Goal: Information Seeking & Learning: Learn about a topic

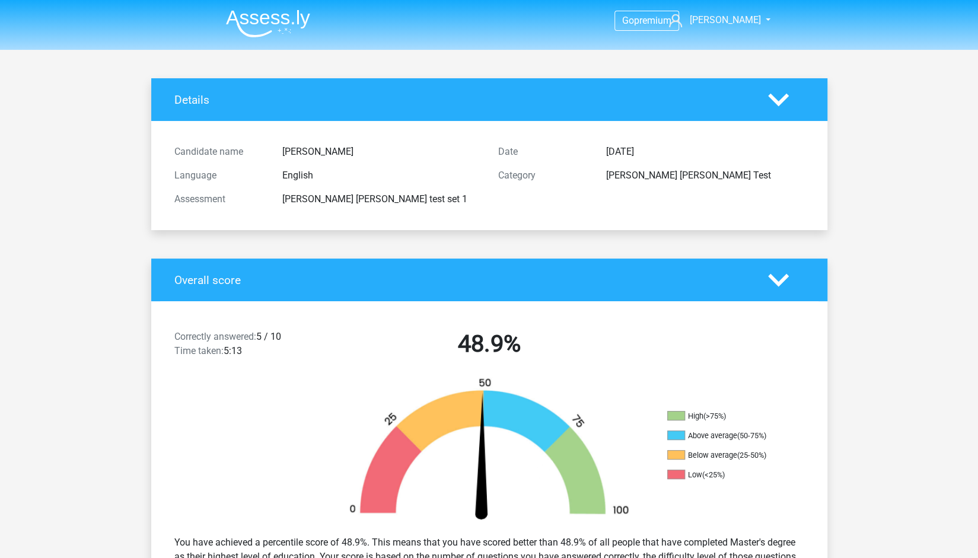
click at [261, 37] on img at bounding box center [268, 23] width 84 height 28
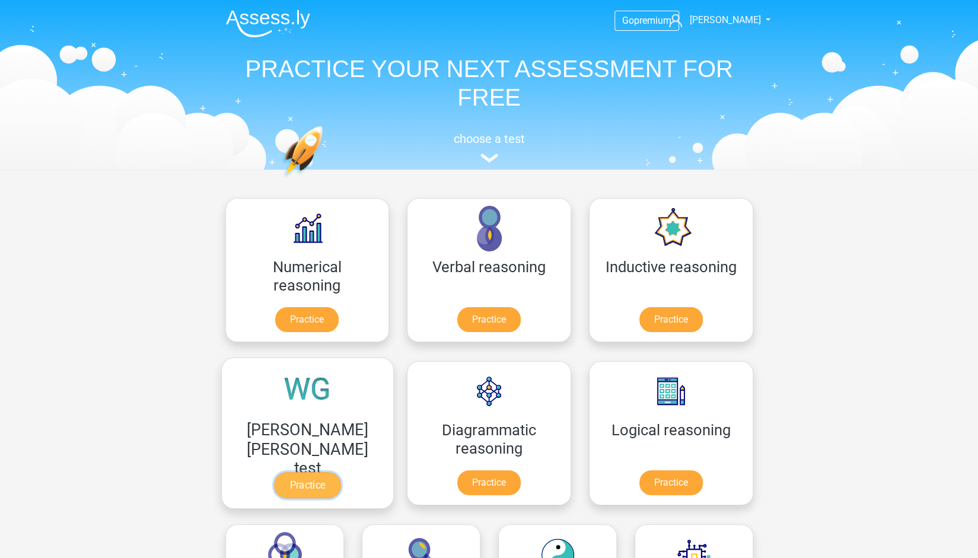
click at [340, 472] on link "Practice" at bounding box center [307, 485] width 66 height 26
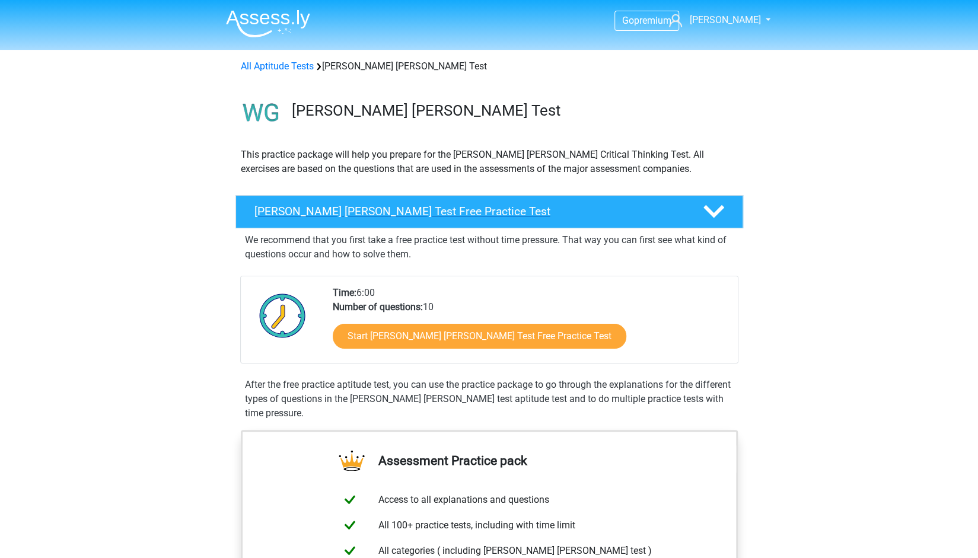
click at [710, 214] on polygon at bounding box center [713, 211] width 21 height 13
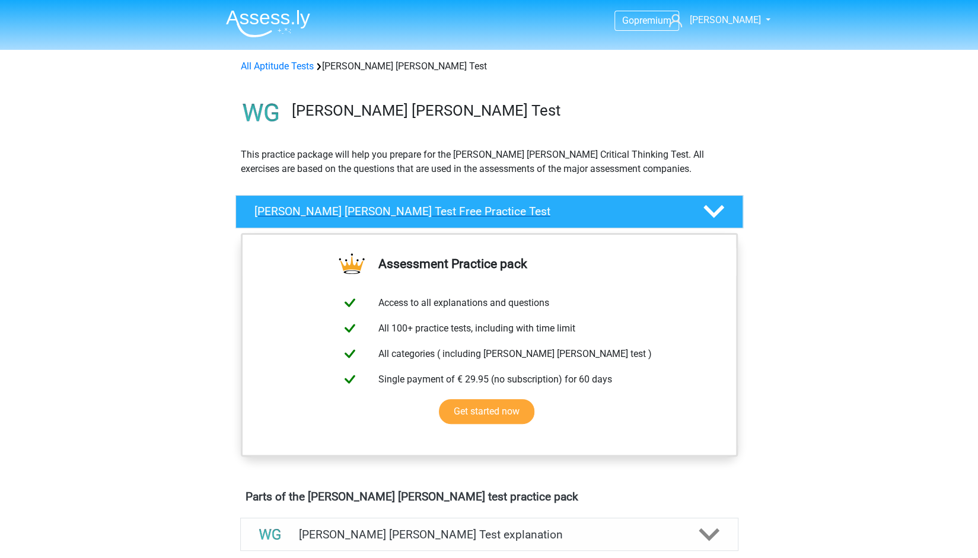
click at [710, 214] on polygon at bounding box center [713, 211] width 21 height 13
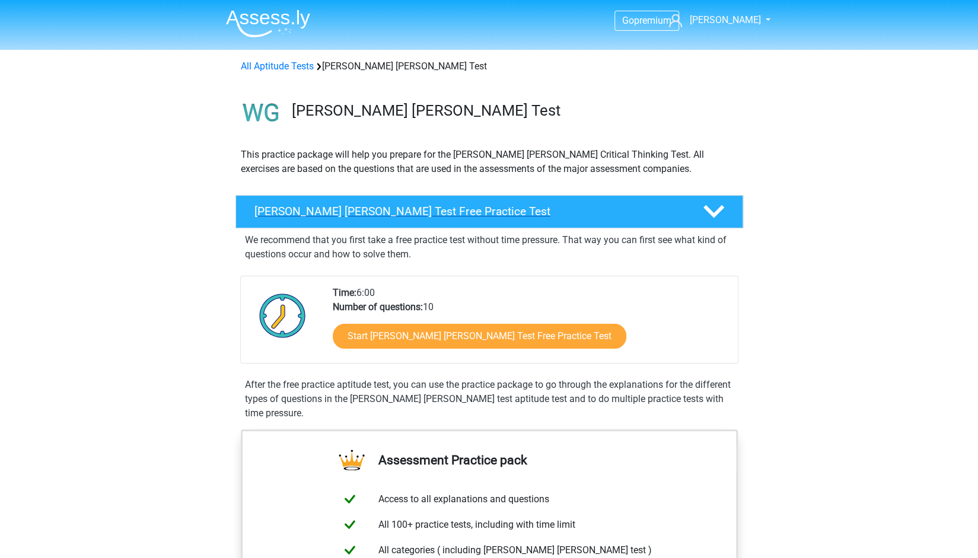
click at [710, 214] on polygon at bounding box center [713, 211] width 21 height 13
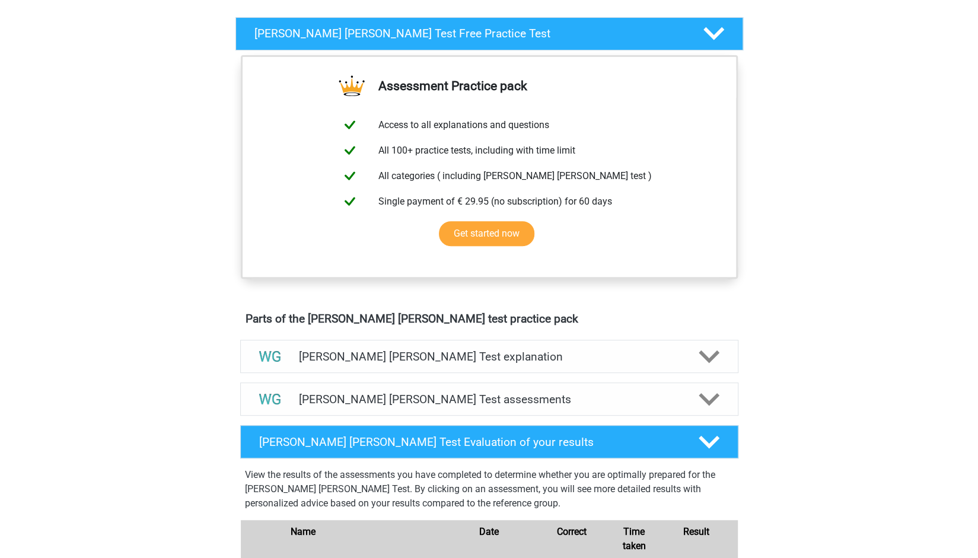
scroll to position [177, 0]
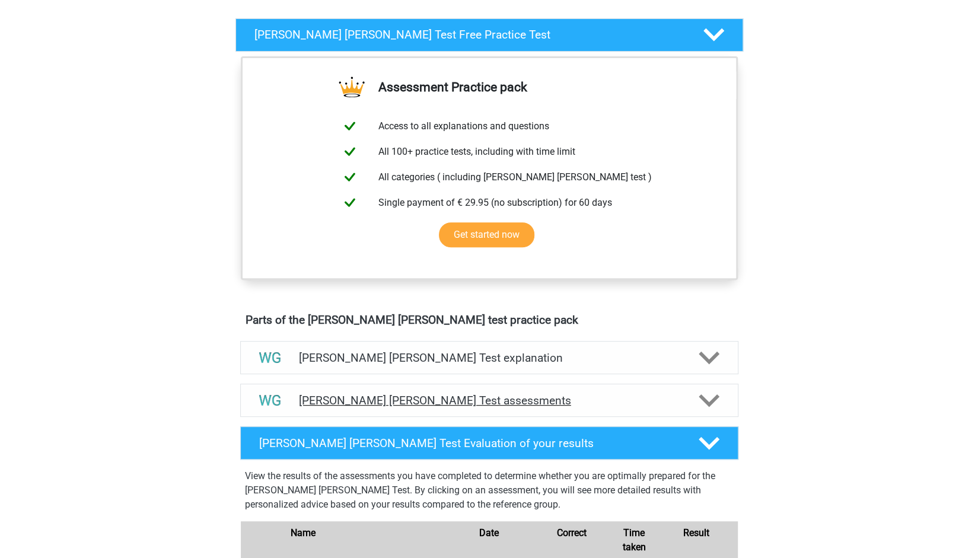
click at [675, 401] on h4 "Watson Glaser Test assessments" at bounding box center [489, 401] width 381 height 14
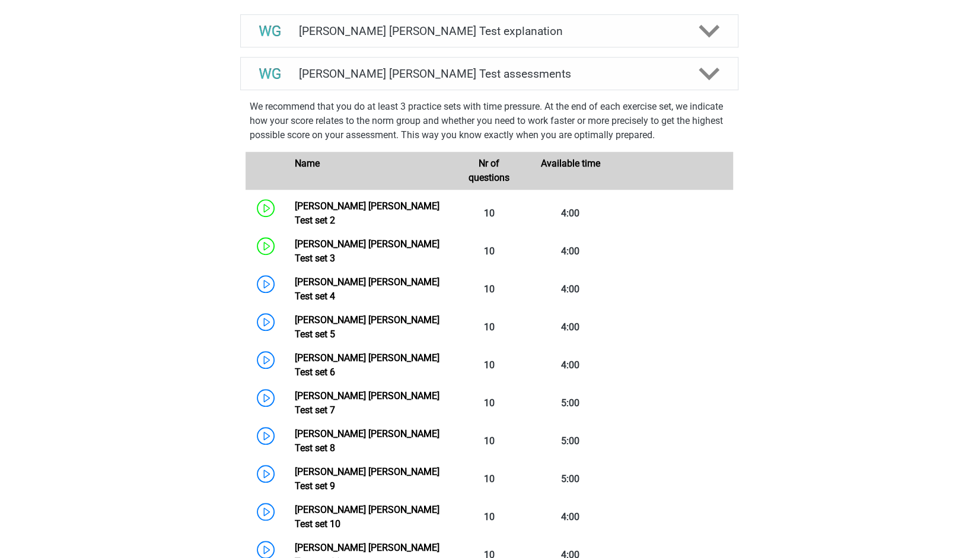
scroll to position [525, 0]
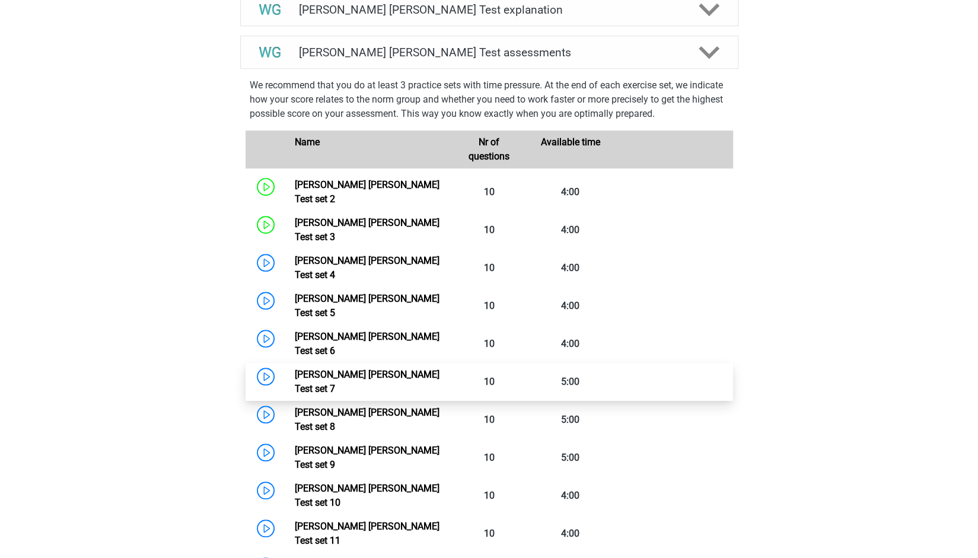
click at [385, 369] on link "Watson Glaser Test set 7" at bounding box center [367, 381] width 145 height 25
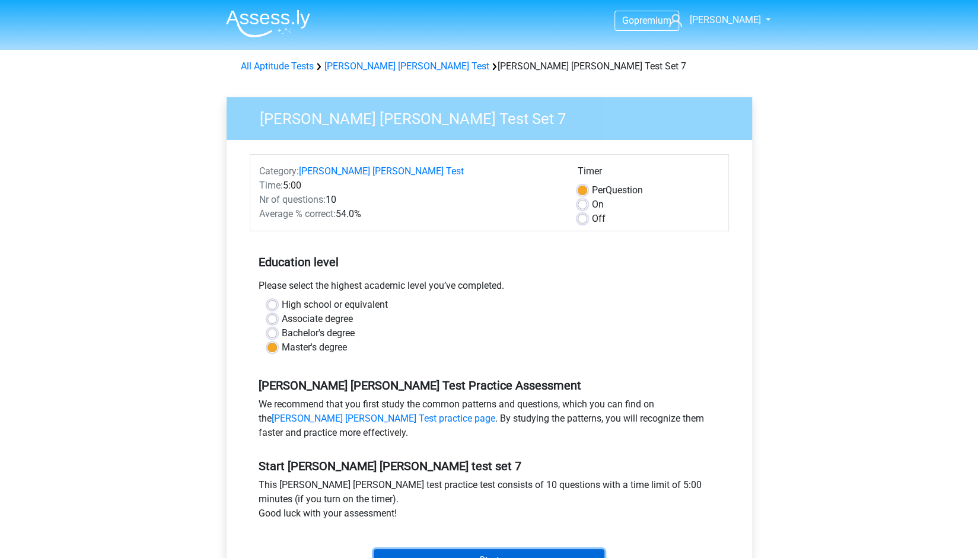
click at [516, 549] on input "Start" at bounding box center [488, 560] width 231 height 23
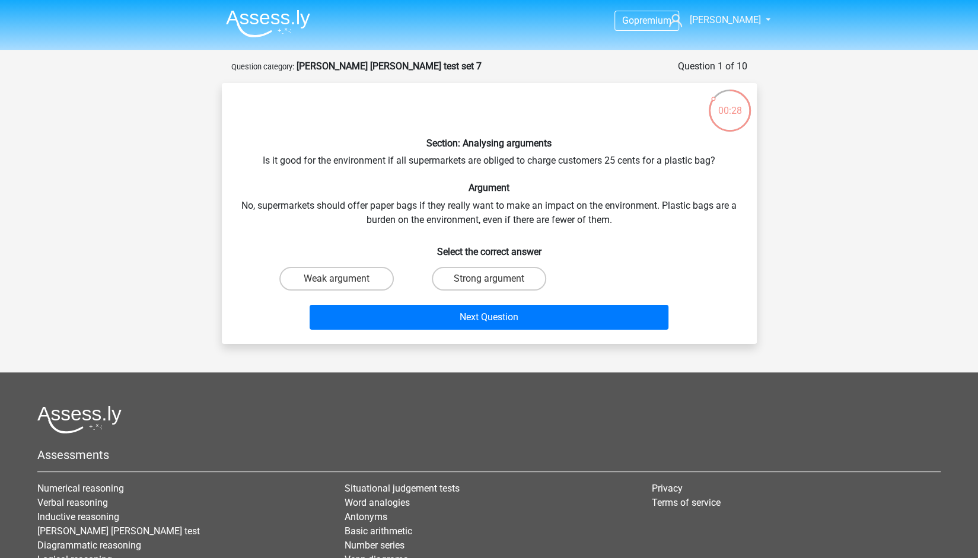
click at [523, 539] on li "Number series" at bounding box center [488, 545] width 289 height 14
click at [344, 273] on label "Weak argument" at bounding box center [336, 279] width 114 height 24
click at [344, 279] on input "Weak argument" at bounding box center [340, 283] width 8 height 8
radio input "true"
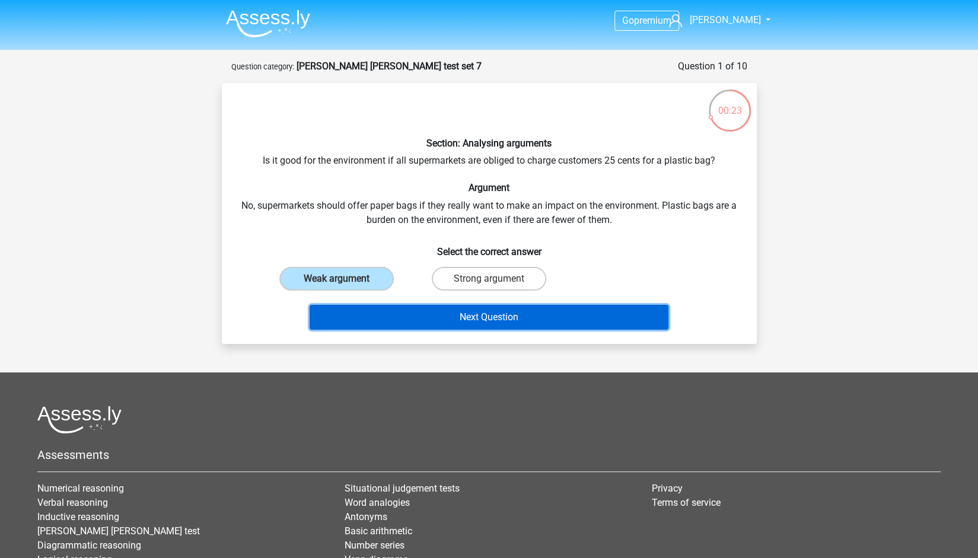
click at [467, 311] on button "Next Question" at bounding box center [488, 317] width 359 height 25
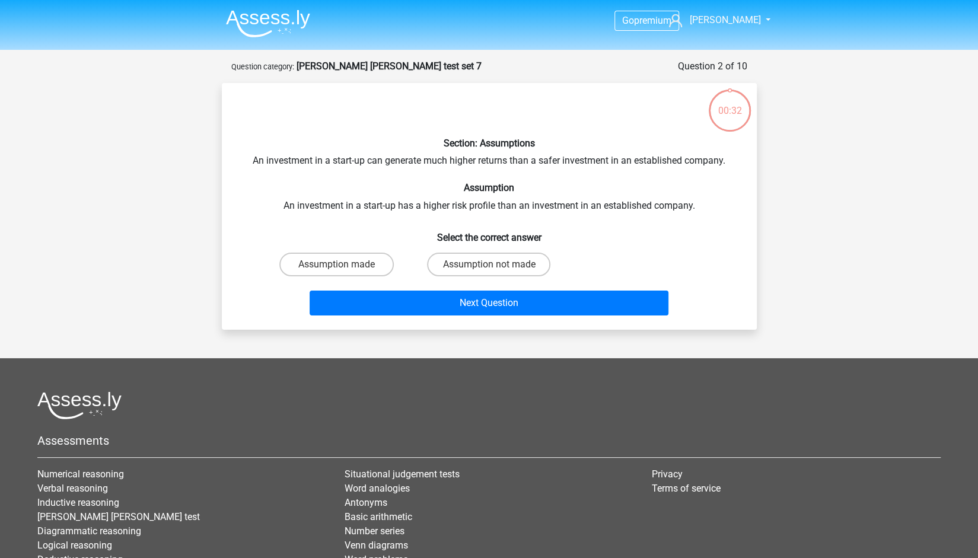
scroll to position [59, 0]
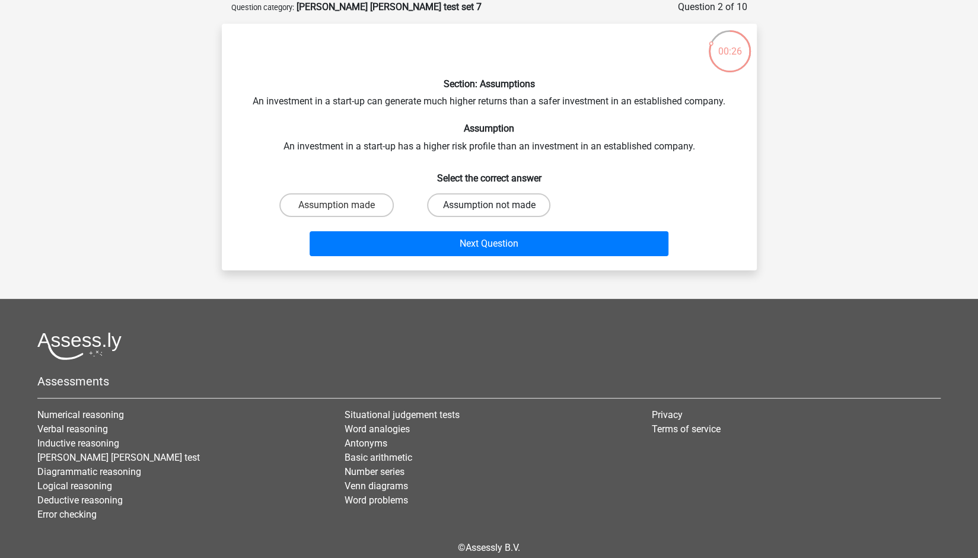
click at [505, 204] on label "Assumption not made" at bounding box center [488, 205] width 123 height 24
click at [496, 205] on input "Assumption not made" at bounding box center [492, 209] width 8 height 8
radio input "true"
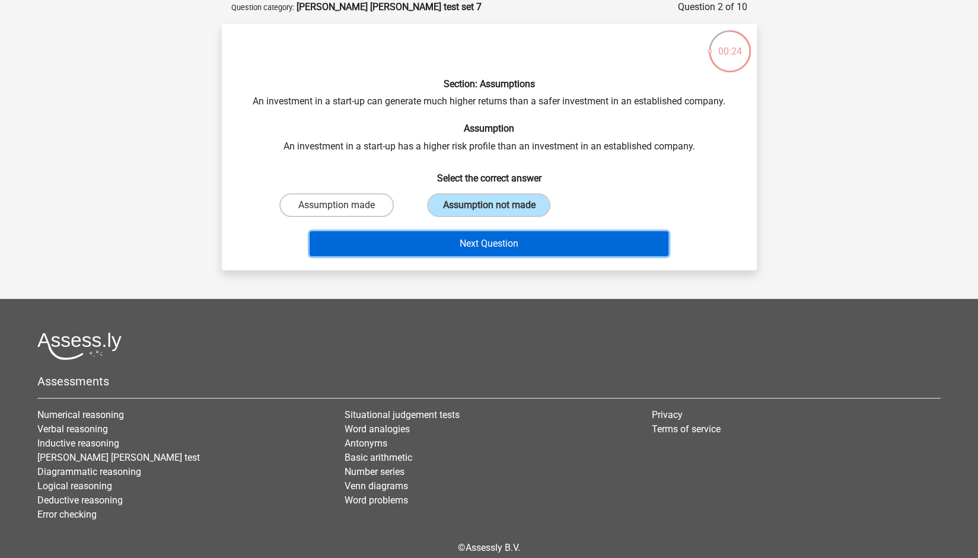
click at [510, 244] on button "Next Question" at bounding box center [488, 243] width 359 height 25
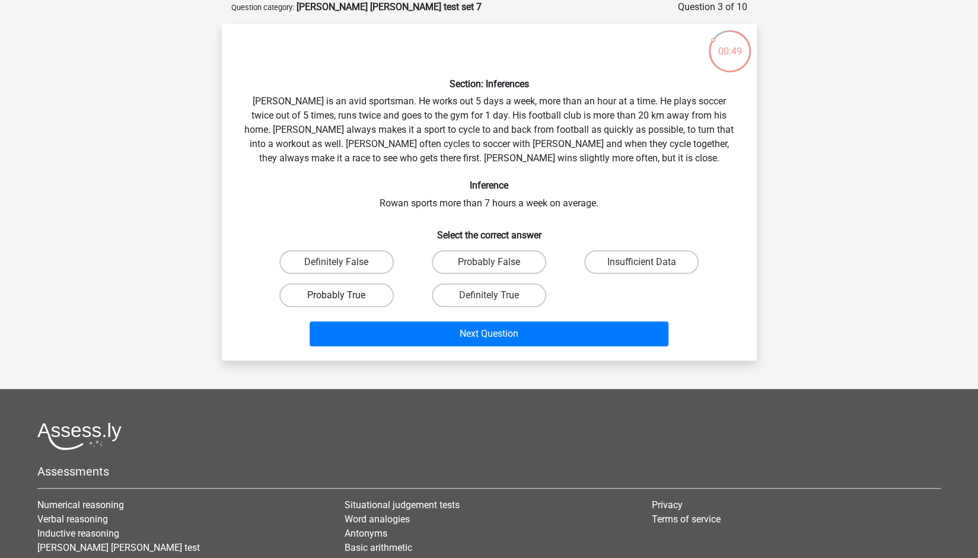
click at [382, 286] on label "Probably True" at bounding box center [336, 295] width 114 height 24
click at [344, 295] on input "Probably True" at bounding box center [340, 299] width 8 height 8
radio input "true"
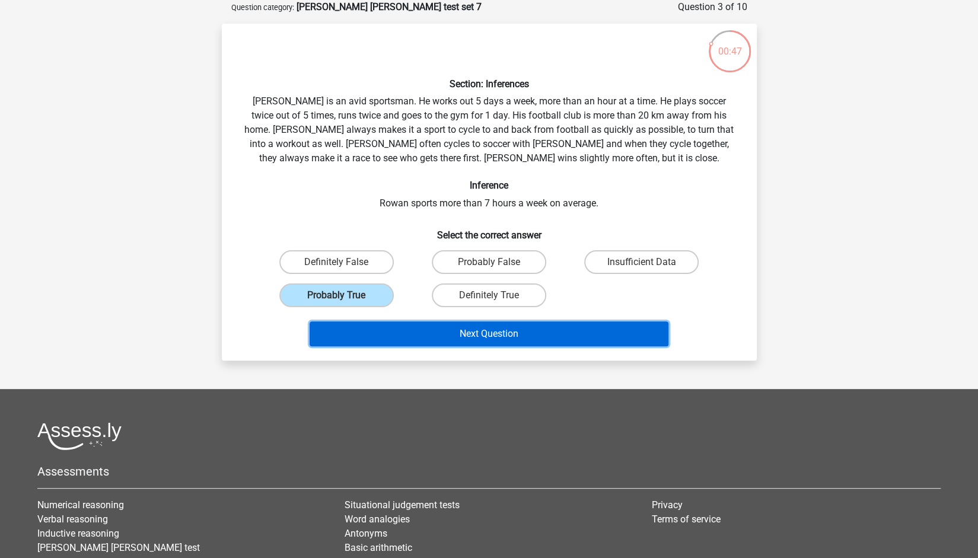
click at [428, 321] on button "Next Question" at bounding box center [488, 333] width 359 height 25
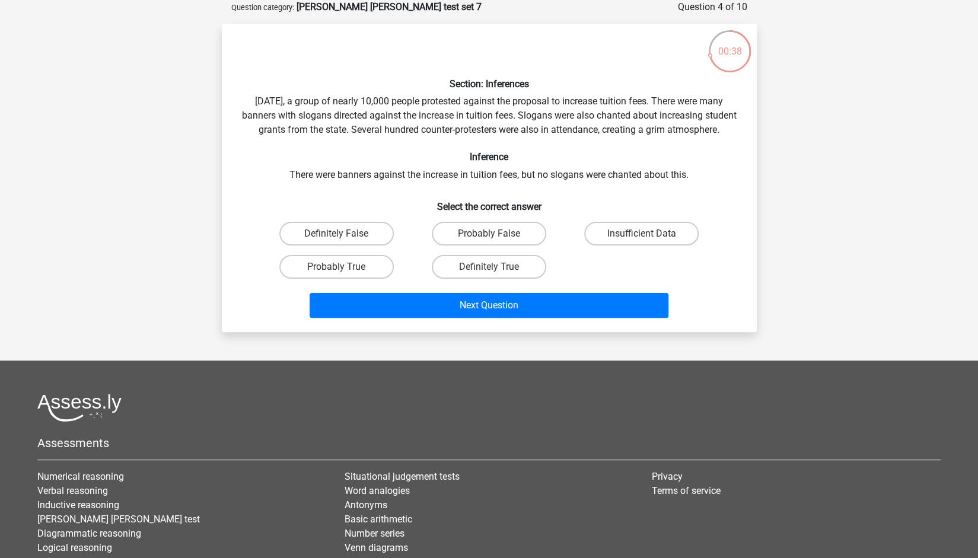
click at [644, 241] on input "Insufficient Data" at bounding box center [645, 238] width 8 height 8
radio input "true"
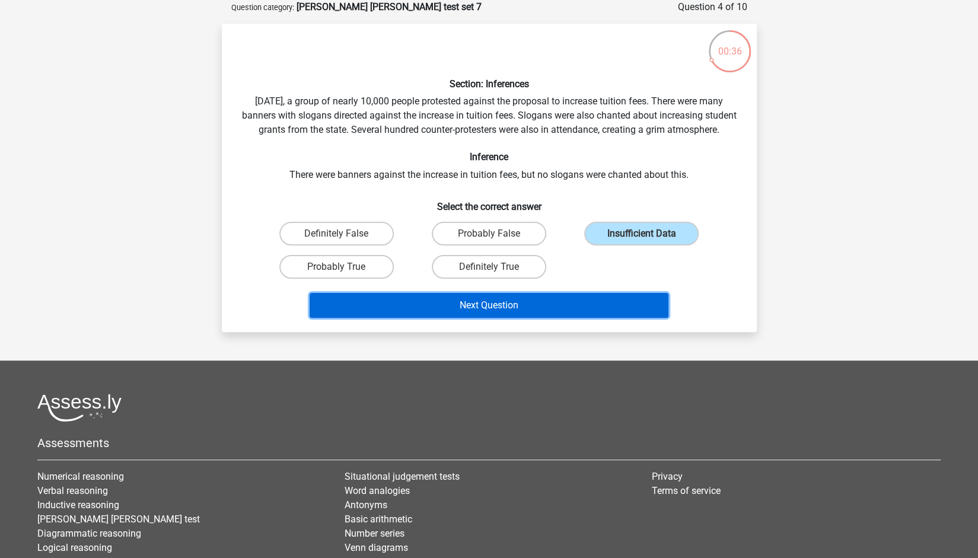
click at [608, 312] on button "Next Question" at bounding box center [488, 305] width 359 height 25
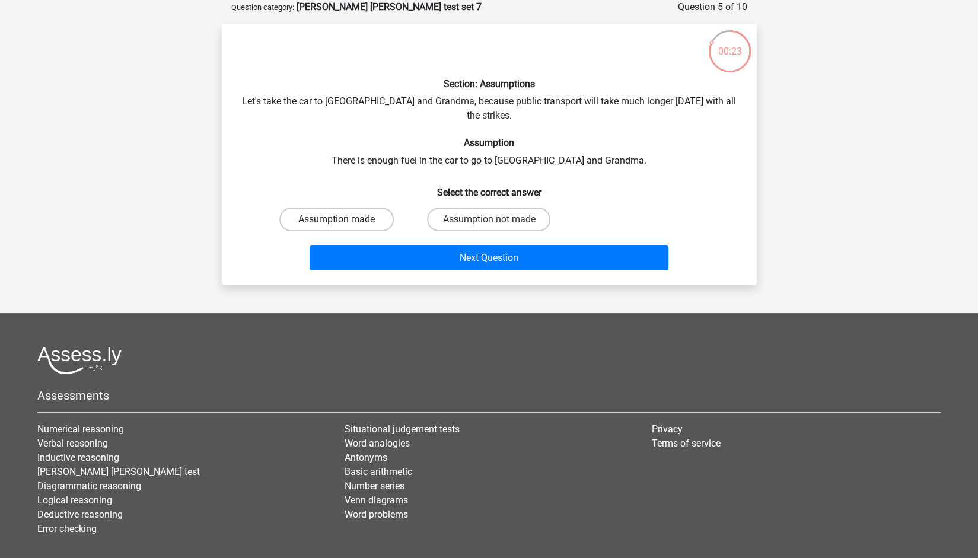
click at [360, 207] on label "Assumption made" at bounding box center [336, 219] width 114 height 24
click at [344, 219] on input "Assumption made" at bounding box center [340, 223] width 8 height 8
radio input "true"
click at [478, 210] on label "Assumption not made" at bounding box center [488, 219] width 123 height 24
click at [488, 219] on input "Assumption not made" at bounding box center [492, 223] width 8 height 8
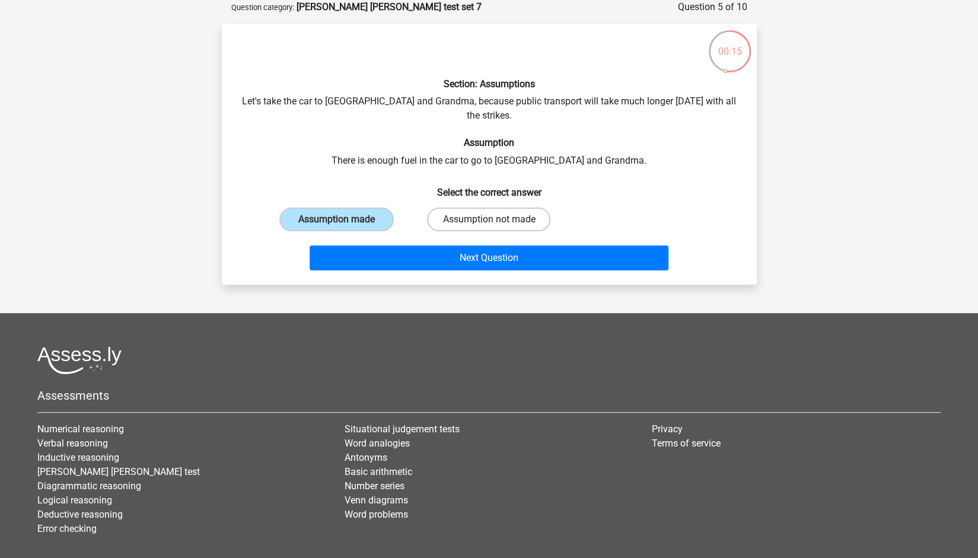
radio input "true"
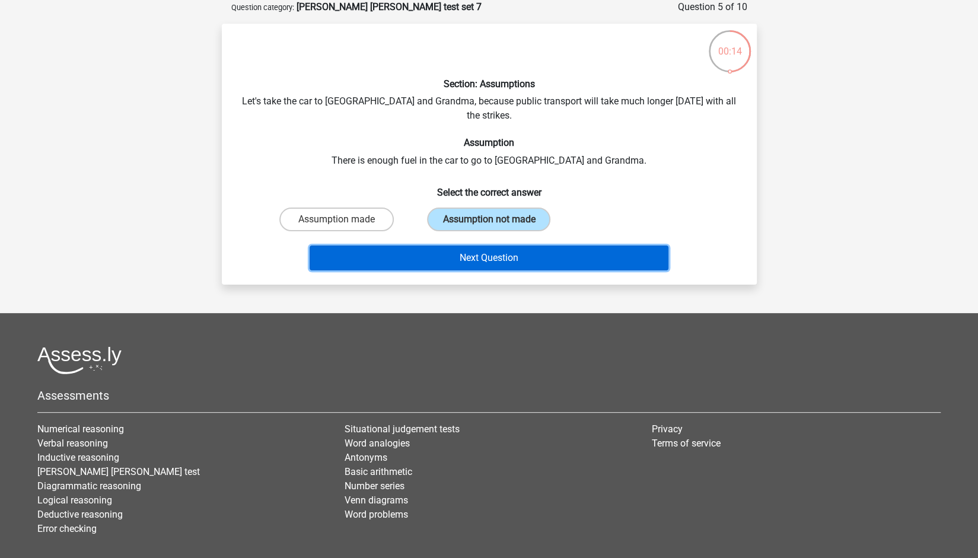
click at [477, 245] on button "Next Question" at bounding box center [488, 257] width 359 height 25
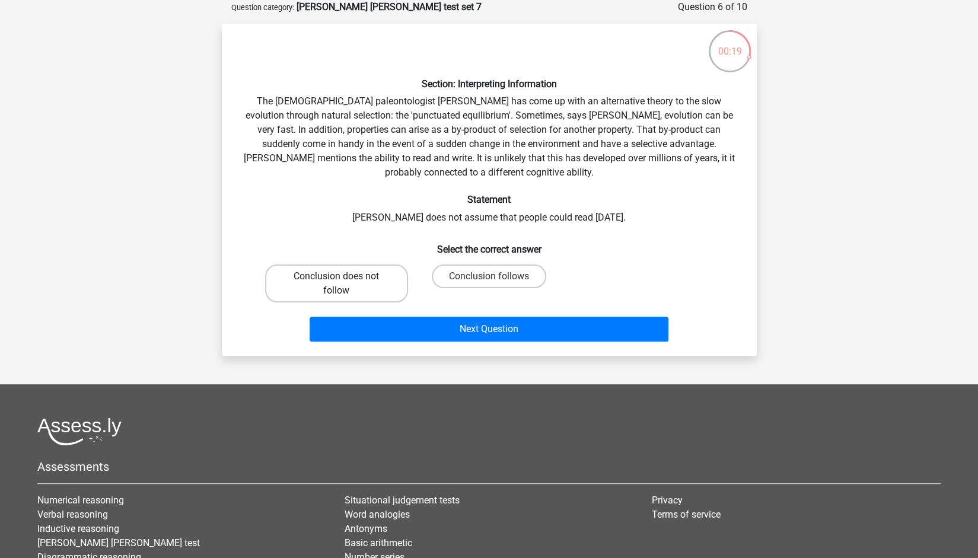
click at [371, 282] on label "Conclusion does not follow" at bounding box center [336, 283] width 143 height 38
click at [344, 282] on input "Conclusion does not follow" at bounding box center [340, 280] width 8 height 8
radio input "true"
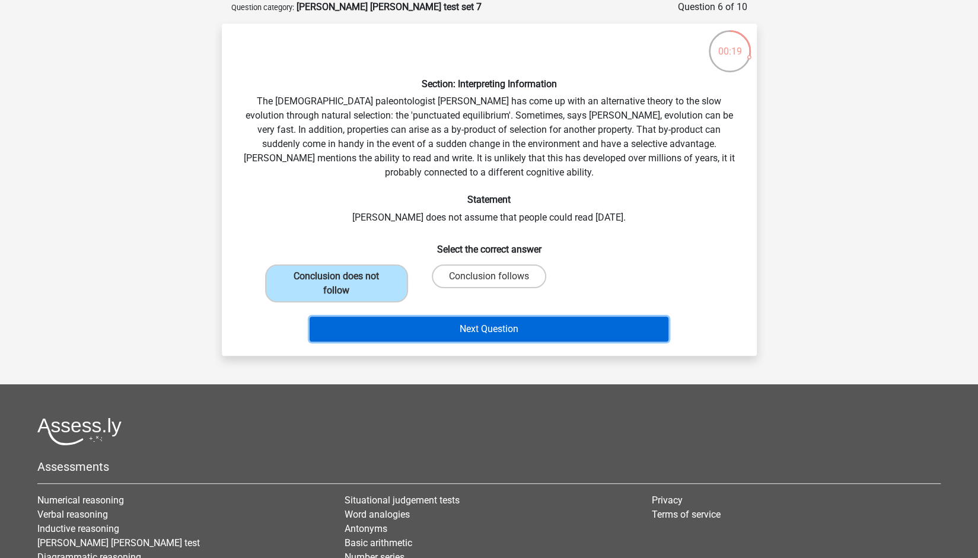
click at [417, 327] on button "Next Question" at bounding box center [488, 329] width 359 height 25
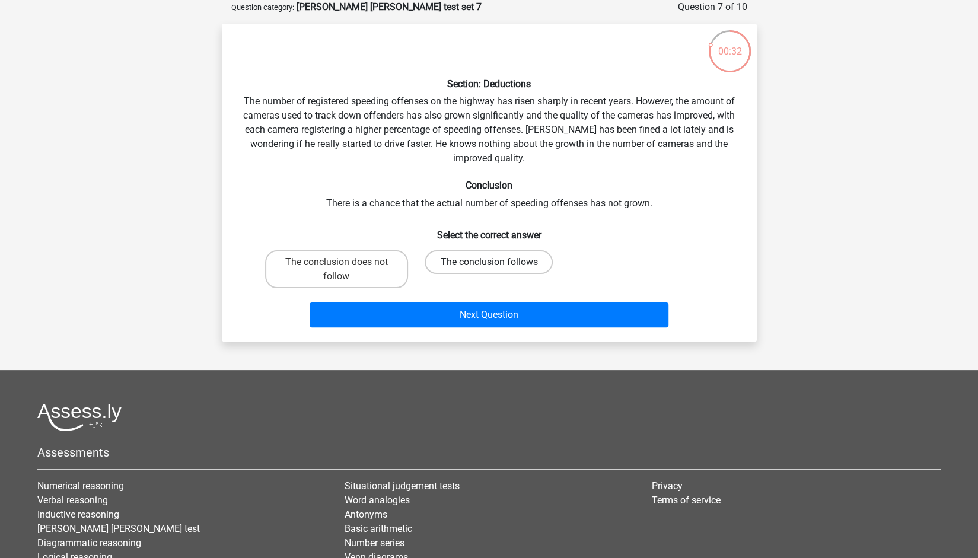
click at [440, 256] on label "The conclusion follows" at bounding box center [488, 262] width 128 height 24
click at [488, 262] on input "The conclusion follows" at bounding box center [492, 266] width 8 height 8
radio input "true"
click at [363, 258] on label "The conclusion does not follow" at bounding box center [336, 269] width 143 height 38
click at [344, 262] on input "The conclusion does not follow" at bounding box center [340, 266] width 8 height 8
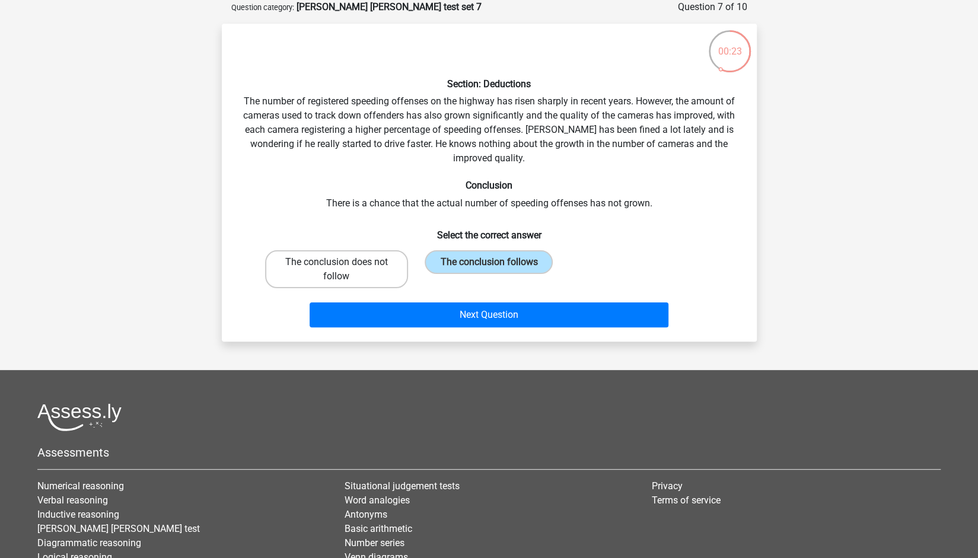
radio input "true"
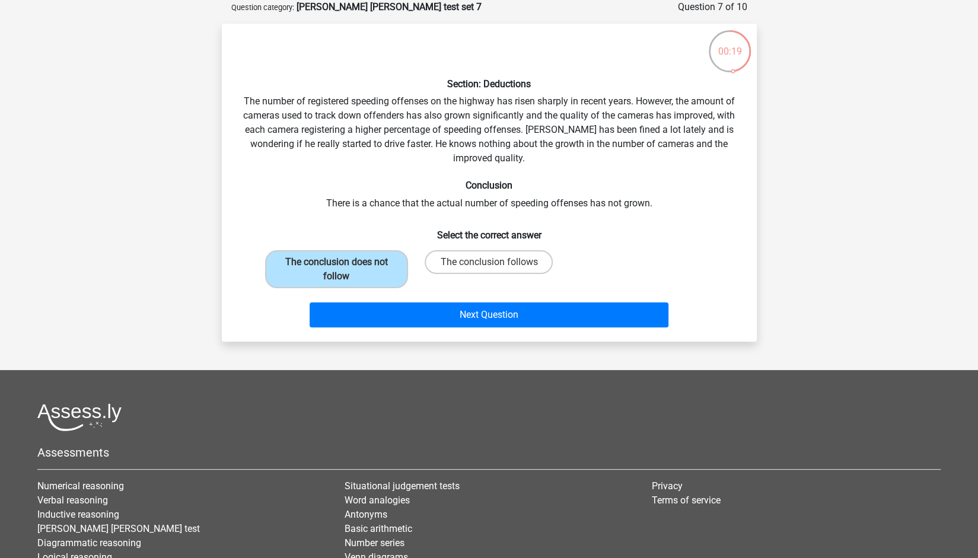
click at [404, 329] on div "Next Question" at bounding box center [489, 317] width 458 height 30
click at [481, 256] on label "The conclusion follows" at bounding box center [488, 262] width 128 height 24
click at [488, 262] on input "The conclusion follows" at bounding box center [492, 266] width 8 height 8
radio input "true"
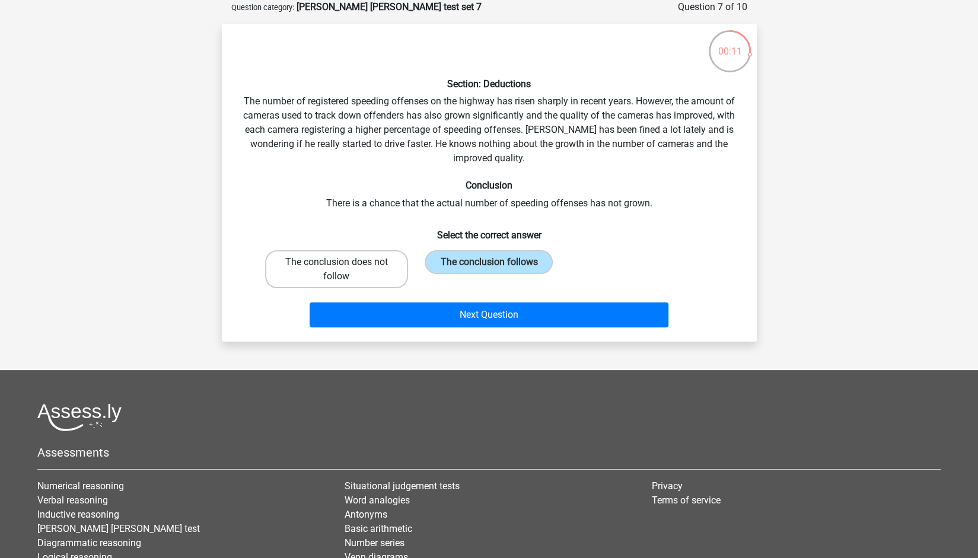
click at [360, 266] on label "The conclusion does not follow" at bounding box center [336, 269] width 143 height 38
click at [344, 266] on input "The conclusion does not follow" at bounding box center [340, 266] width 8 height 8
radio input "true"
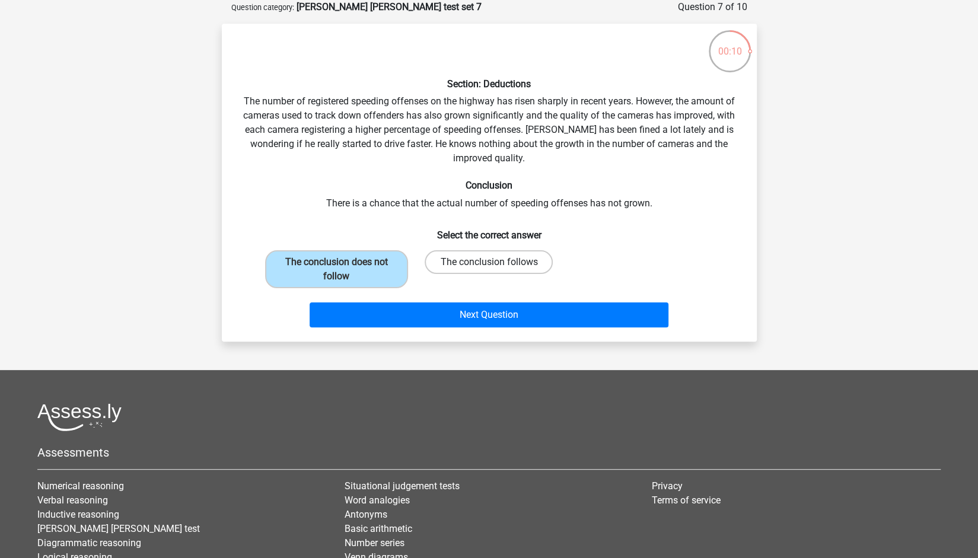
click at [464, 262] on label "The conclusion follows" at bounding box center [488, 262] width 128 height 24
click at [488, 262] on input "The conclusion follows" at bounding box center [492, 266] width 8 height 8
radio input "true"
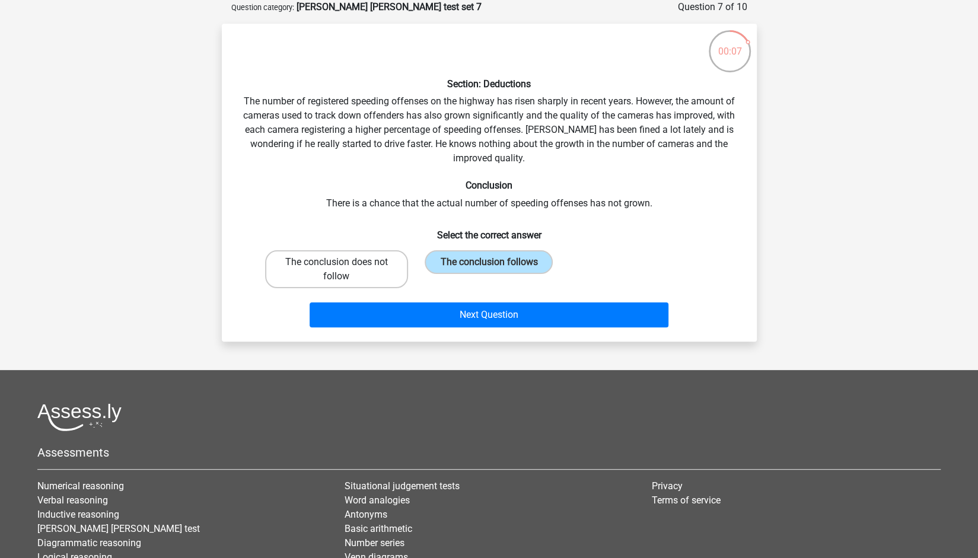
click at [365, 288] on label "The conclusion does not follow" at bounding box center [336, 269] width 143 height 38
click at [344, 270] on input "The conclusion does not follow" at bounding box center [340, 266] width 8 height 8
radio input "true"
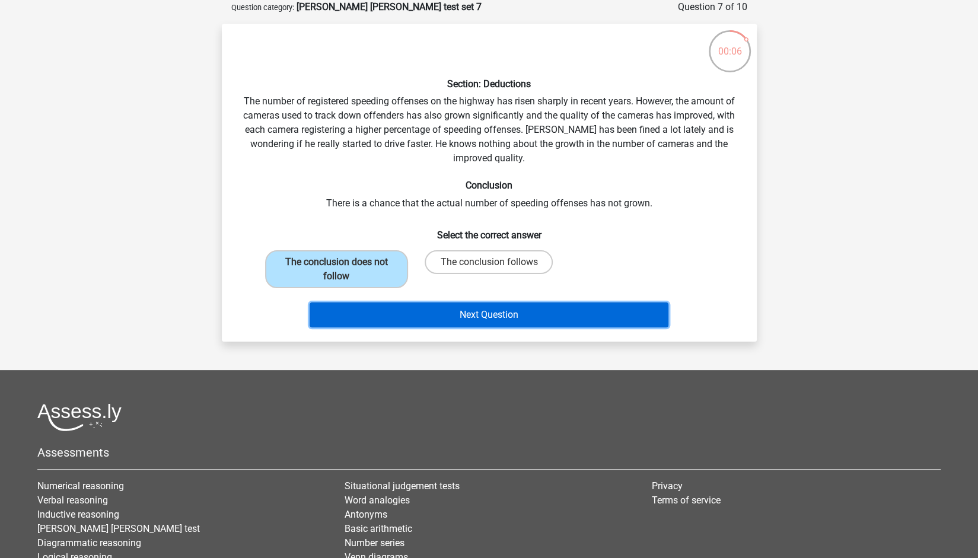
click at [384, 314] on button "Next Question" at bounding box center [488, 314] width 359 height 25
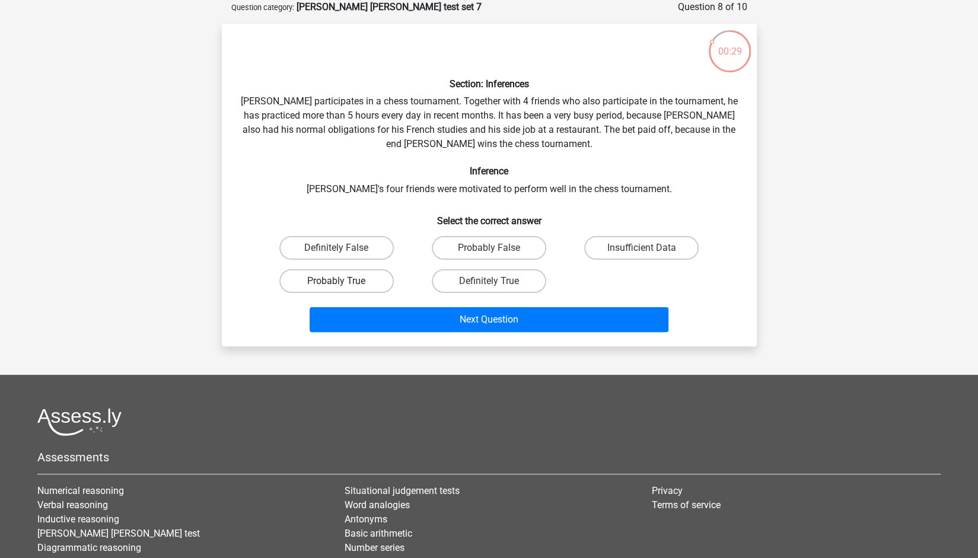
click at [355, 280] on label "Probably True" at bounding box center [336, 281] width 114 height 24
click at [344, 281] on input "Probably True" at bounding box center [340, 285] width 8 height 8
radio input "true"
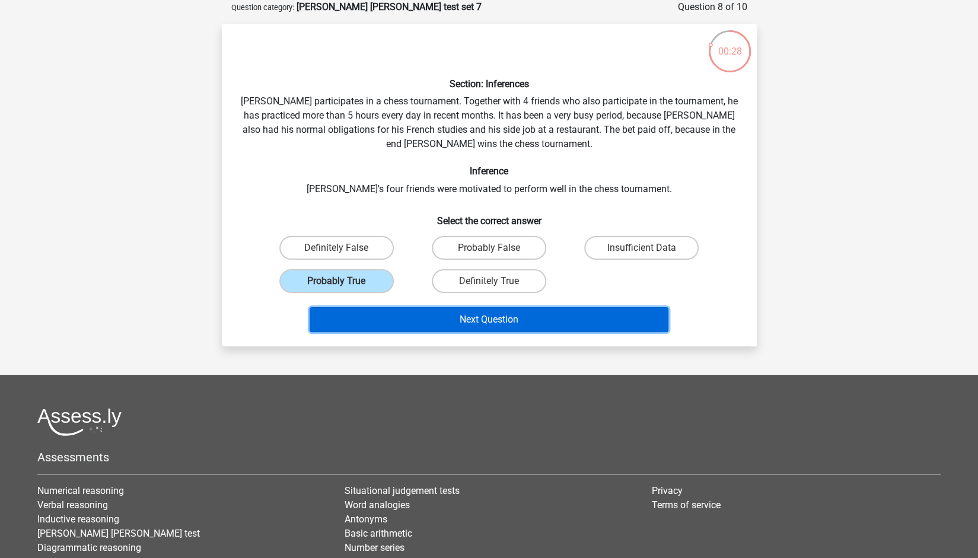
click at [389, 320] on button "Next Question" at bounding box center [488, 319] width 359 height 25
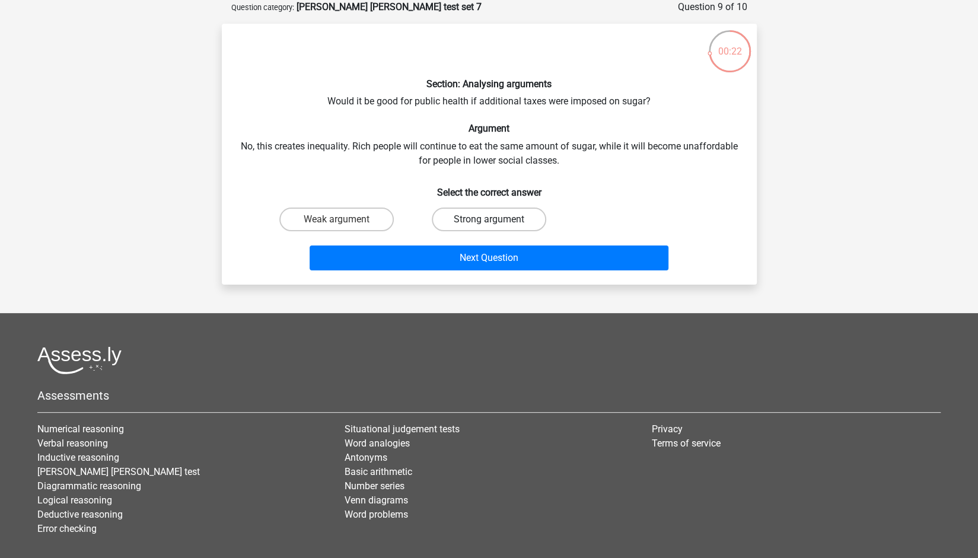
click at [498, 217] on label "Strong argument" at bounding box center [489, 219] width 114 height 24
click at [496, 219] on input "Strong argument" at bounding box center [492, 223] width 8 height 8
radio input "true"
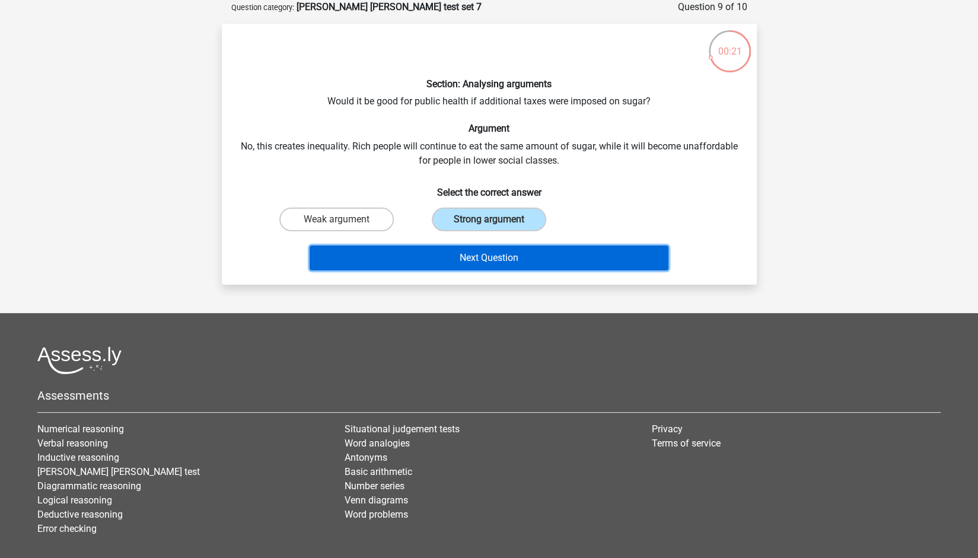
click at [494, 261] on button "Next Question" at bounding box center [488, 257] width 359 height 25
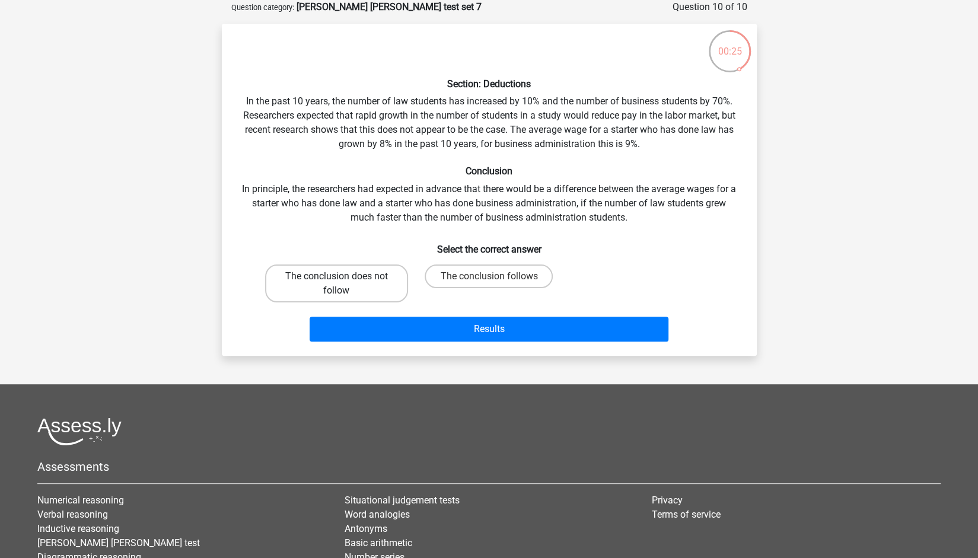
click at [357, 291] on label "The conclusion does not follow" at bounding box center [336, 283] width 143 height 38
click at [344, 284] on input "The conclusion does not follow" at bounding box center [340, 280] width 8 height 8
radio input "true"
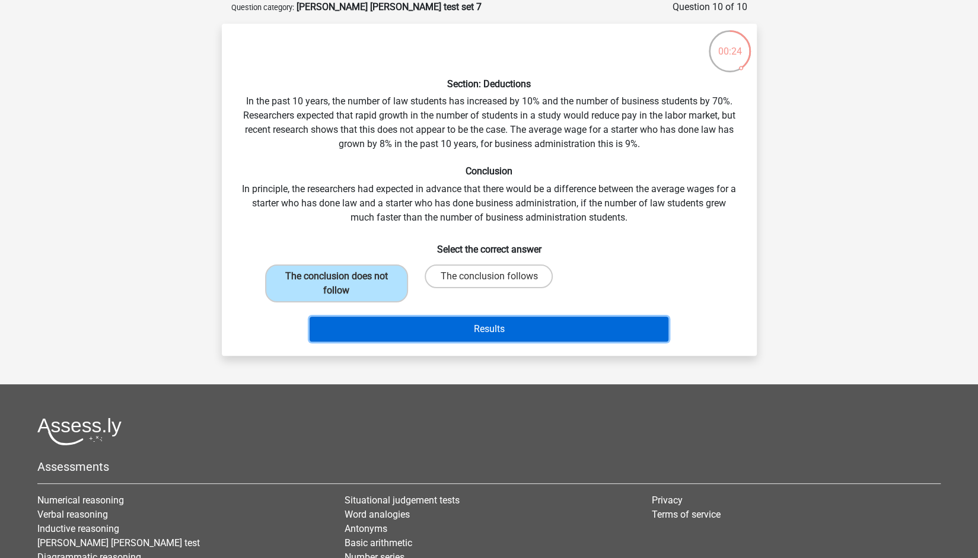
click at [386, 334] on button "Results" at bounding box center [488, 329] width 359 height 25
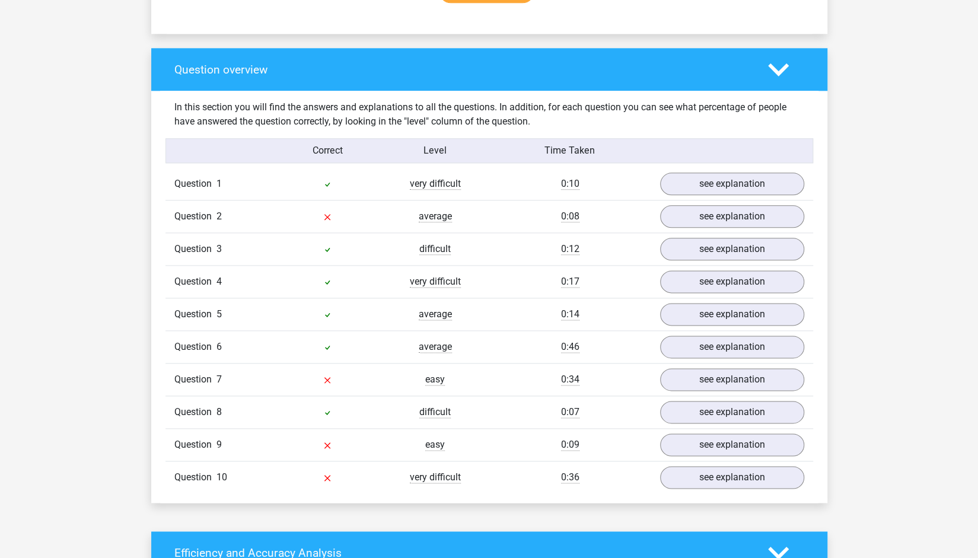
scroll to position [845, 0]
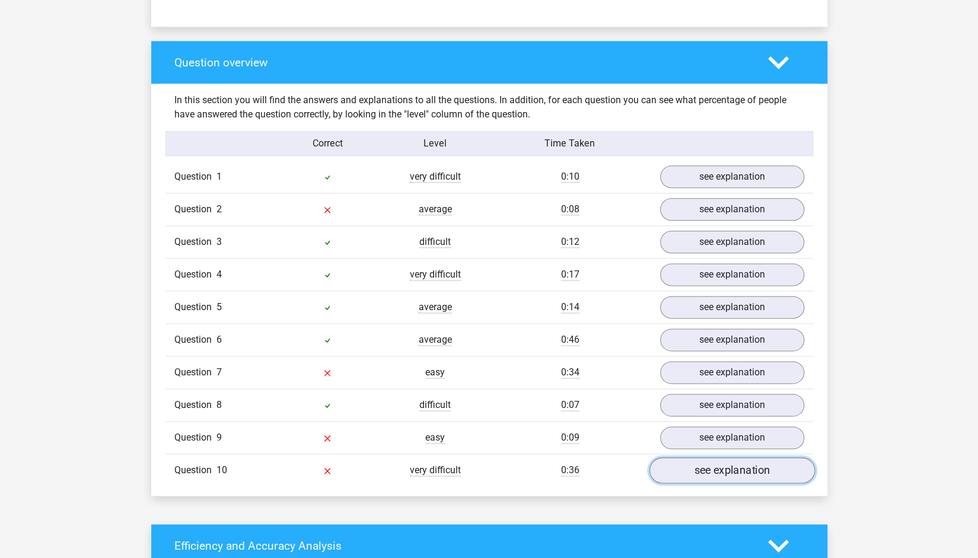
click at [729, 458] on link "see explanation" at bounding box center [731, 471] width 165 height 26
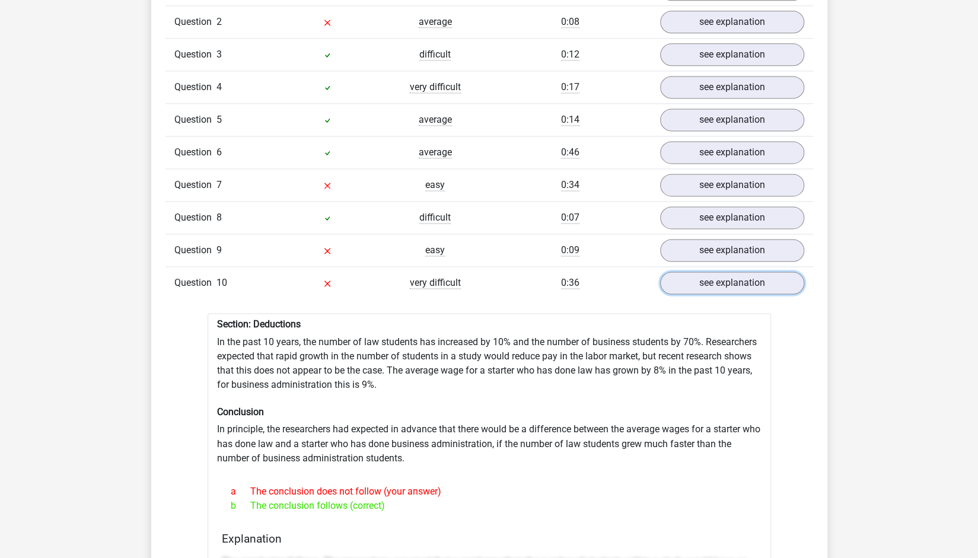
scroll to position [1028, 0]
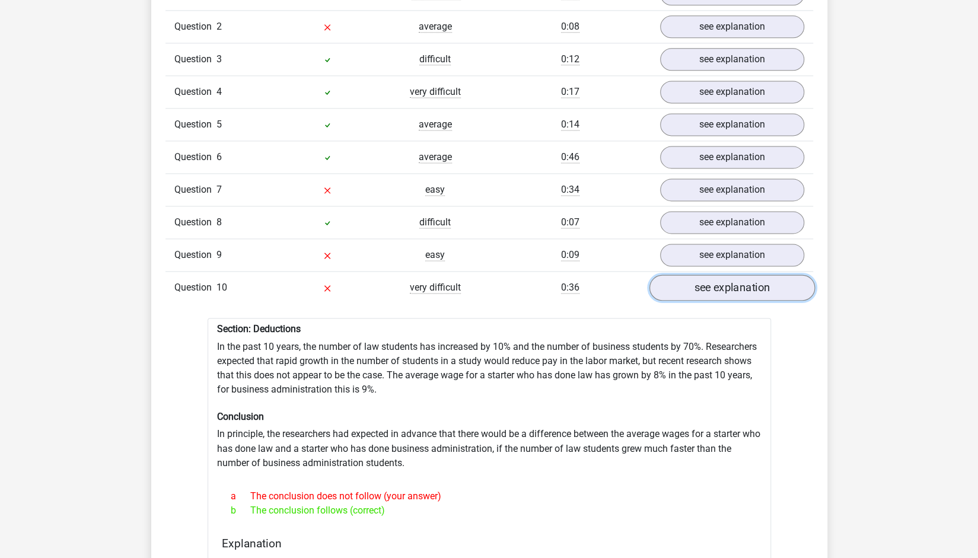
click at [784, 275] on link "see explanation" at bounding box center [731, 288] width 165 height 26
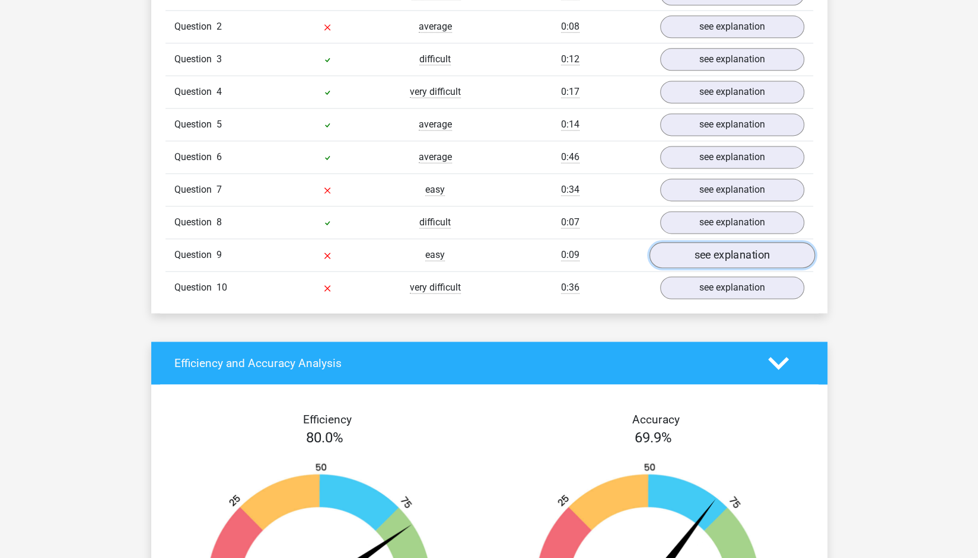
click at [762, 242] on link "see explanation" at bounding box center [731, 255] width 165 height 26
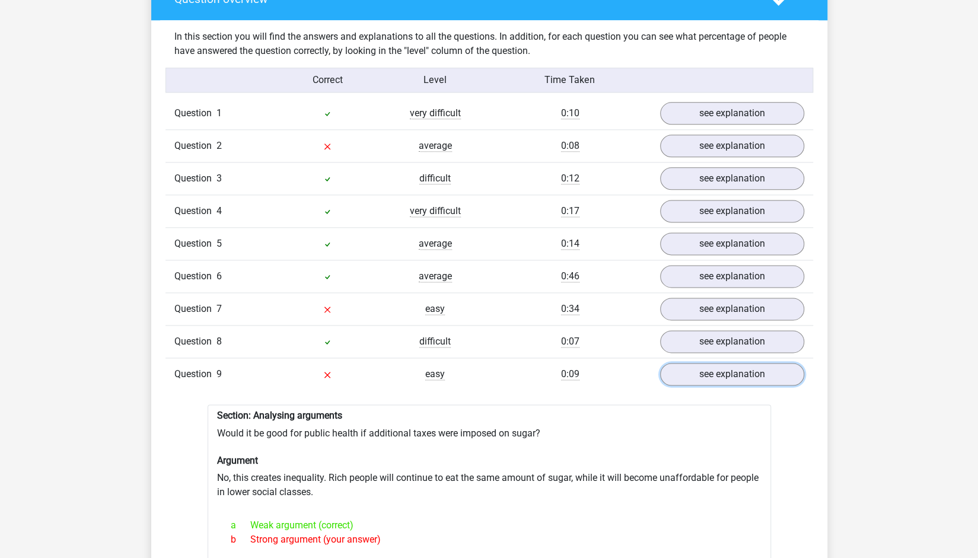
scroll to position [828, 0]
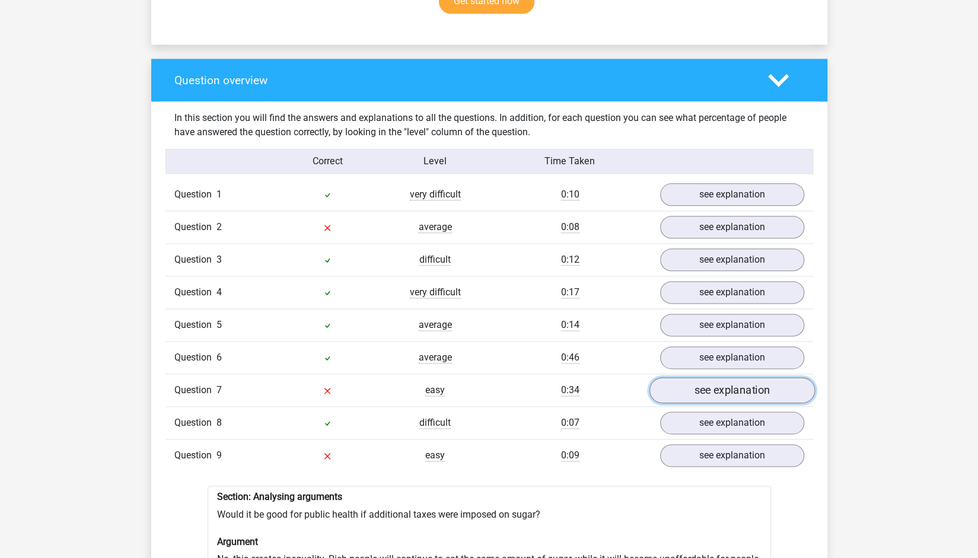
click at [753, 384] on link "see explanation" at bounding box center [731, 391] width 165 height 26
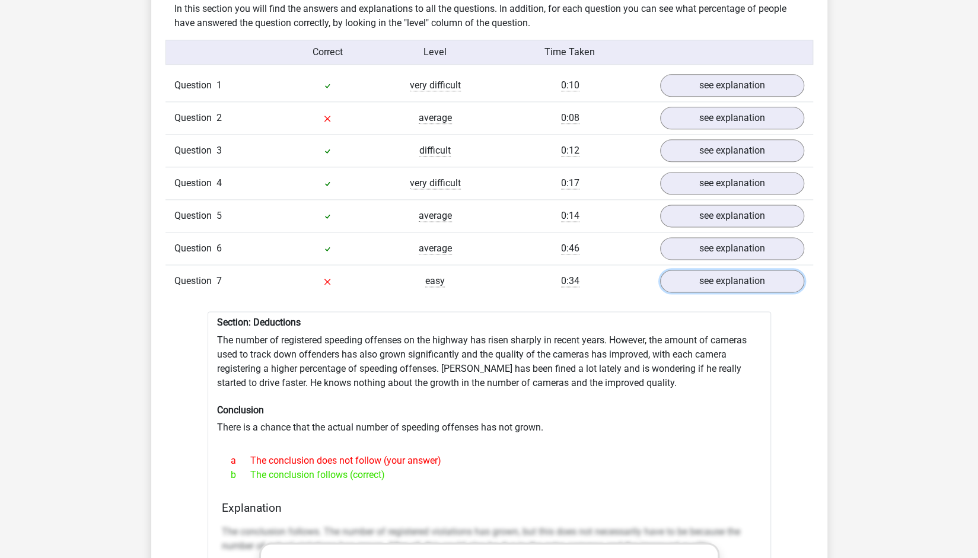
scroll to position [931, 0]
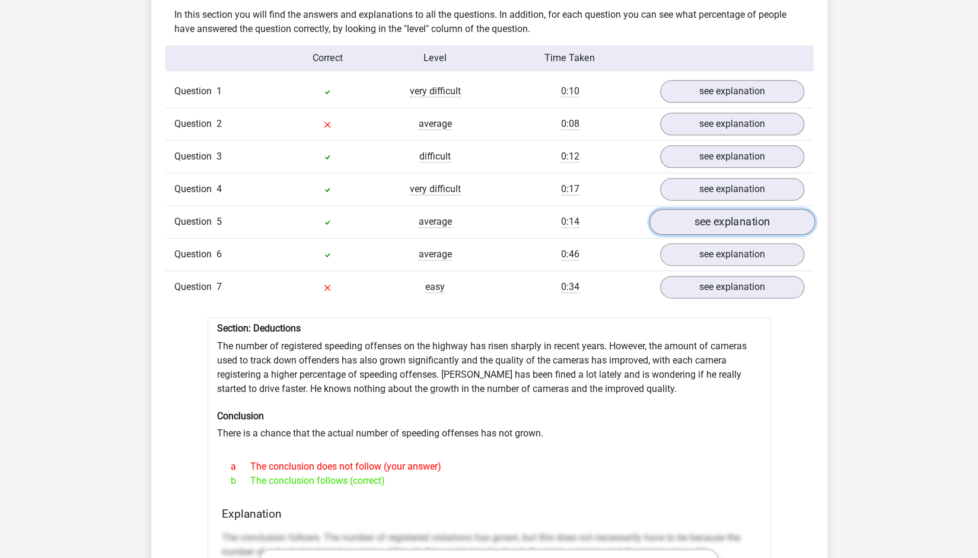
click at [717, 209] on link "see explanation" at bounding box center [731, 222] width 165 height 26
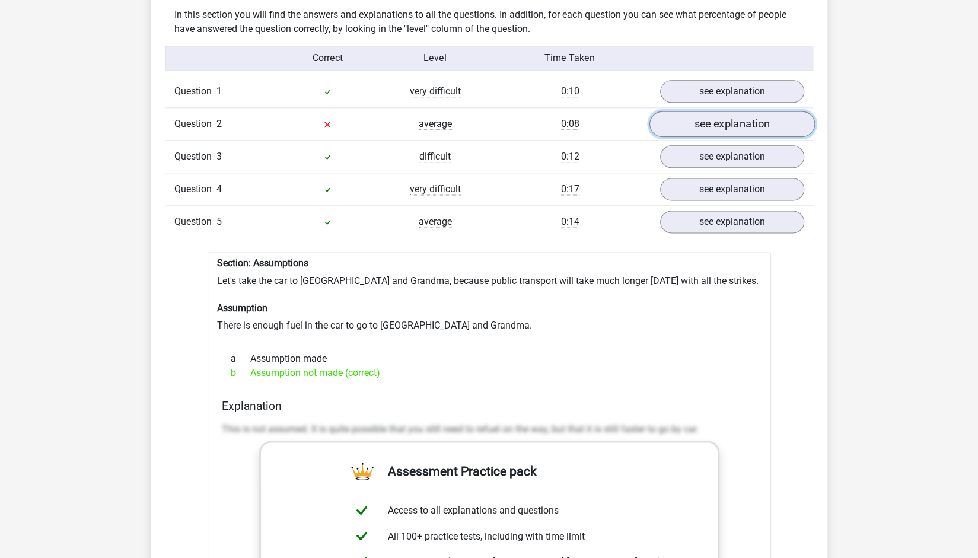
click at [729, 111] on link "see explanation" at bounding box center [731, 124] width 165 height 26
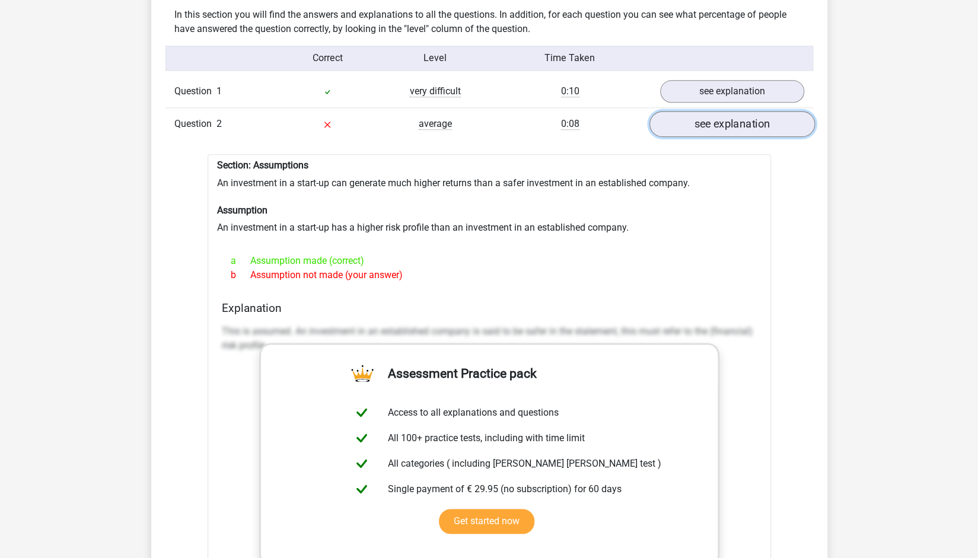
click at [729, 111] on link "see explanation" at bounding box center [731, 124] width 165 height 26
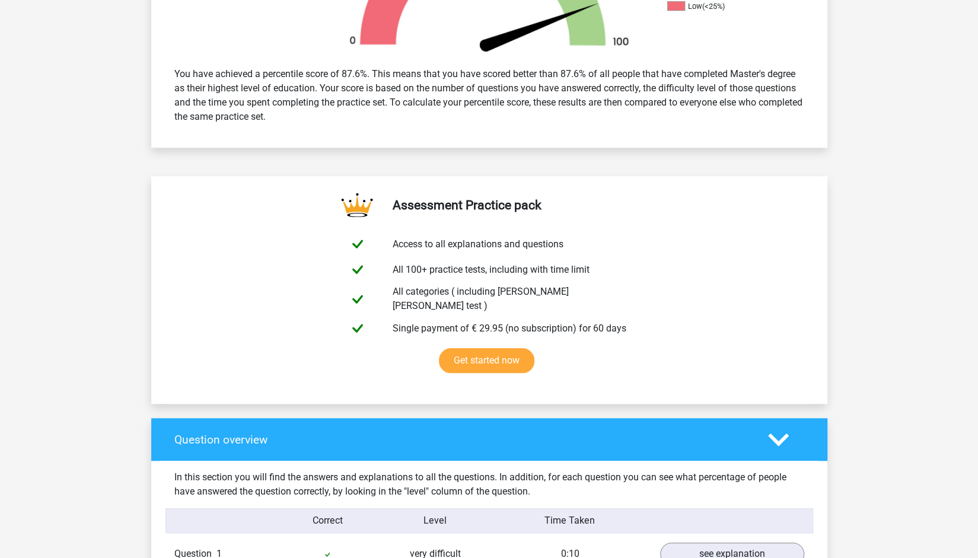
scroll to position [0, 0]
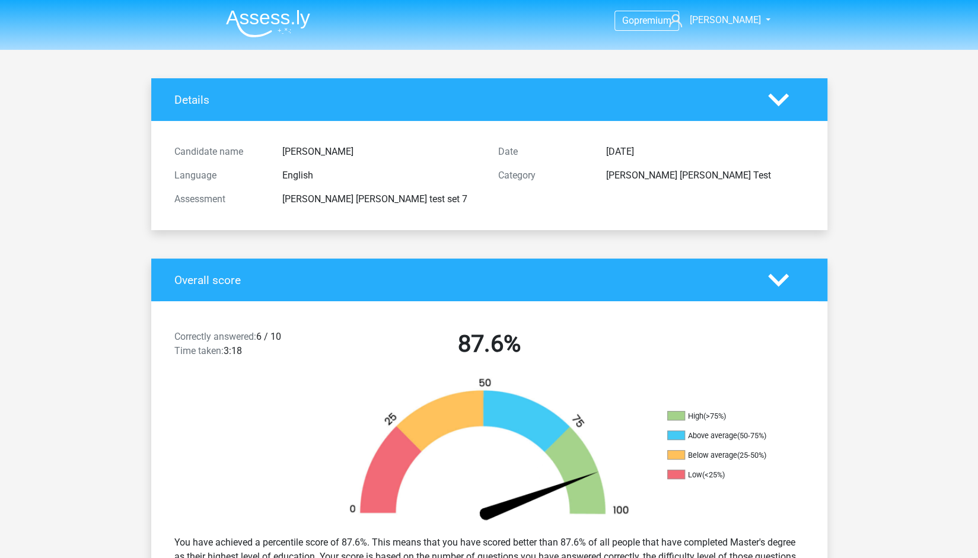
click at [249, 34] on img at bounding box center [268, 23] width 84 height 28
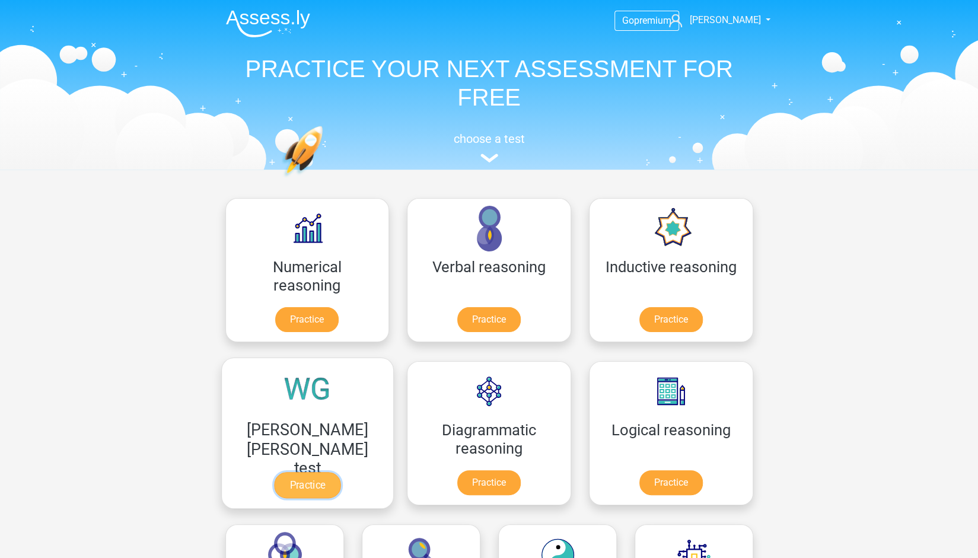
click at [340, 472] on link "Practice" at bounding box center [307, 485] width 66 height 26
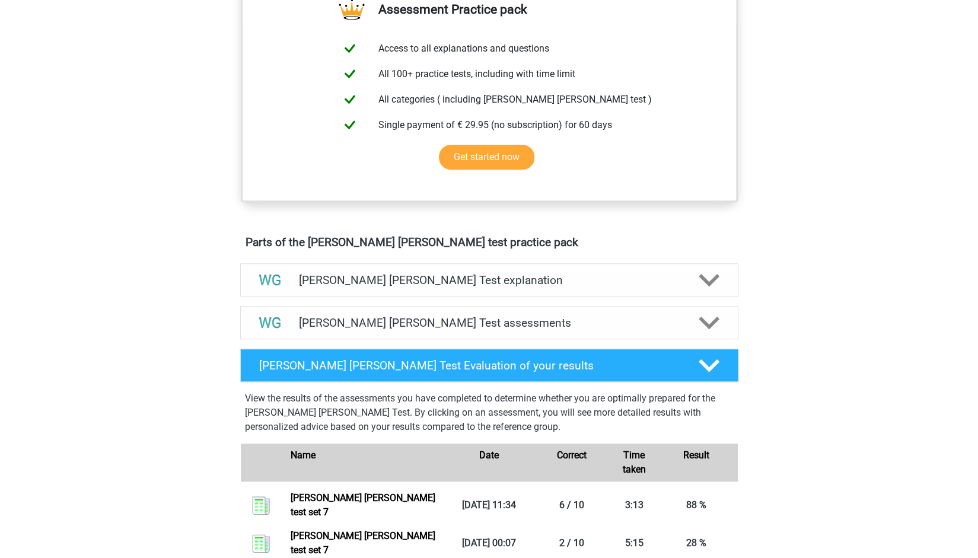
scroll to position [583, 0]
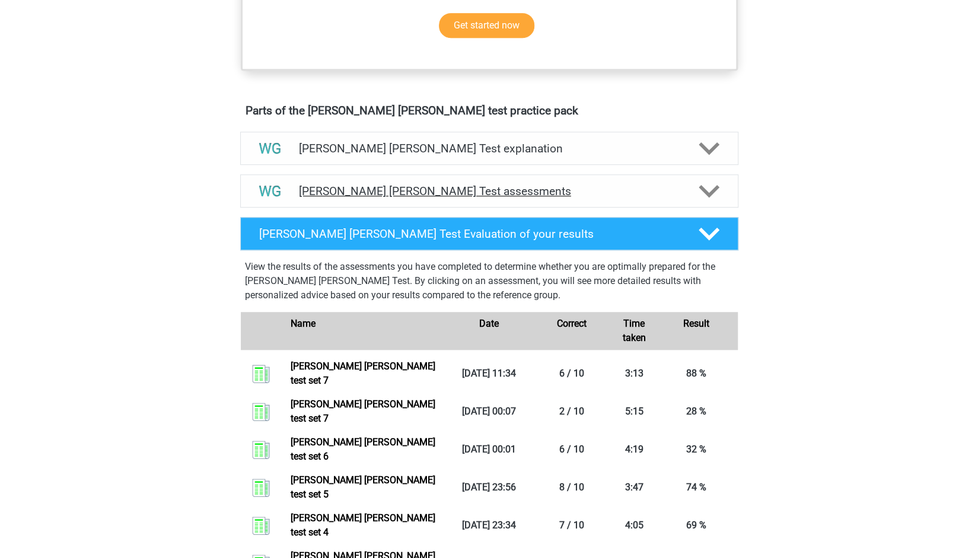
click at [696, 197] on div at bounding box center [708, 191] width 40 height 21
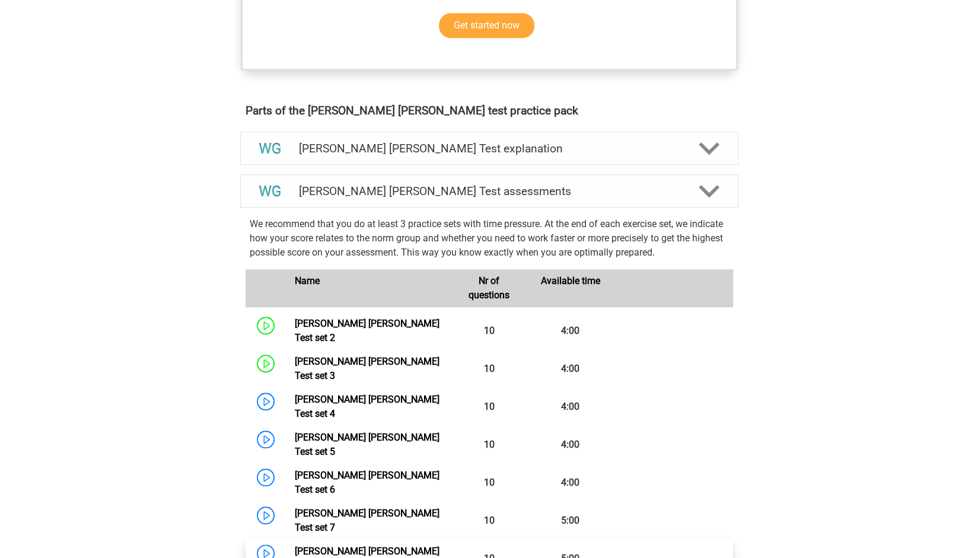
click at [387, 545] on link "[PERSON_NAME] [PERSON_NAME] Test set 8" at bounding box center [367, 557] width 145 height 25
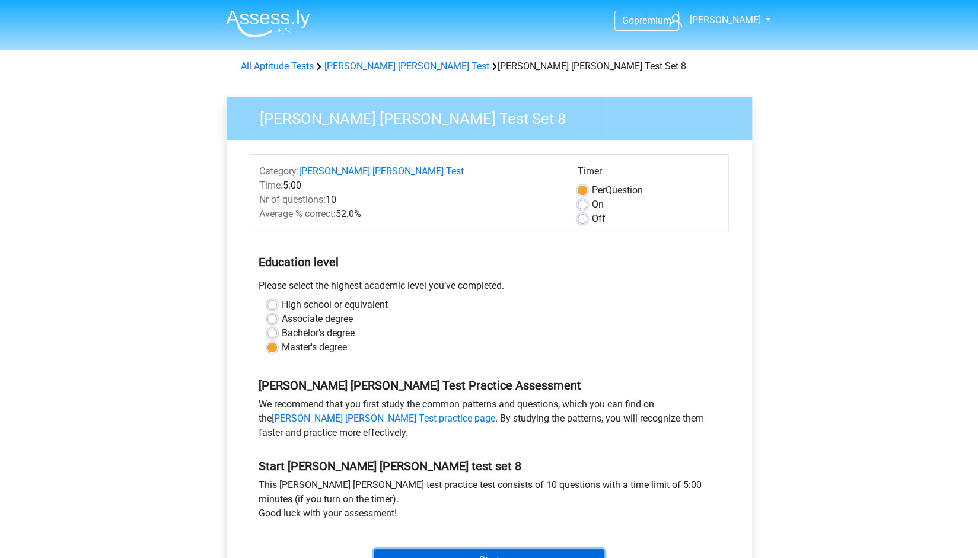
click at [509, 553] on input "Start" at bounding box center [488, 560] width 231 height 23
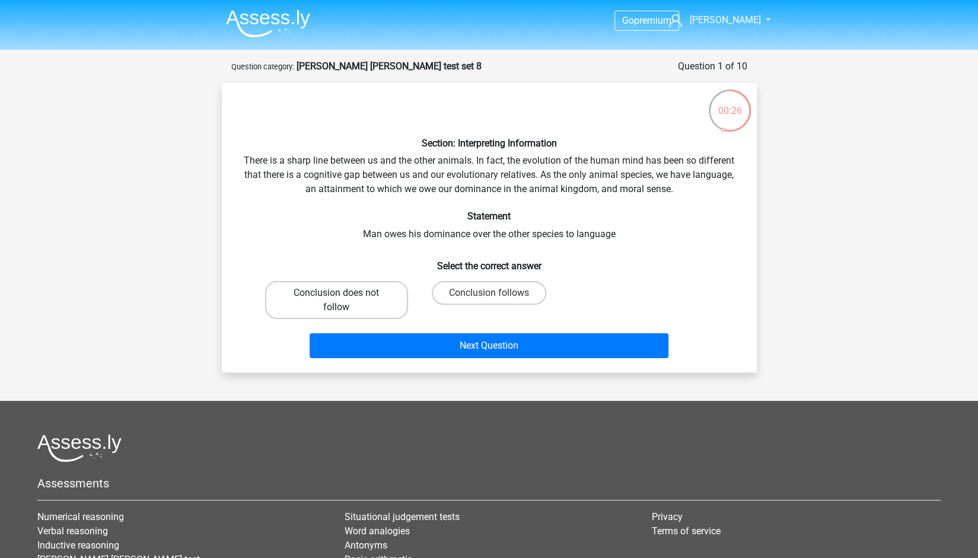
click at [376, 293] on label "Conclusion does not follow" at bounding box center [336, 300] width 143 height 38
click at [344, 293] on input "Conclusion does not follow" at bounding box center [340, 297] width 8 height 8
radio input "true"
click at [458, 295] on label "Conclusion follows" at bounding box center [489, 293] width 114 height 24
click at [488, 295] on input "Conclusion follows" at bounding box center [492, 297] width 8 height 8
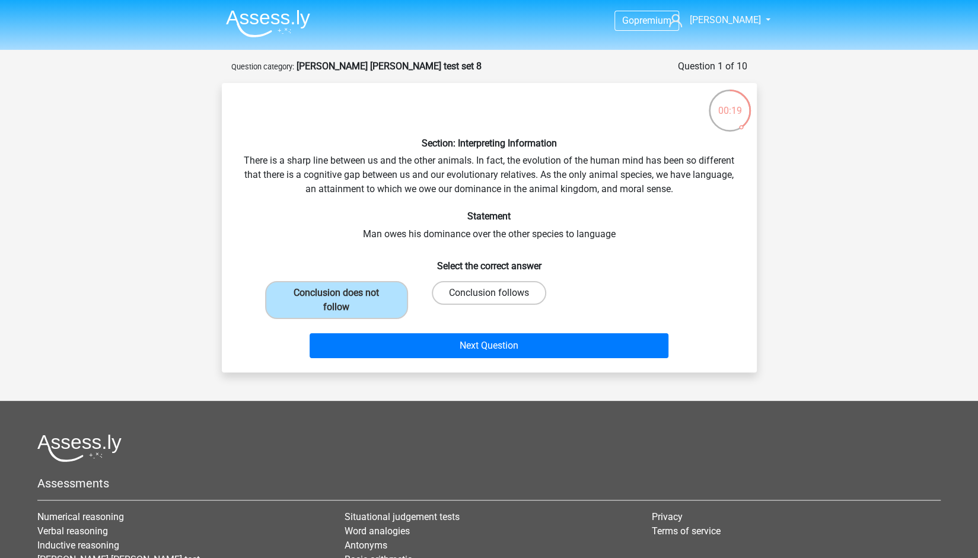
radio input "true"
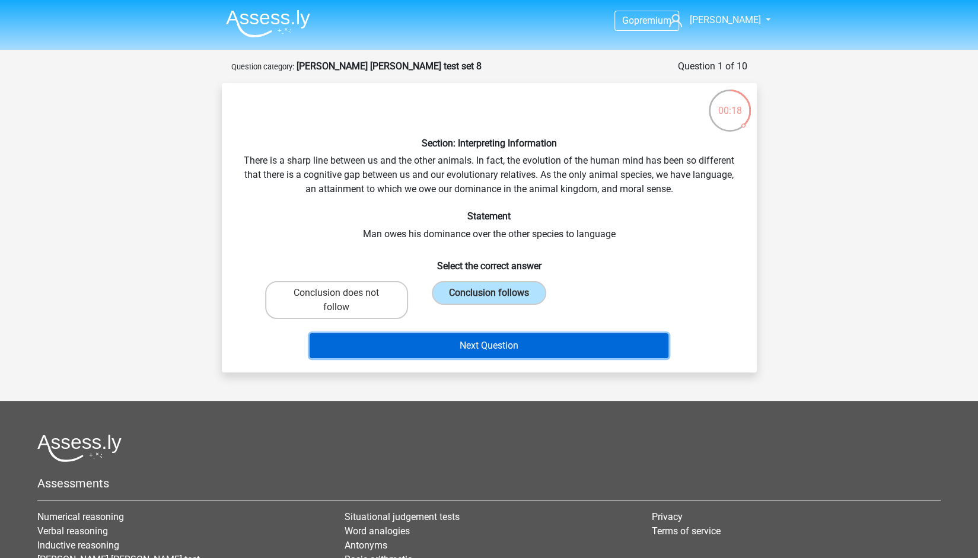
click at [466, 344] on button "Next Question" at bounding box center [488, 345] width 359 height 25
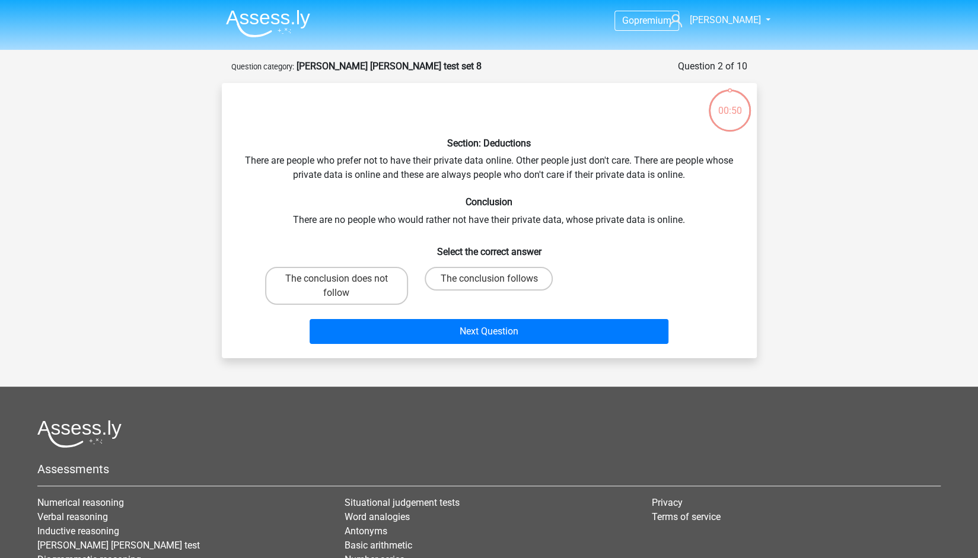
scroll to position [59, 0]
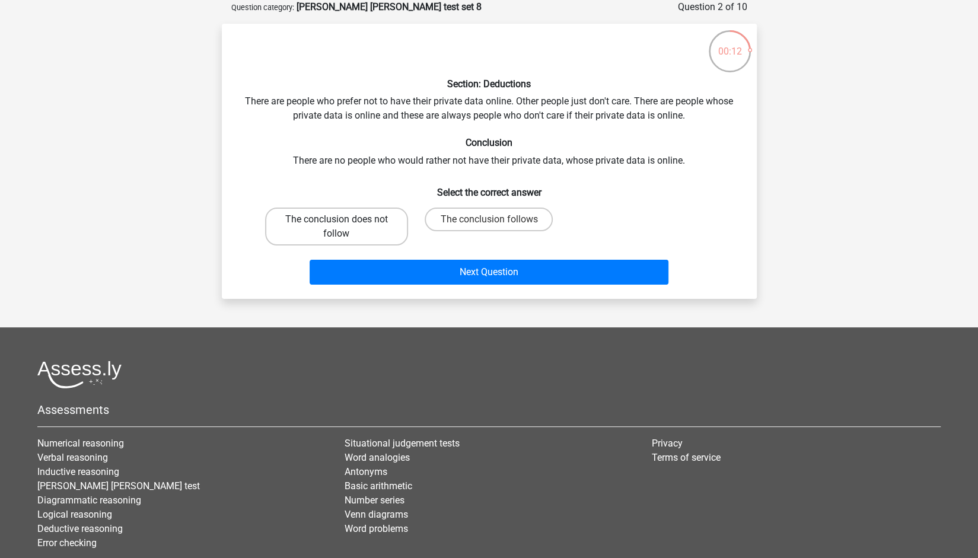
click at [376, 220] on label "The conclusion does not follow" at bounding box center [336, 226] width 143 height 38
click at [344, 220] on input "The conclusion does not follow" at bounding box center [340, 223] width 8 height 8
radio input "true"
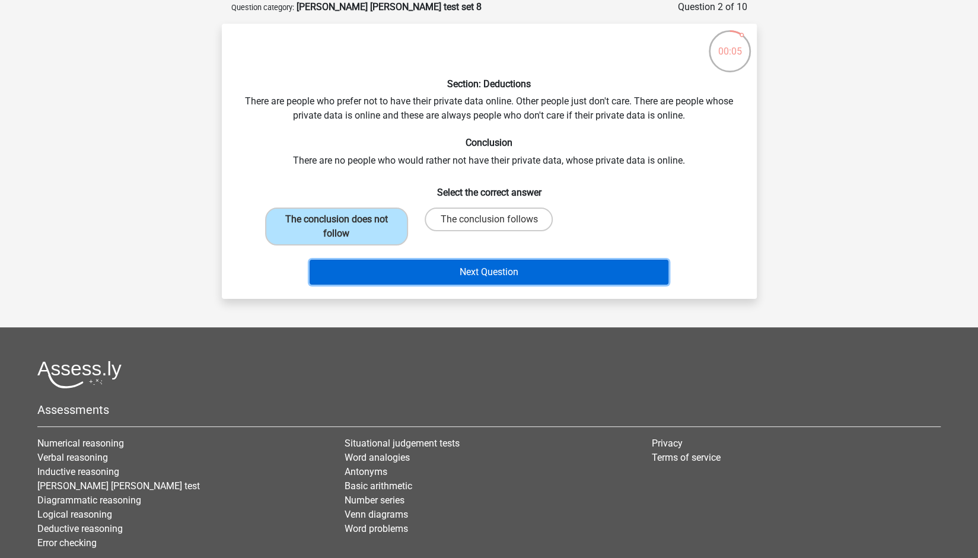
click at [435, 270] on button "Next Question" at bounding box center [488, 272] width 359 height 25
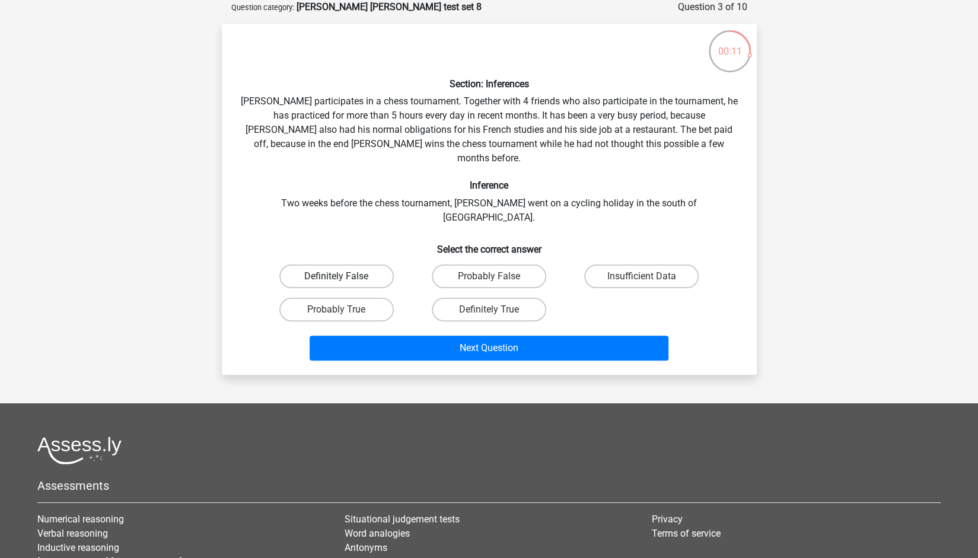
click at [373, 264] on label "Definitely False" at bounding box center [336, 276] width 114 height 24
click at [344, 276] on input "Definitely False" at bounding box center [340, 280] width 8 height 8
radio input "true"
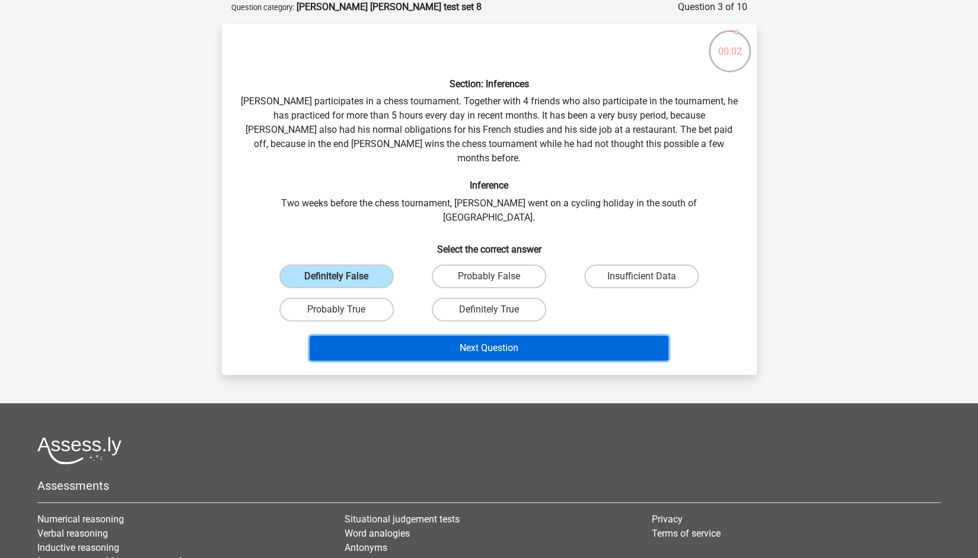
click at [437, 336] on button "Next Question" at bounding box center [488, 348] width 359 height 25
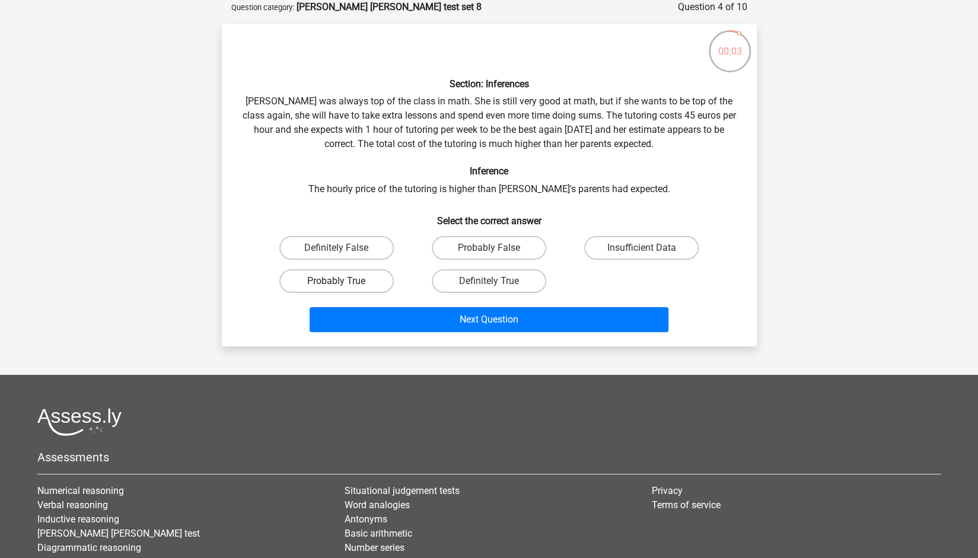
click at [365, 280] on label "Probably True" at bounding box center [336, 281] width 114 height 24
click at [344, 281] on input "Probably True" at bounding box center [340, 285] width 8 height 8
radio input "true"
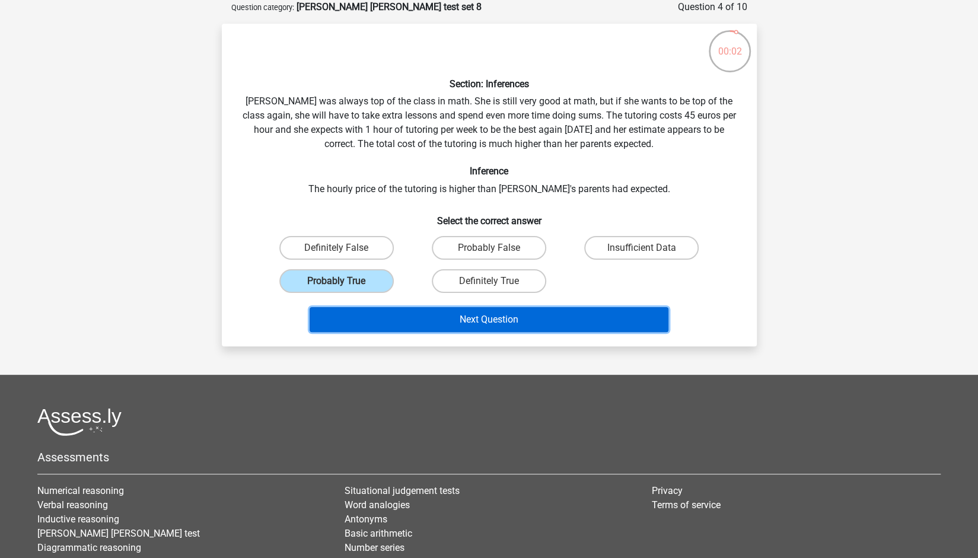
click at [400, 312] on button "Next Question" at bounding box center [488, 319] width 359 height 25
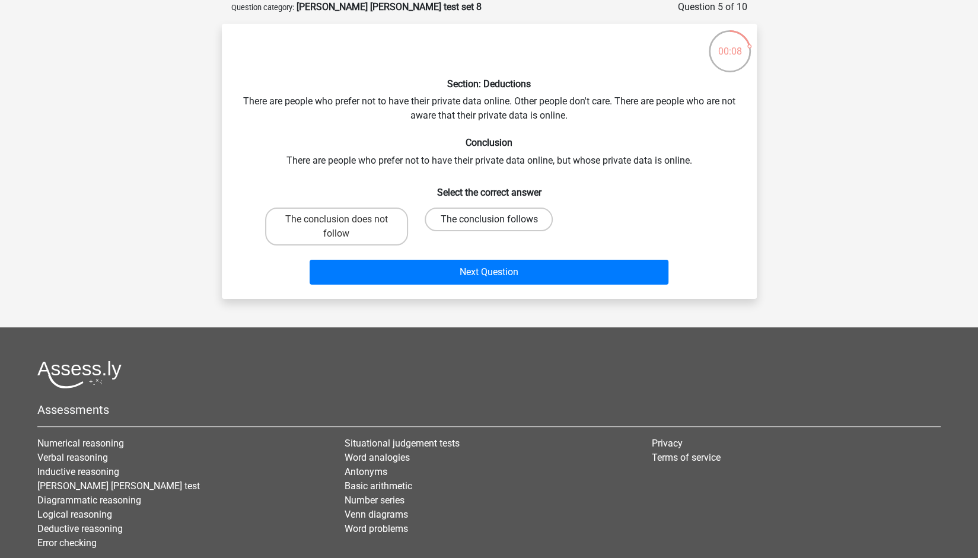
click at [440, 225] on label "The conclusion follows" at bounding box center [488, 219] width 128 height 24
click at [488, 225] on input "The conclusion follows" at bounding box center [492, 223] width 8 height 8
radio input "true"
click at [393, 237] on label "The conclusion does not follow" at bounding box center [336, 226] width 143 height 38
click at [344, 227] on input "The conclusion does not follow" at bounding box center [340, 223] width 8 height 8
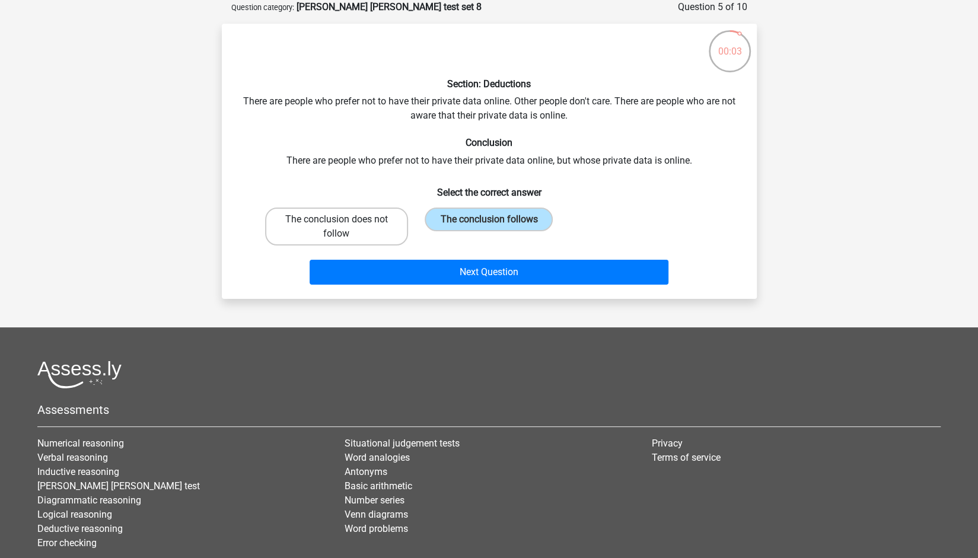
radio input "true"
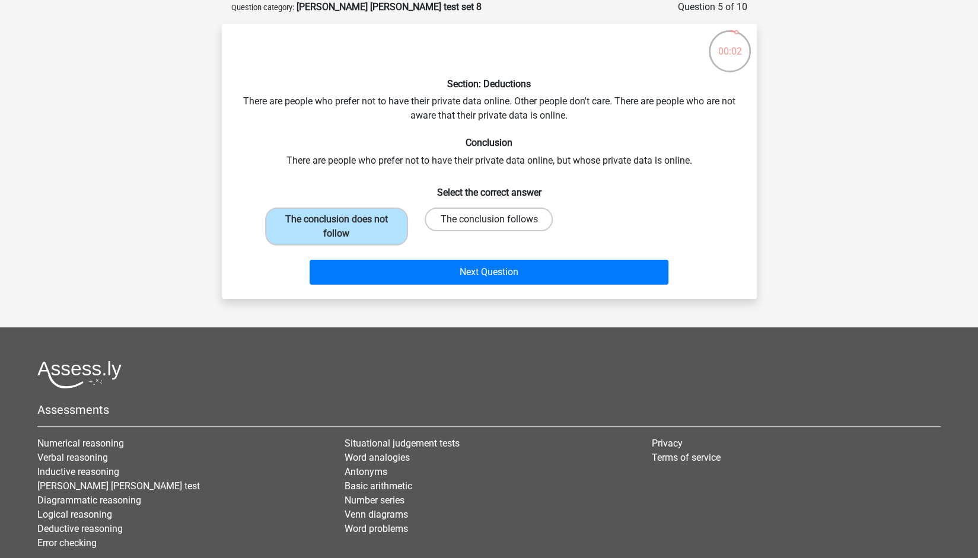
click at [445, 222] on label "The conclusion follows" at bounding box center [488, 219] width 128 height 24
click at [488, 222] on input "The conclusion follows" at bounding box center [492, 223] width 8 height 8
radio input "true"
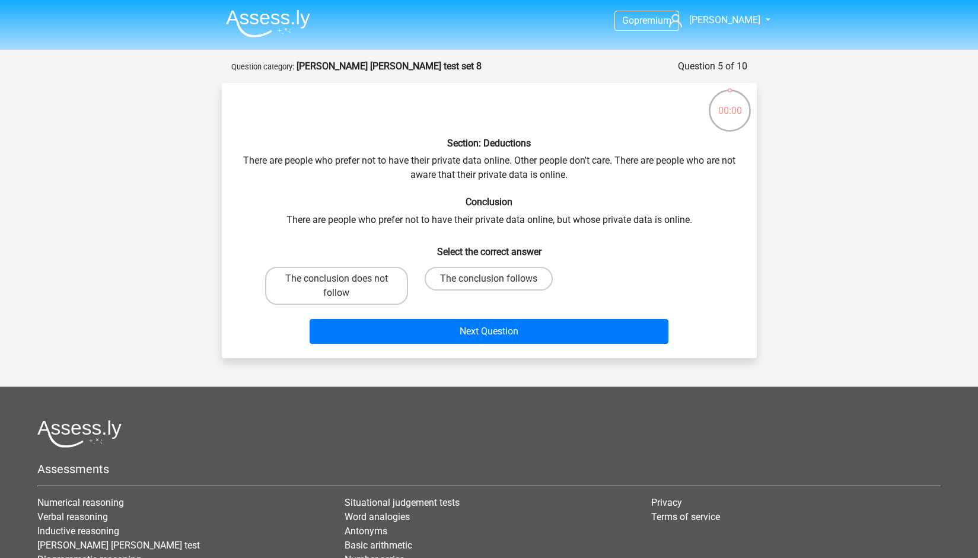
scroll to position [59, 0]
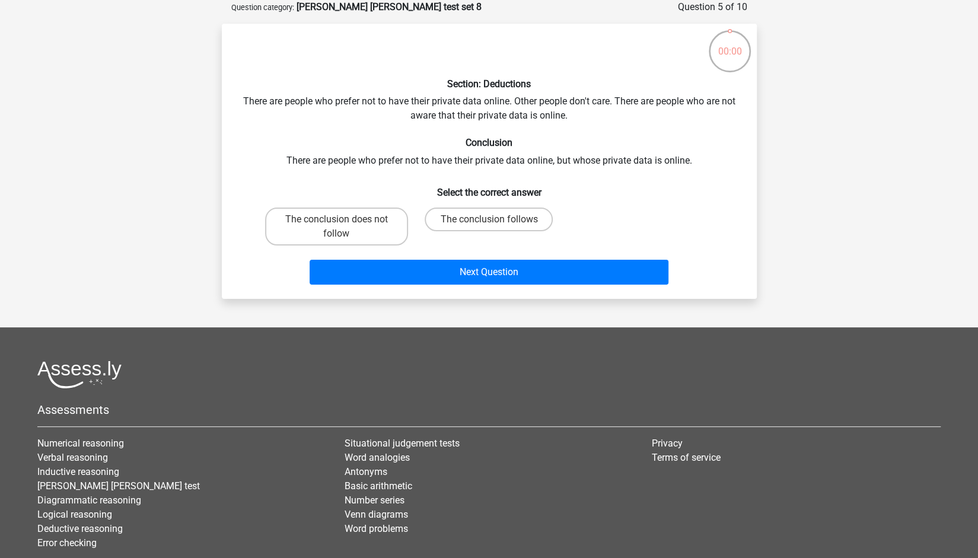
click at [441, 278] on button "Next Question" at bounding box center [488, 272] width 359 height 25
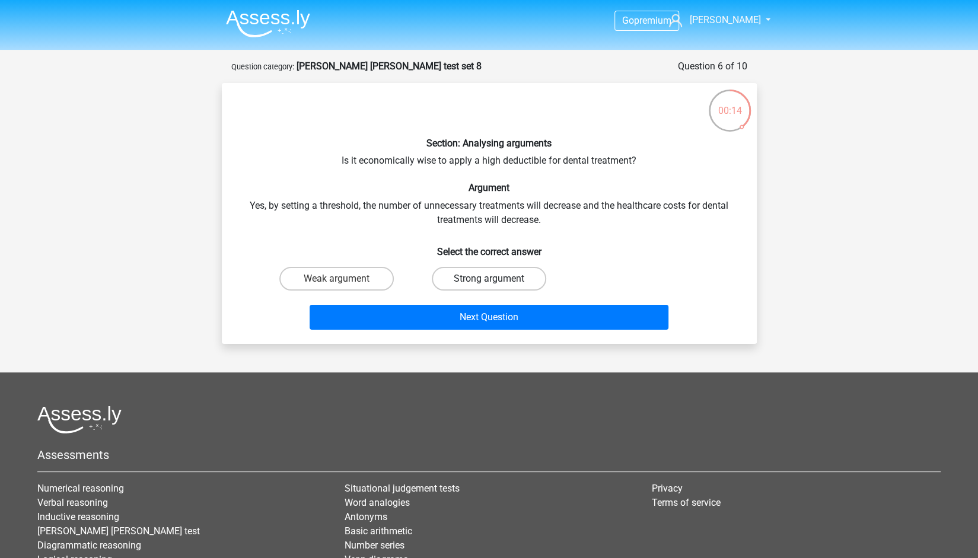
click at [442, 279] on label "Strong argument" at bounding box center [489, 279] width 114 height 24
click at [488, 279] on input "Strong argument" at bounding box center [492, 283] width 8 height 8
radio input "true"
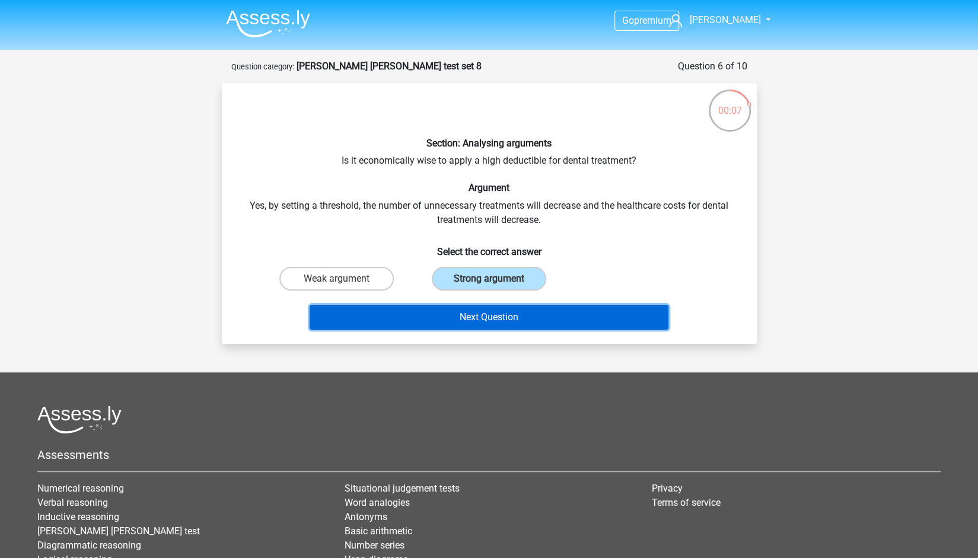
click at [448, 318] on button "Next Question" at bounding box center [488, 317] width 359 height 25
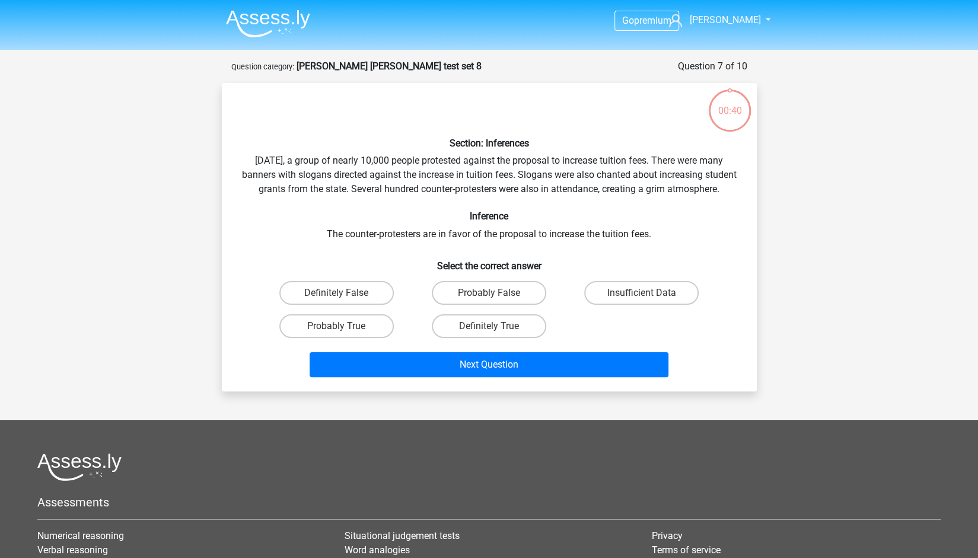
scroll to position [59, 0]
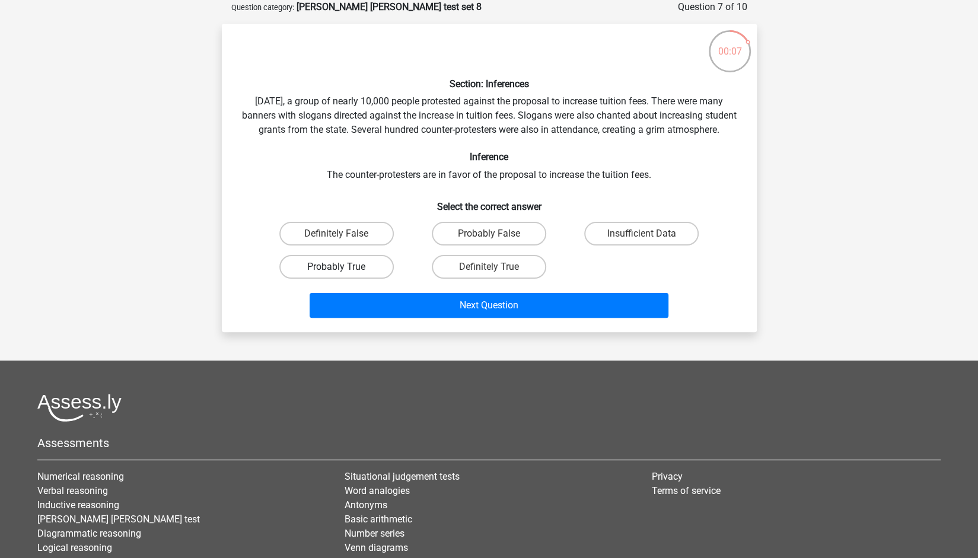
click at [349, 279] on label "Probably True" at bounding box center [336, 267] width 114 height 24
click at [344, 274] on input "Probably True" at bounding box center [340, 271] width 8 height 8
radio input "true"
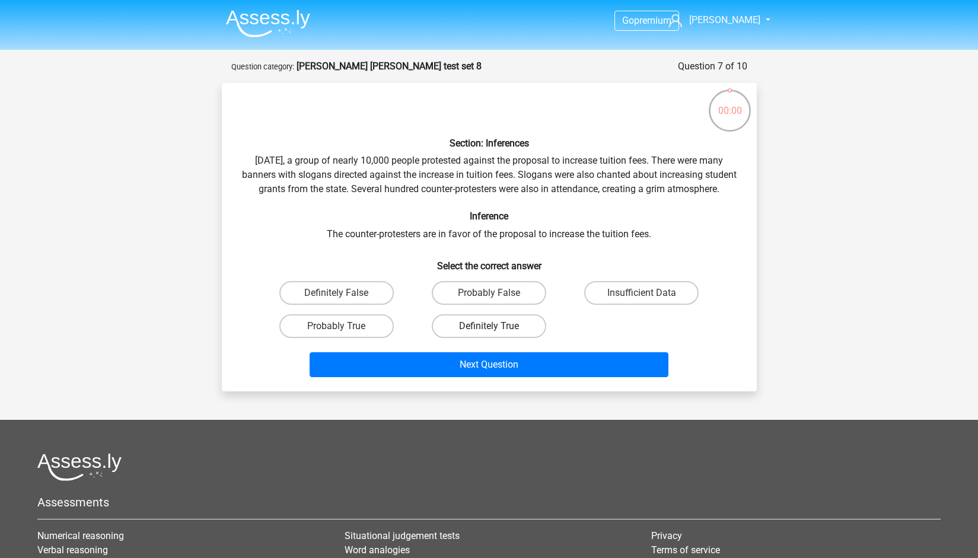
scroll to position [59, 0]
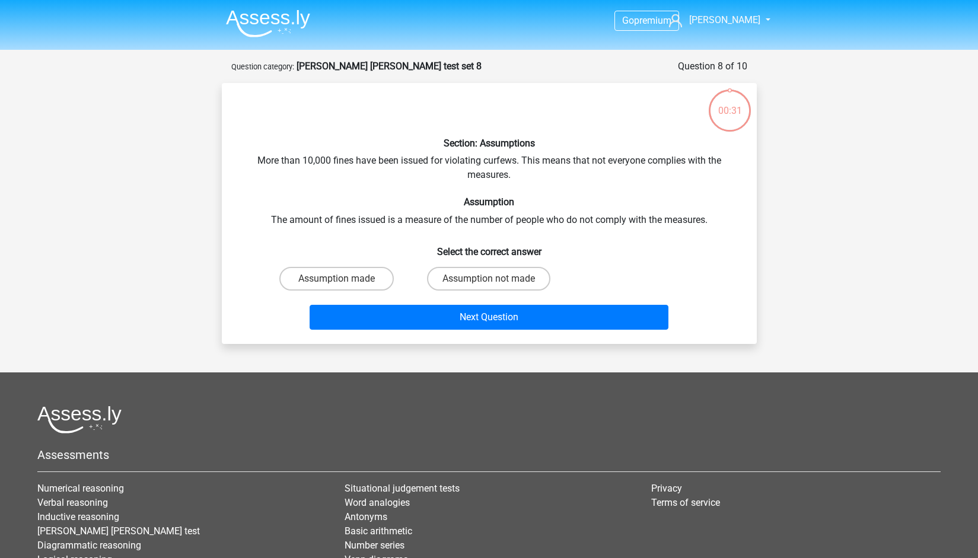
scroll to position [59, 0]
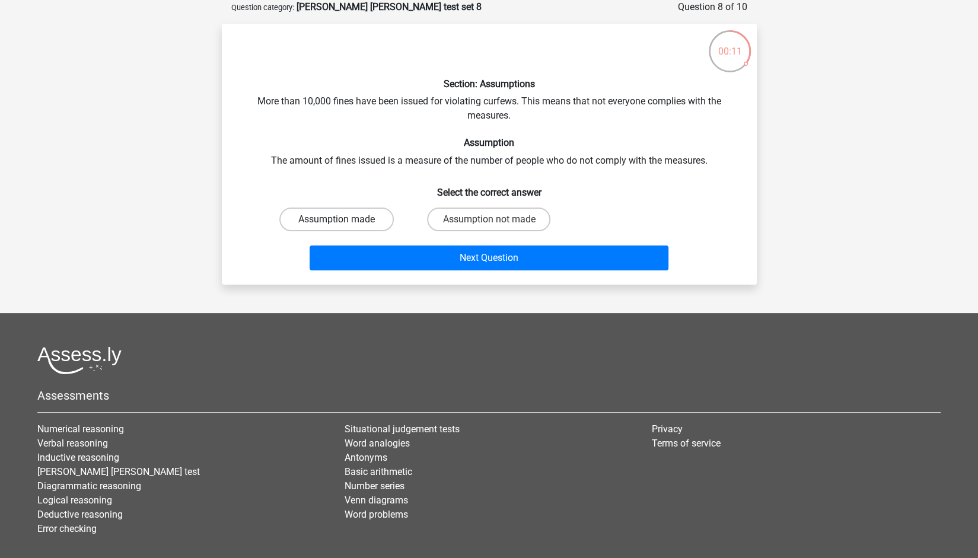
click at [361, 218] on label "Assumption made" at bounding box center [336, 219] width 114 height 24
click at [344, 219] on input "Assumption made" at bounding box center [340, 223] width 8 height 8
radio input "true"
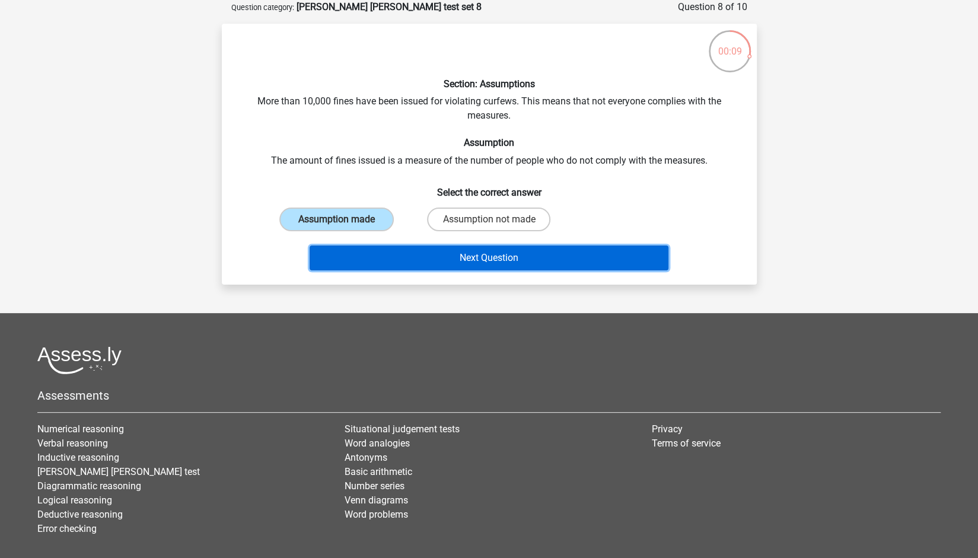
click at [465, 253] on button "Next Question" at bounding box center [488, 257] width 359 height 25
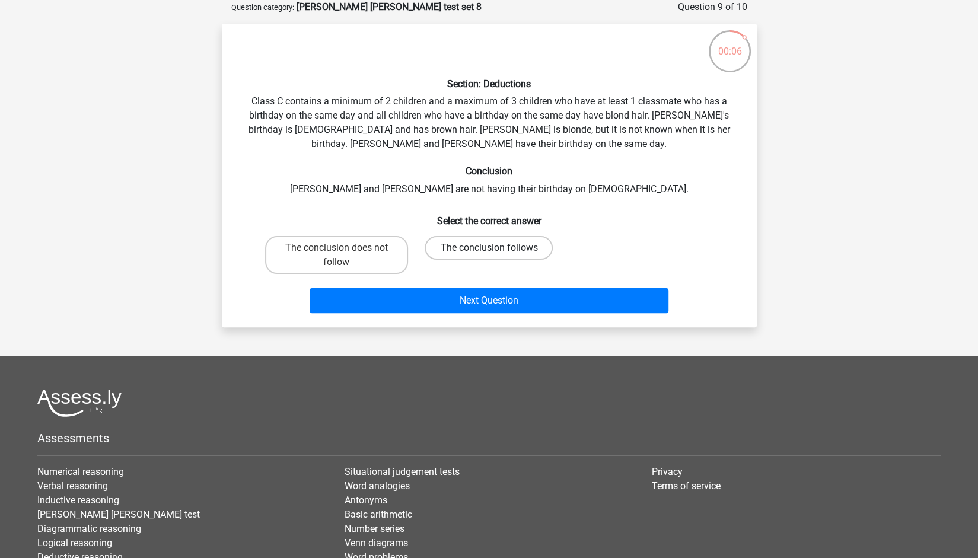
click at [471, 252] on label "The conclusion follows" at bounding box center [488, 248] width 128 height 24
click at [488, 252] on input "The conclusion follows" at bounding box center [492, 252] width 8 height 8
radio input "true"
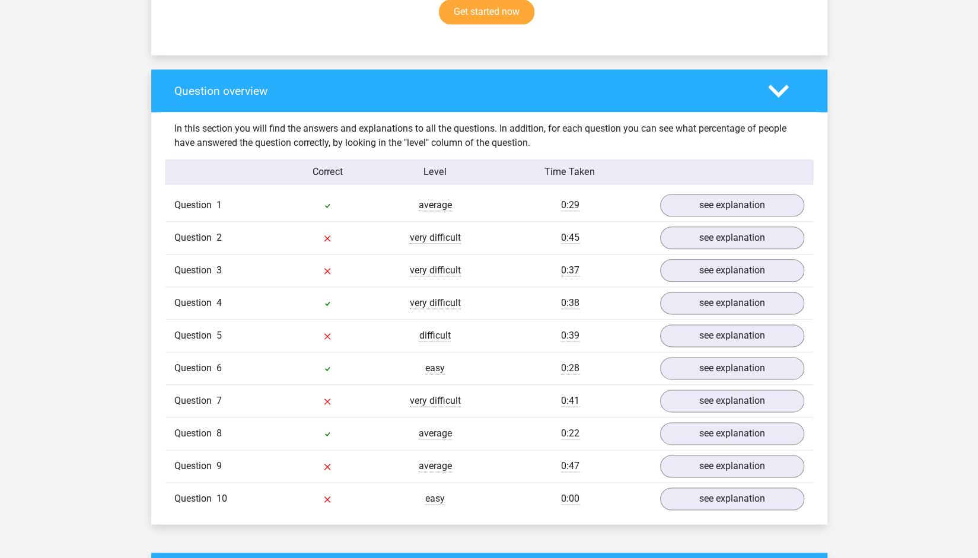
scroll to position [819, 0]
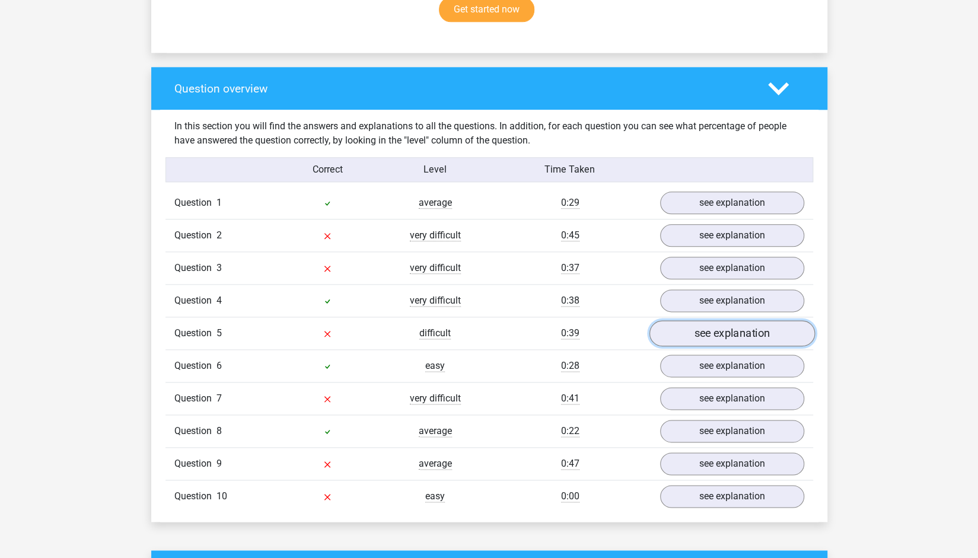
click at [690, 321] on link "see explanation" at bounding box center [731, 334] width 165 height 26
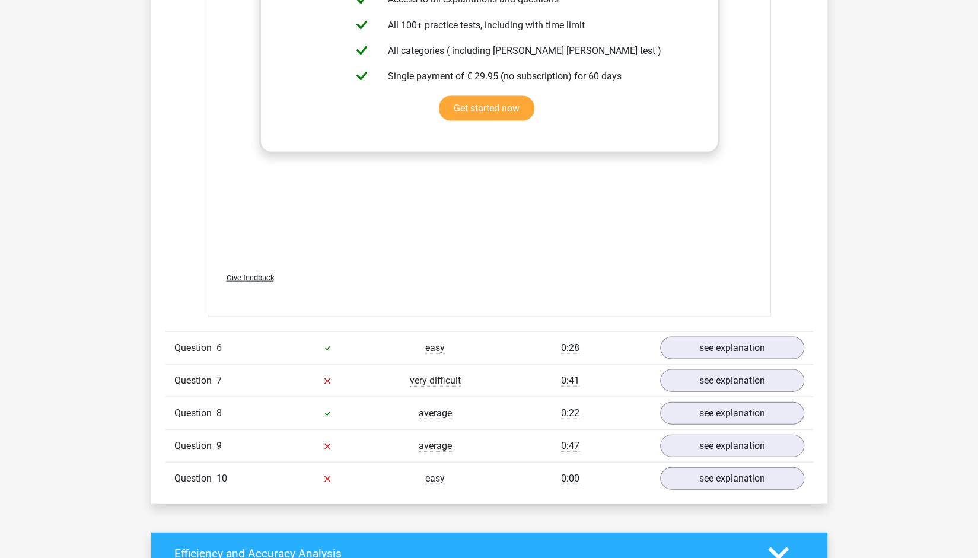
scroll to position [1465, 0]
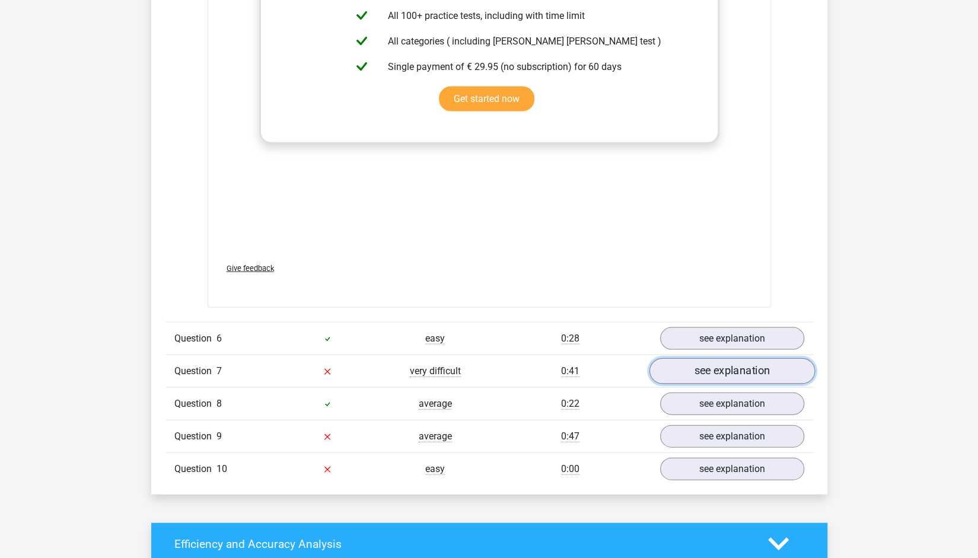
click at [752, 357] on link "see explanation" at bounding box center [731, 370] width 165 height 26
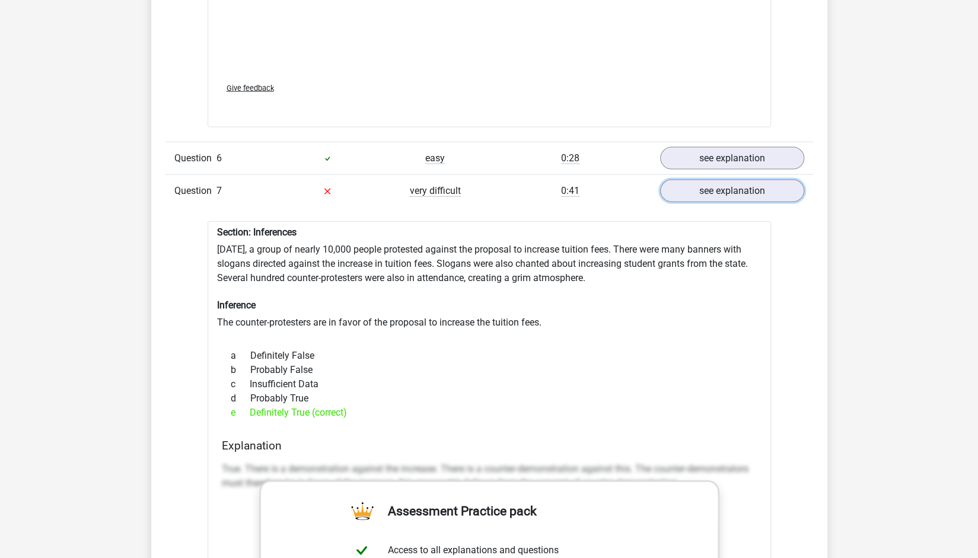
scroll to position [1642, 0]
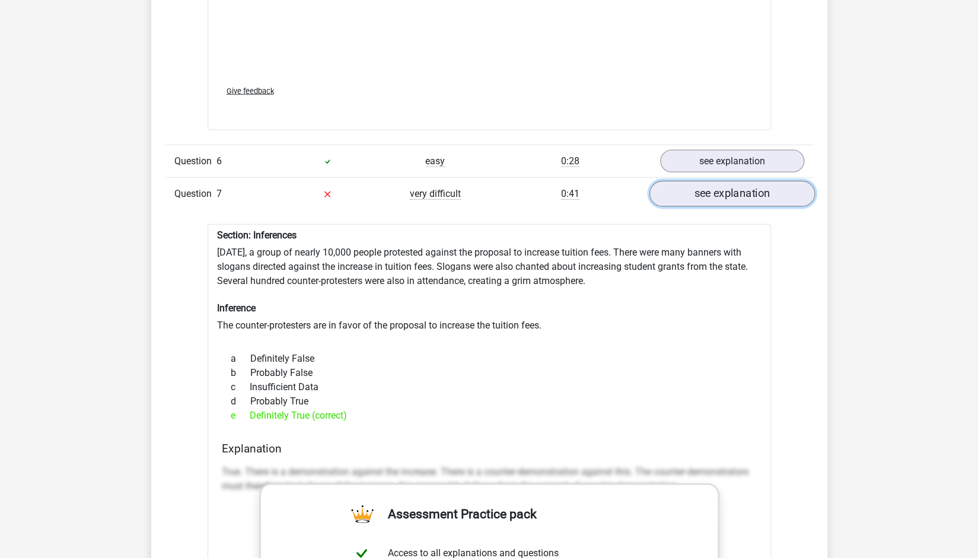
click at [774, 181] on link "see explanation" at bounding box center [731, 194] width 165 height 26
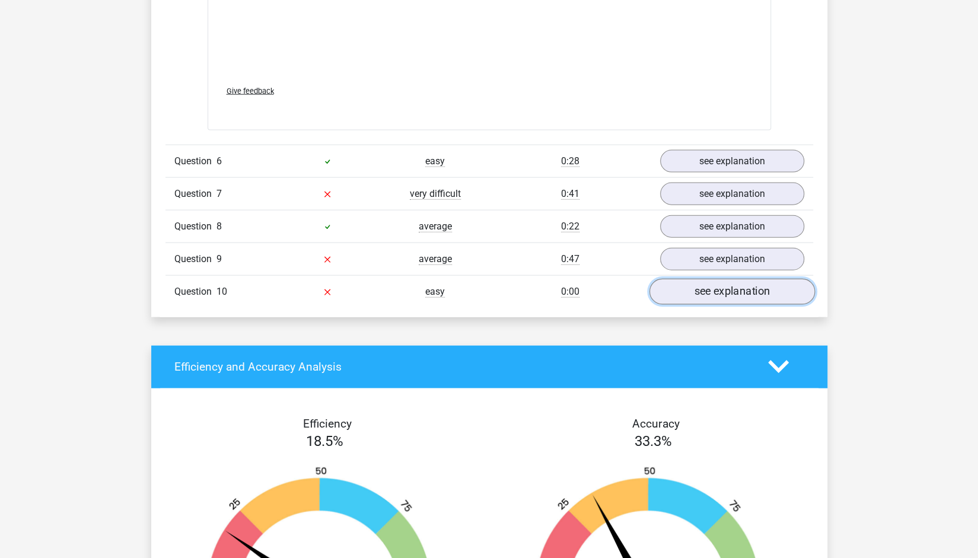
click at [717, 279] on link "see explanation" at bounding box center [731, 292] width 165 height 26
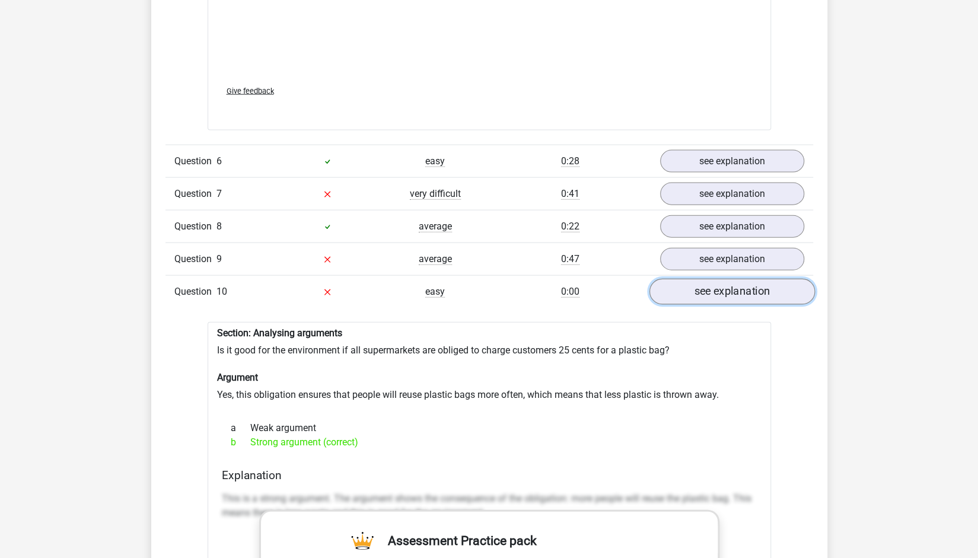
click at [717, 279] on link "see explanation" at bounding box center [731, 292] width 165 height 26
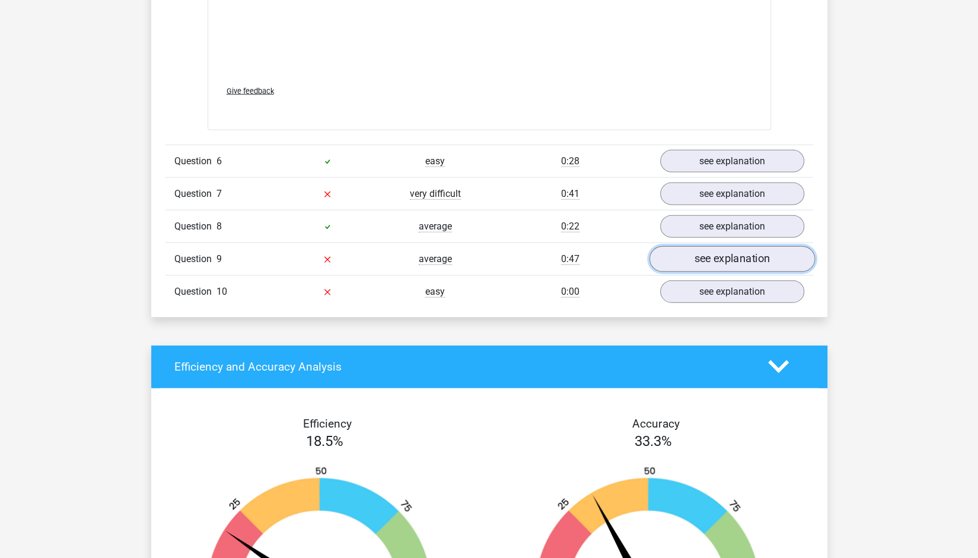
click at [722, 246] on link "see explanation" at bounding box center [731, 259] width 165 height 26
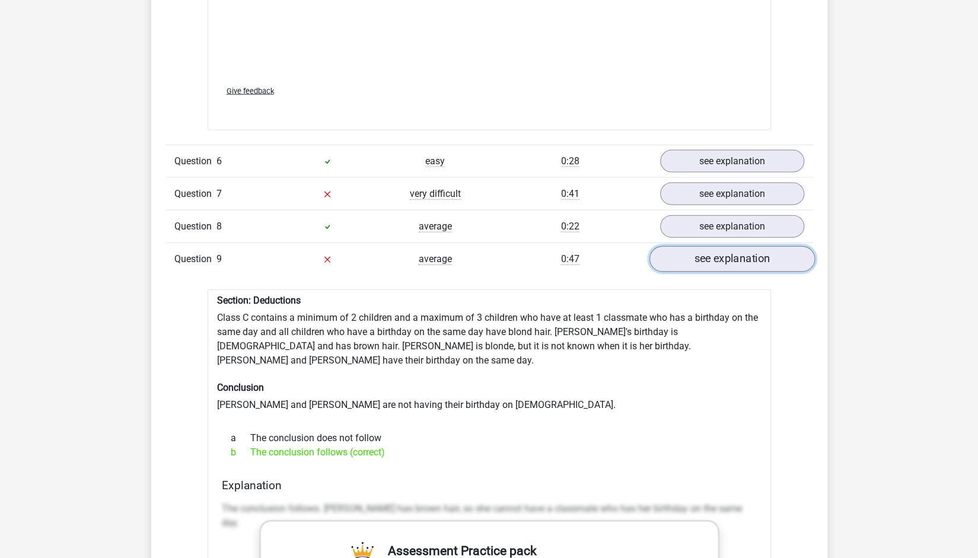
click at [722, 246] on link "see explanation" at bounding box center [731, 259] width 165 height 26
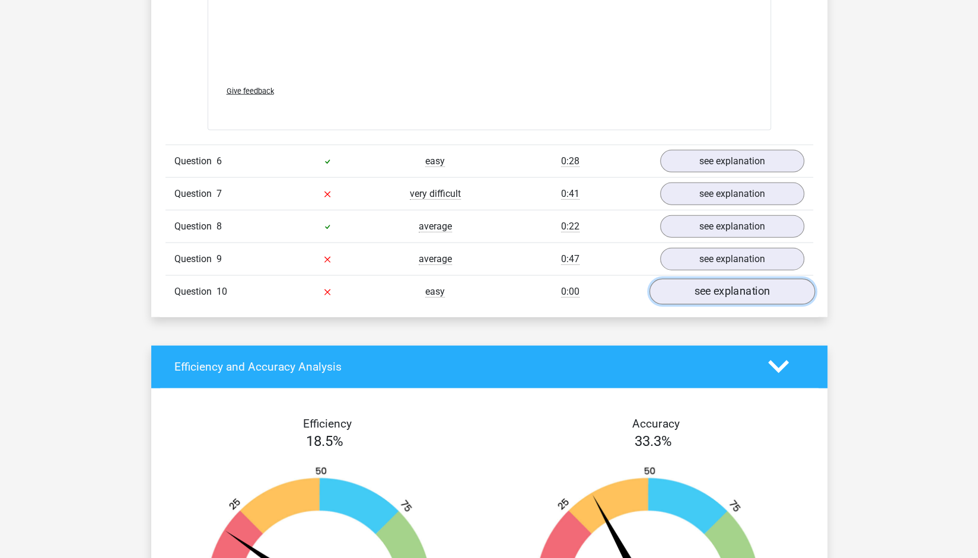
click at [727, 289] on link "see explanation" at bounding box center [731, 292] width 165 height 26
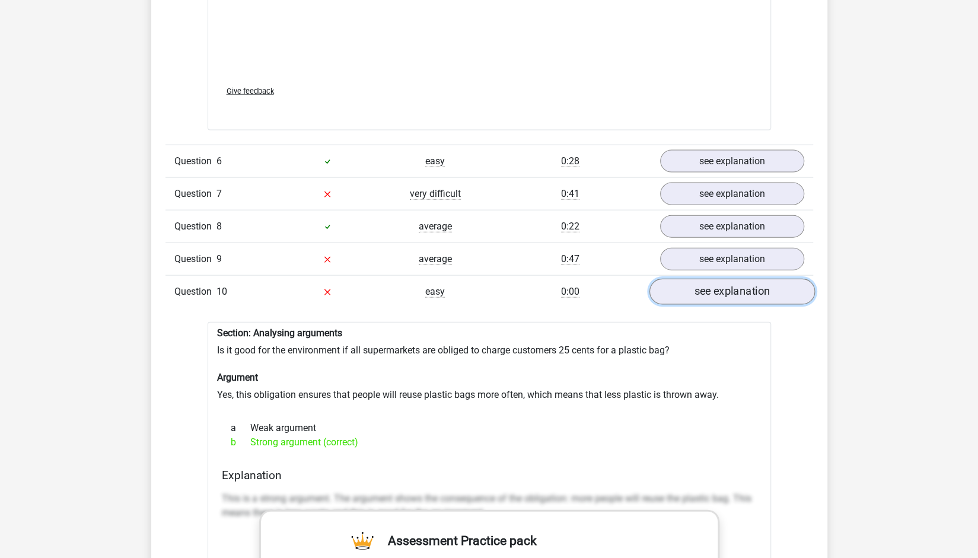
click at [727, 289] on link "see explanation" at bounding box center [731, 292] width 165 height 26
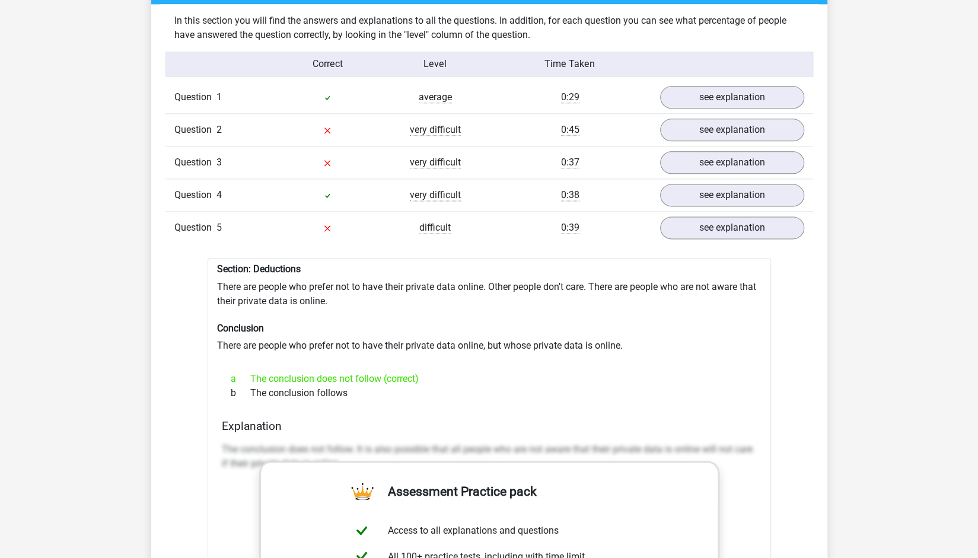
scroll to position [825, 0]
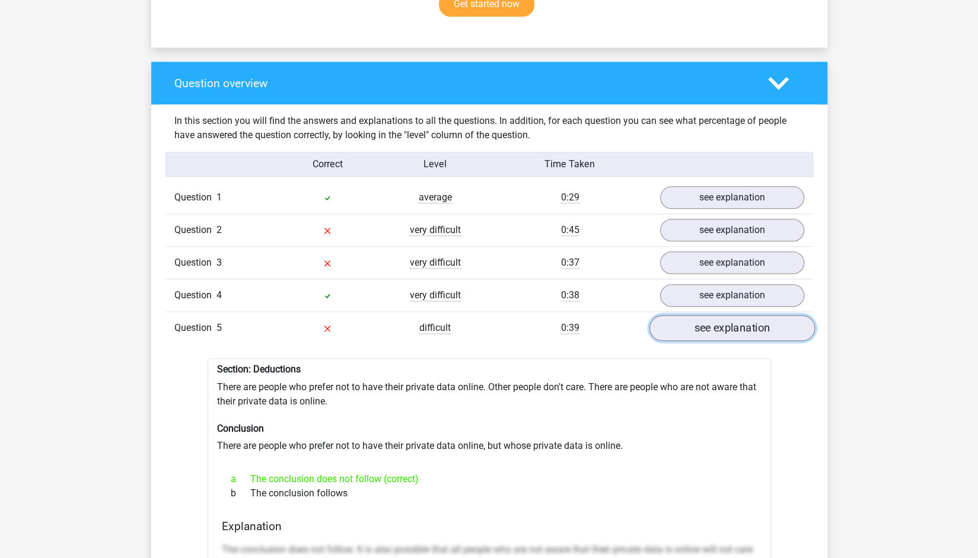
click at [739, 315] on link "see explanation" at bounding box center [731, 328] width 165 height 26
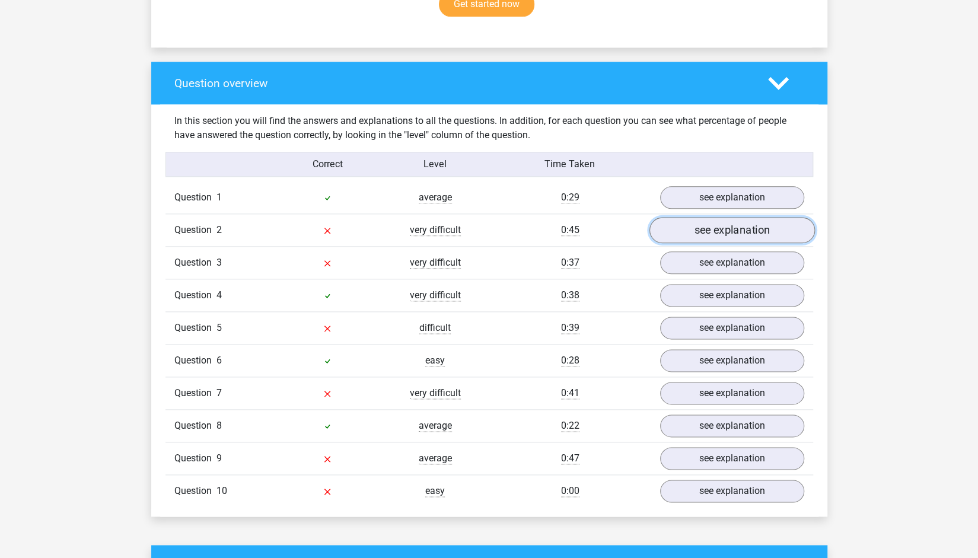
click at [779, 225] on link "see explanation" at bounding box center [731, 231] width 165 height 26
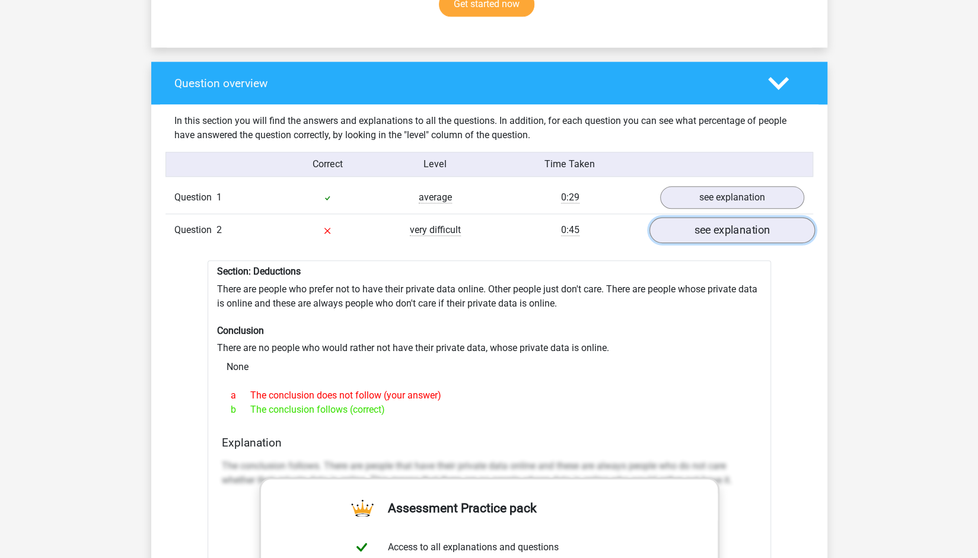
click at [779, 225] on link "see explanation" at bounding box center [731, 231] width 165 height 26
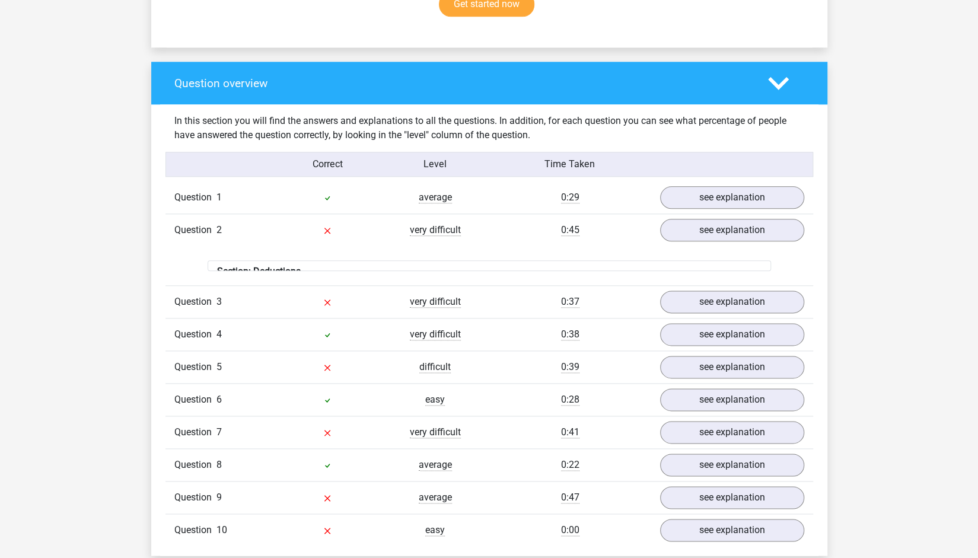
click at [819, 227] on div "Question overview In this section you will find the answers and explanations to…" at bounding box center [489, 309] width 676 height 494
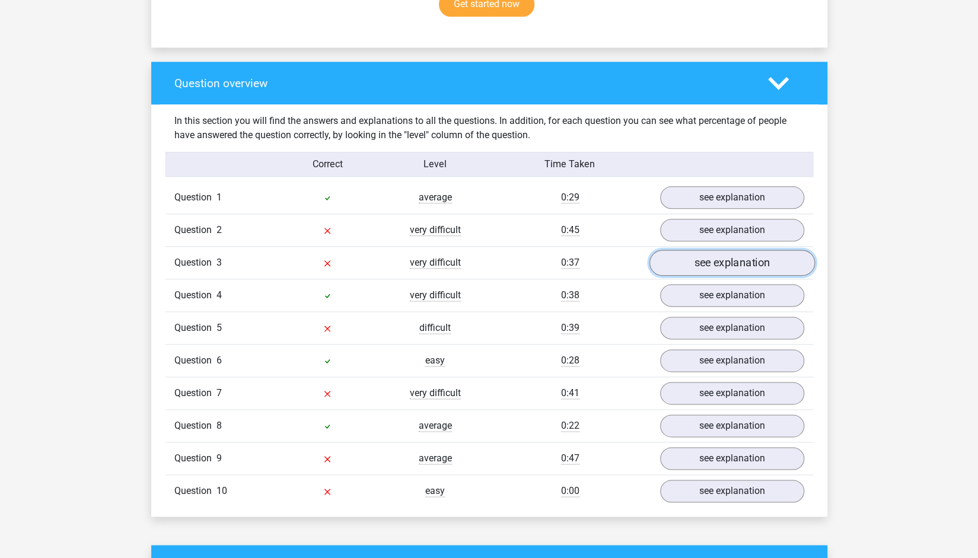
click at [748, 257] on link "see explanation" at bounding box center [731, 263] width 165 height 26
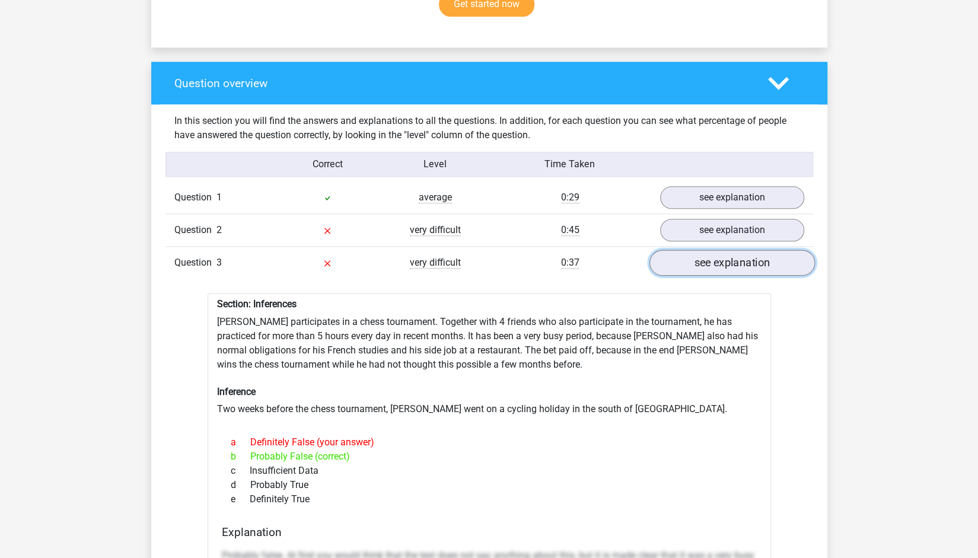
click at [722, 251] on link "see explanation" at bounding box center [731, 263] width 165 height 26
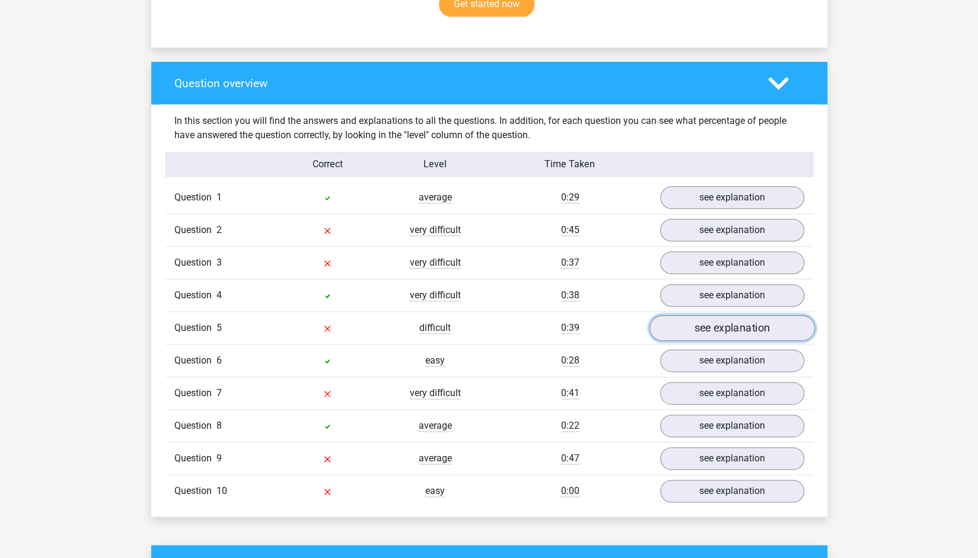
click at [774, 316] on link "see explanation" at bounding box center [731, 328] width 165 height 26
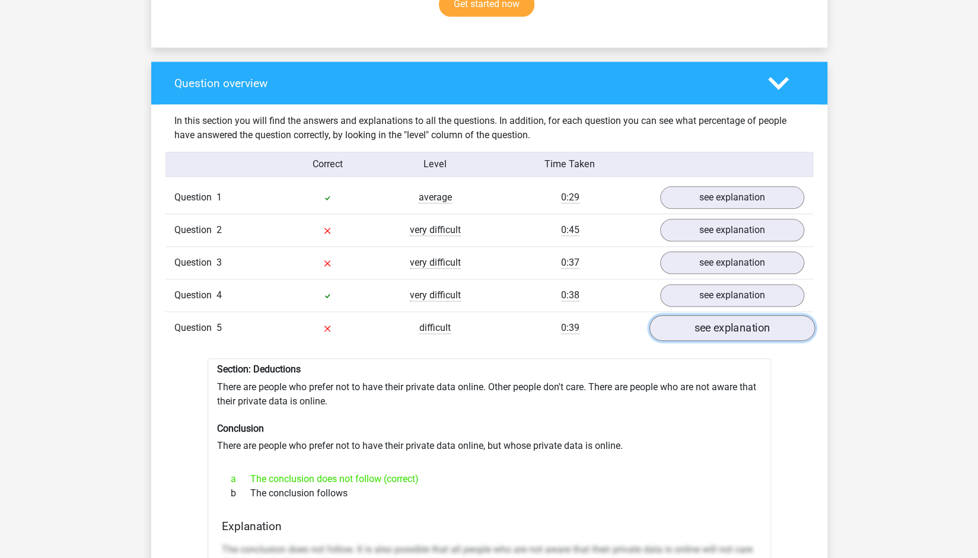
click at [774, 316] on link "see explanation" at bounding box center [731, 328] width 165 height 26
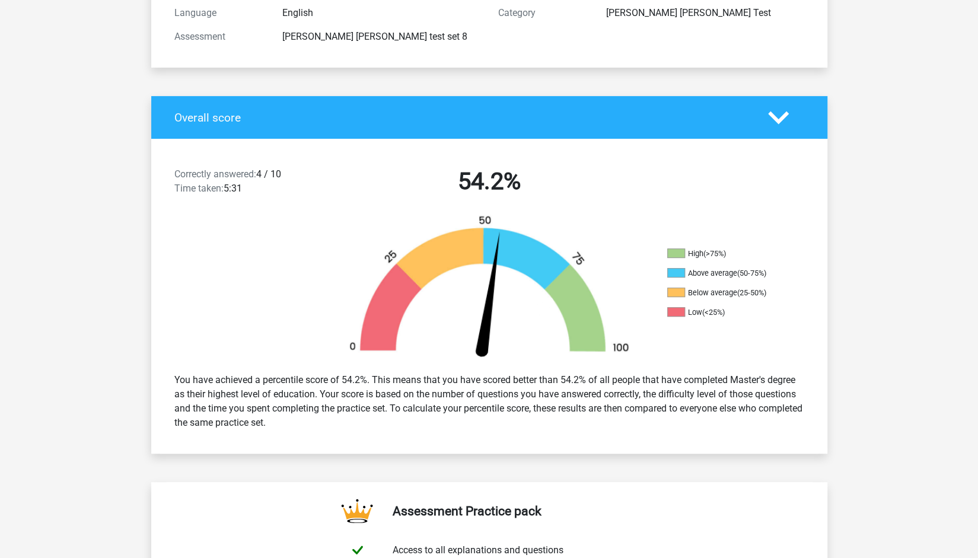
scroll to position [0, 0]
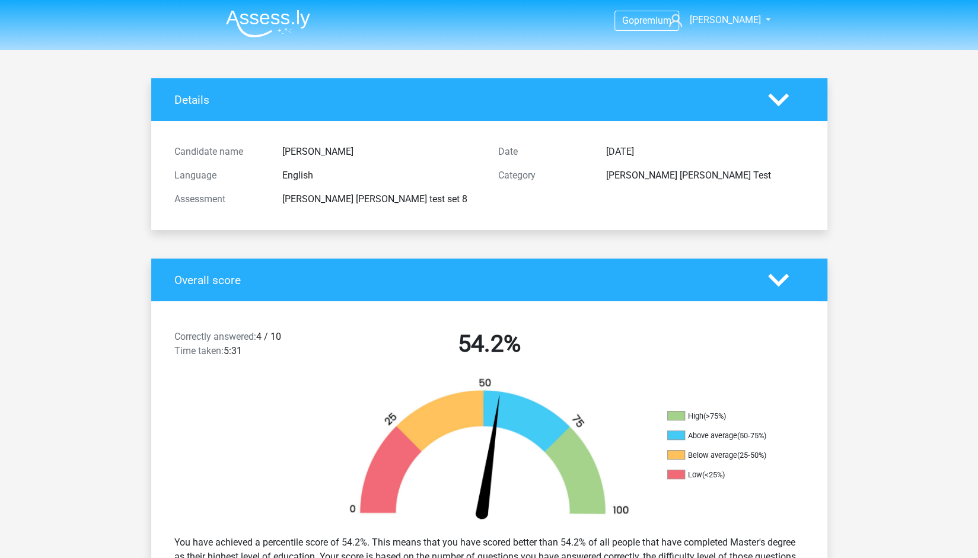
click at [282, 24] on img at bounding box center [268, 23] width 84 height 28
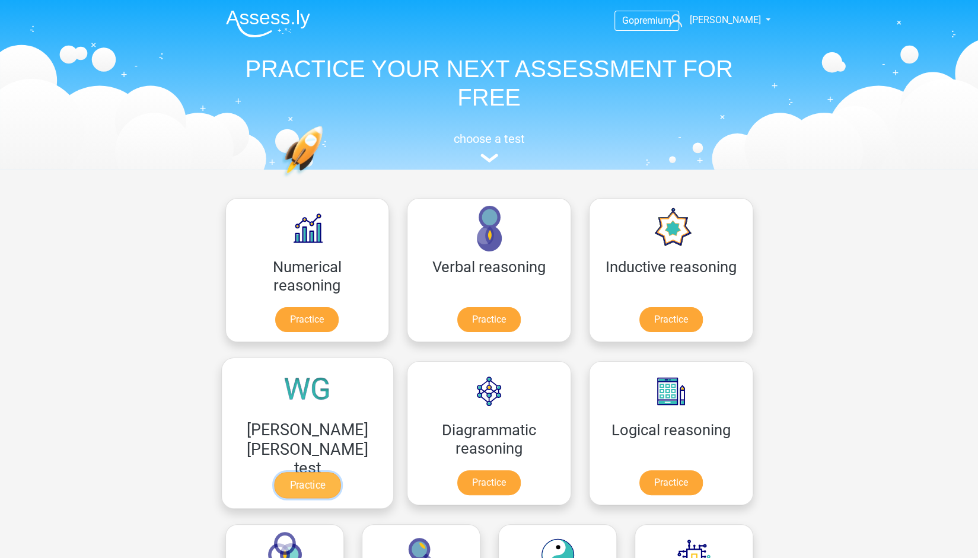
click at [340, 472] on link "Practice" at bounding box center [307, 485] width 66 height 26
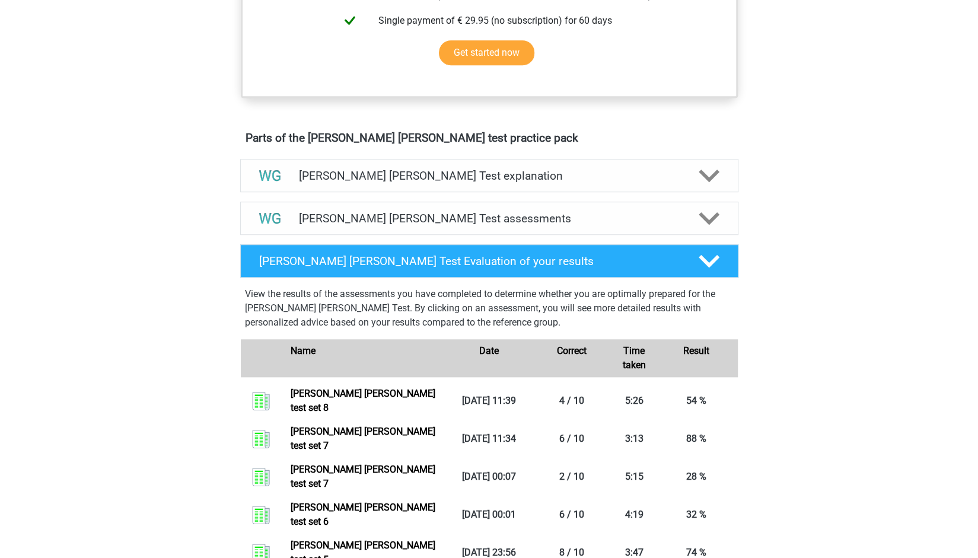
scroll to position [574, 0]
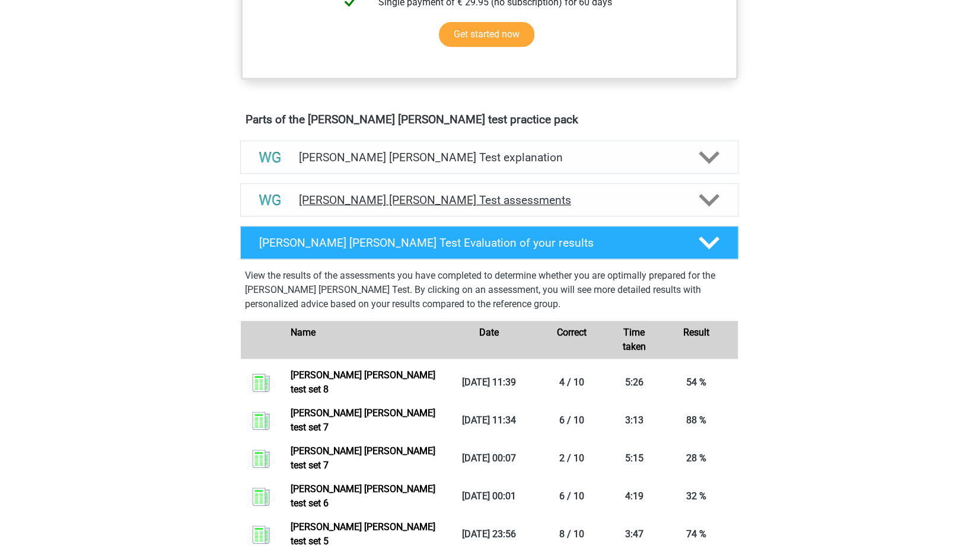
click at [704, 205] on icon at bounding box center [708, 200] width 21 height 21
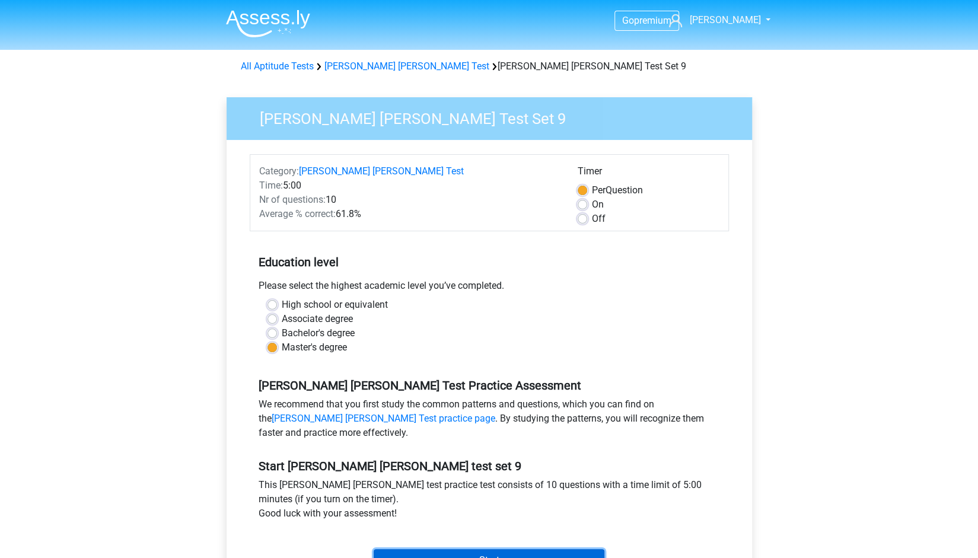
click at [500, 551] on input "Start" at bounding box center [488, 560] width 231 height 23
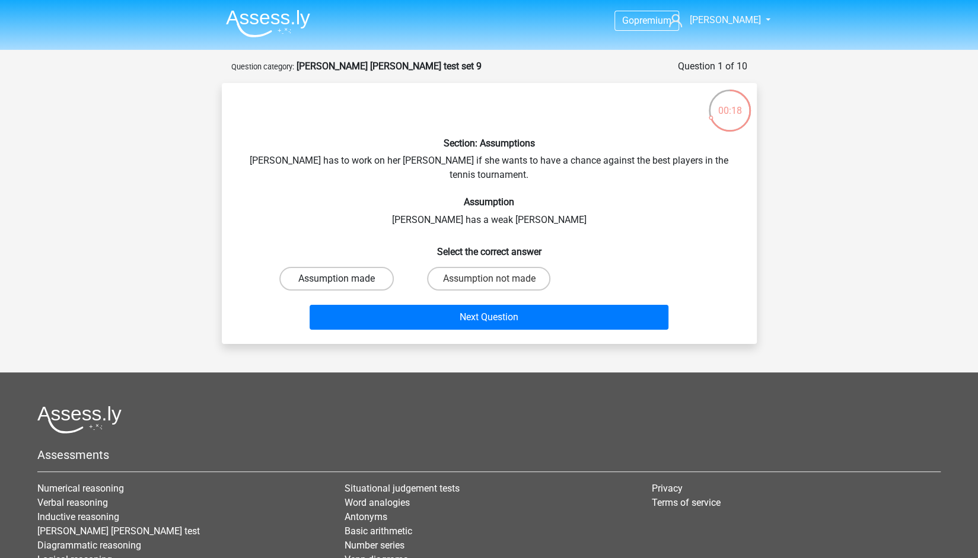
click at [366, 269] on label "Assumption made" at bounding box center [336, 279] width 114 height 24
click at [344, 279] on input "Assumption made" at bounding box center [340, 283] width 8 height 8
radio input "true"
click at [467, 267] on label "Assumption not made" at bounding box center [488, 279] width 123 height 24
click at [488, 279] on input "Assumption not made" at bounding box center [492, 283] width 8 height 8
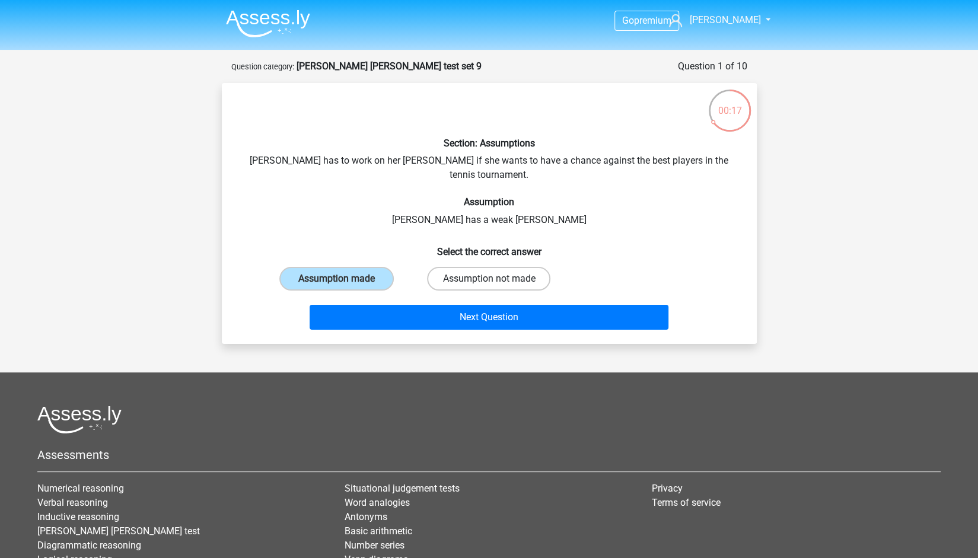
radio input "true"
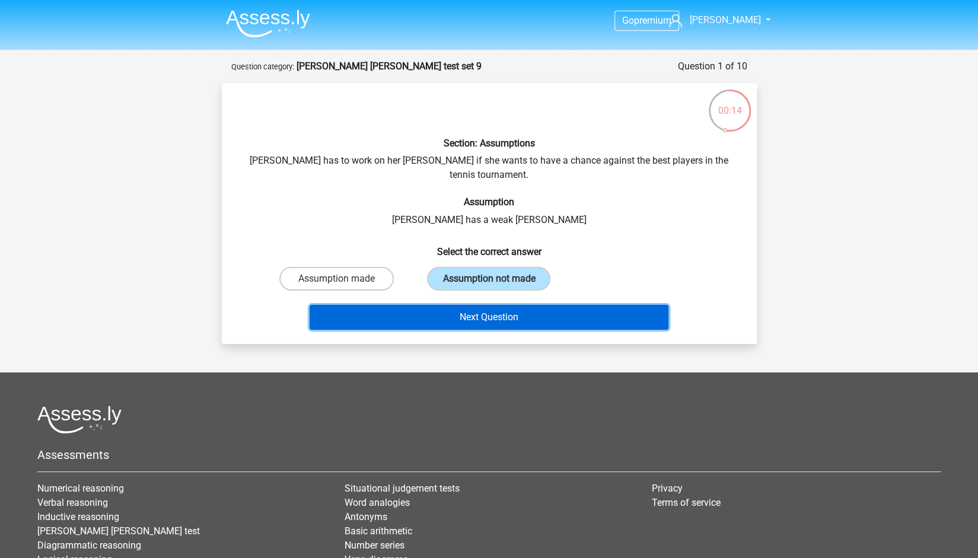
click at [415, 305] on button "Next Question" at bounding box center [488, 317] width 359 height 25
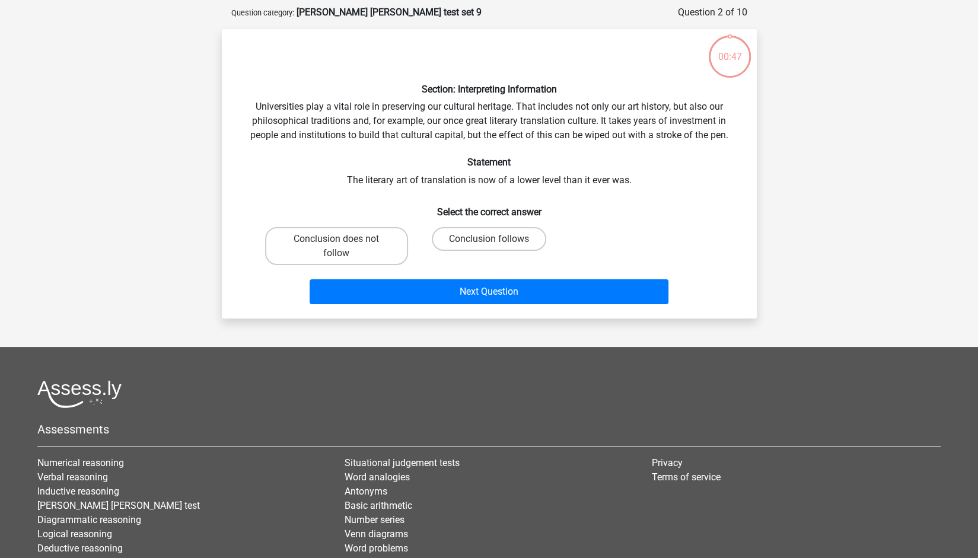
scroll to position [59, 0]
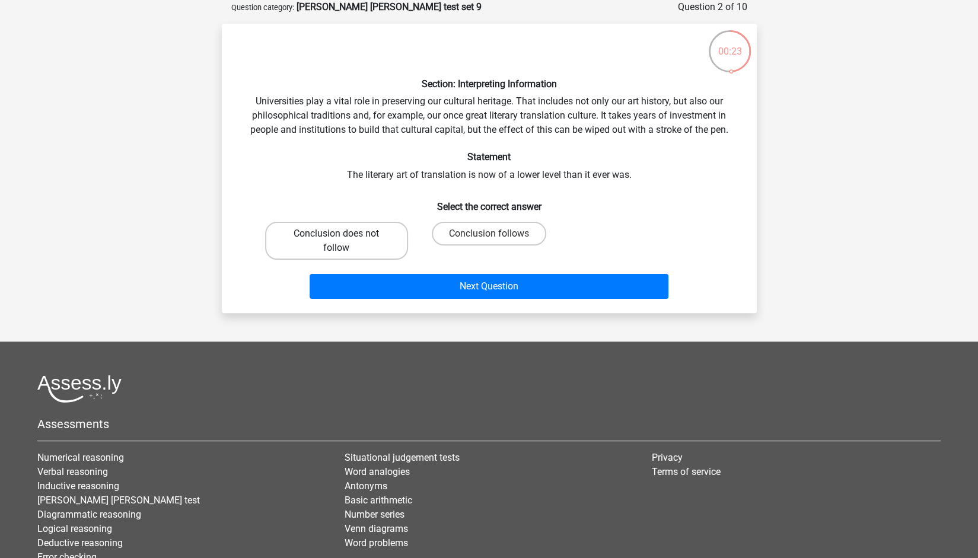
click at [363, 252] on label "Conclusion does not follow" at bounding box center [336, 241] width 143 height 38
click at [344, 241] on input "Conclusion does not follow" at bounding box center [340, 238] width 8 height 8
radio input "true"
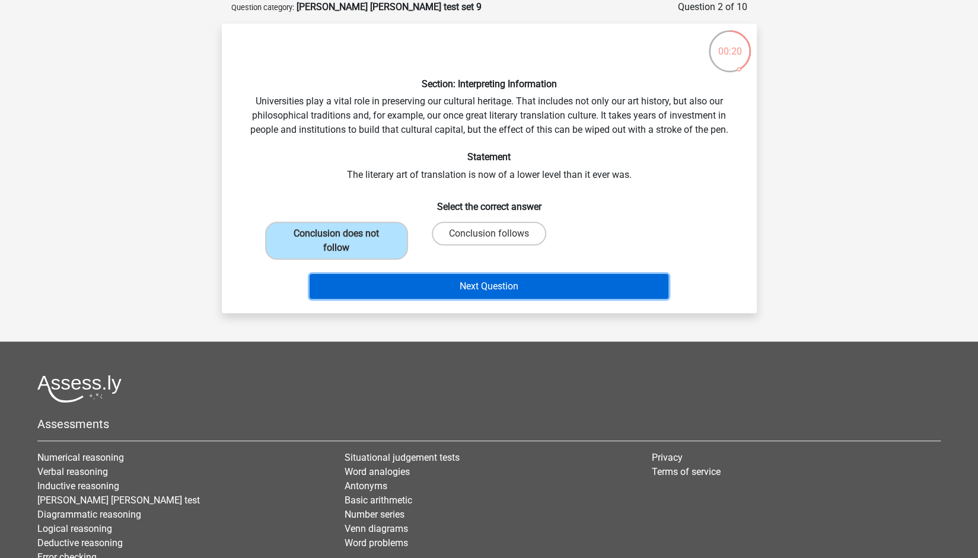
click at [410, 287] on button "Next Question" at bounding box center [488, 286] width 359 height 25
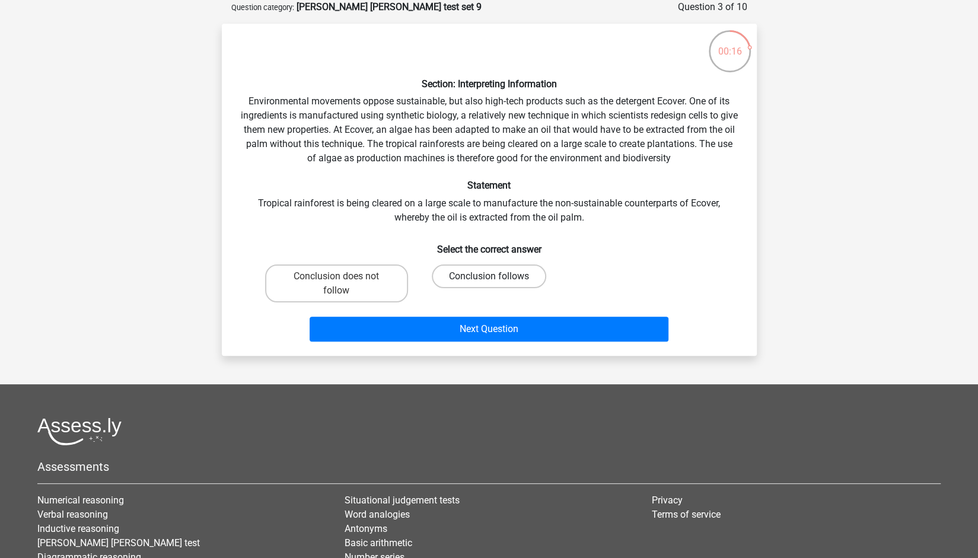
click at [447, 278] on label "Conclusion follows" at bounding box center [489, 276] width 114 height 24
click at [488, 278] on input "Conclusion follows" at bounding box center [492, 280] width 8 height 8
radio input "true"
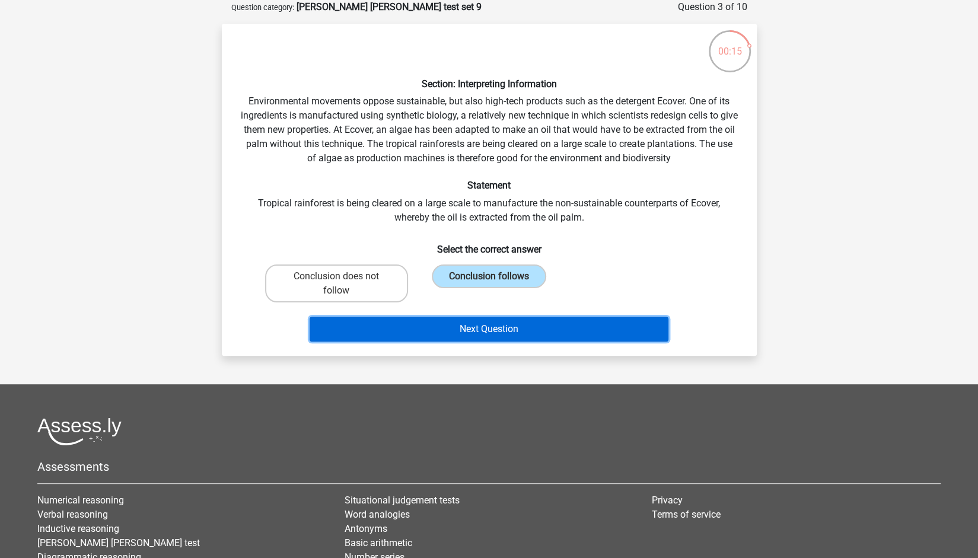
click at [446, 331] on button "Next Question" at bounding box center [488, 329] width 359 height 25
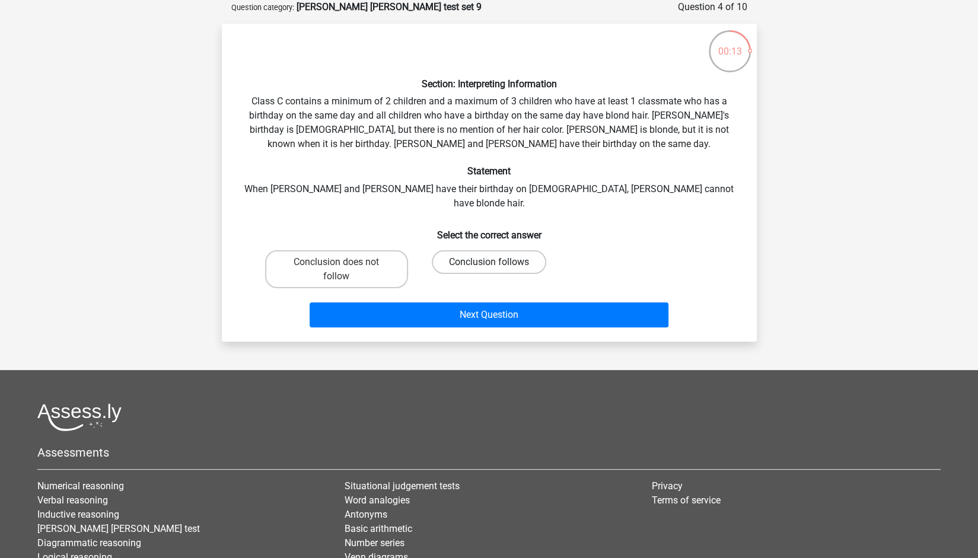
click at [471, 250] on label "Conclusion follows" at bounding box center [489, 262] width 114 height 24
click at [488, 262] on input "Conclusion follows" at bounding box center [492, 266] width 8 height 8
radio input "true"
click at [373, 258] on label "Conclusion does not follow" at bounding box center [336, 269] width 143 height 38
click at [344, 262] on input "Conclusion does not follow" at bounding box center [340, 266] width 8 height 8
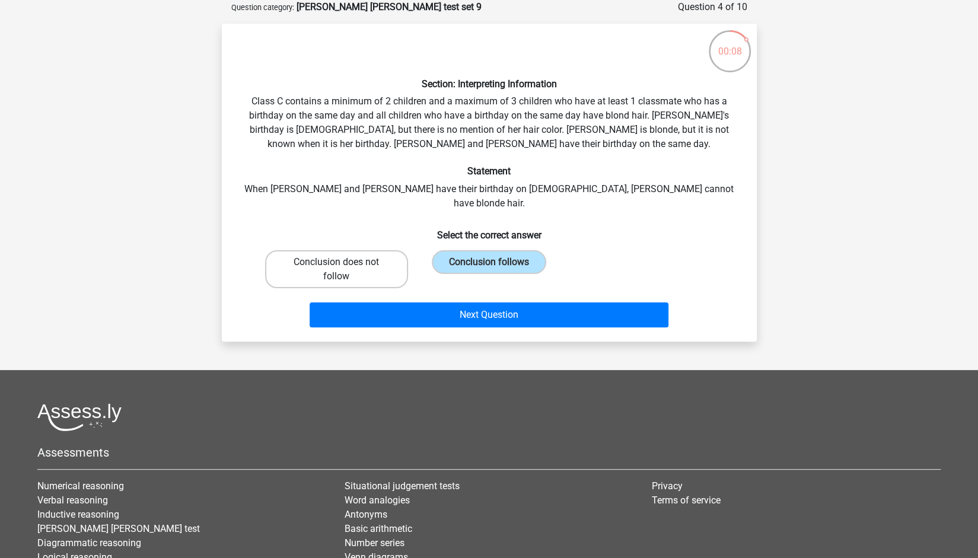
radio input "true"
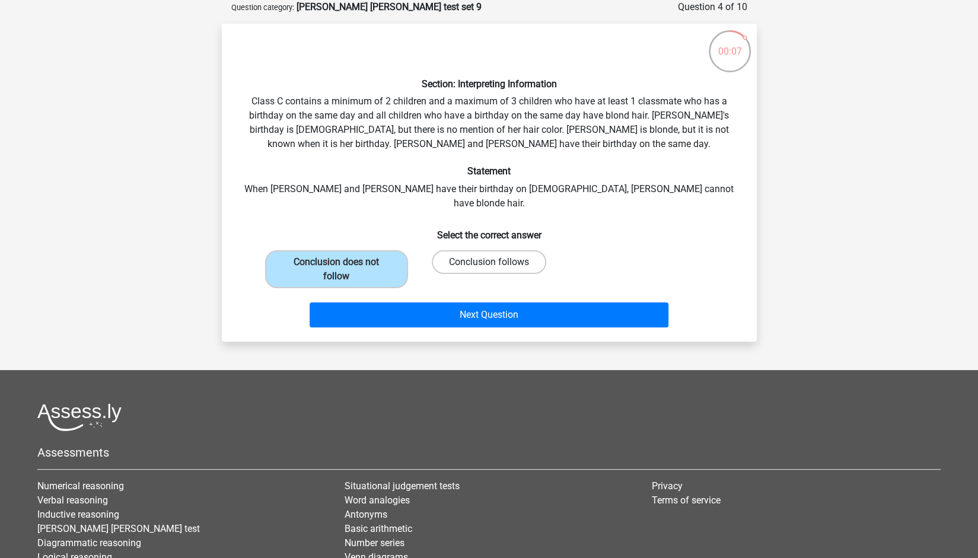
click at [481, 252] on label "Conclusion follows" at bounding box center [489, 262] width 114 height 24
click at [488, 262] on input "Conclusion follows" at bounding box center [492, 266] width 8 height 8
radio input "true"
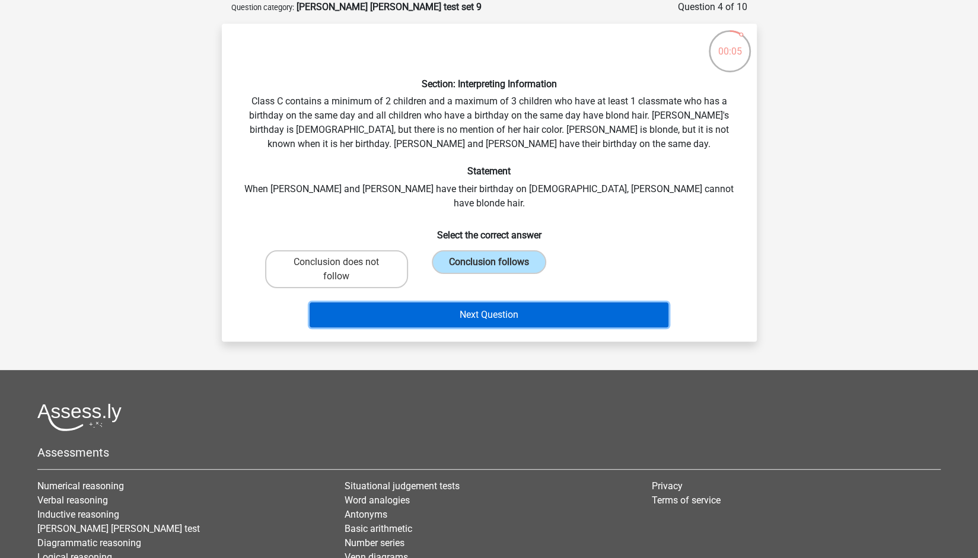
click at [478, 302] on button "Next Question" at bounding box center [488, 314] width 359 height 25
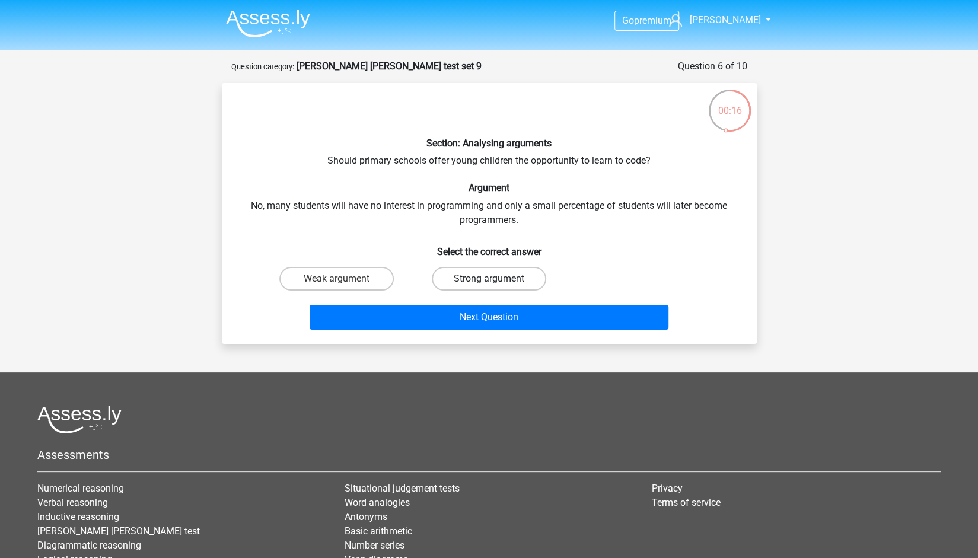
click at [477, 290] on label "Strong argument" at bounding box center [489, 279] width 114 height 24
click at [488, 286] on input "Strong argument" at bounding box center [492, 283] width 8 height 8
radio input "true"
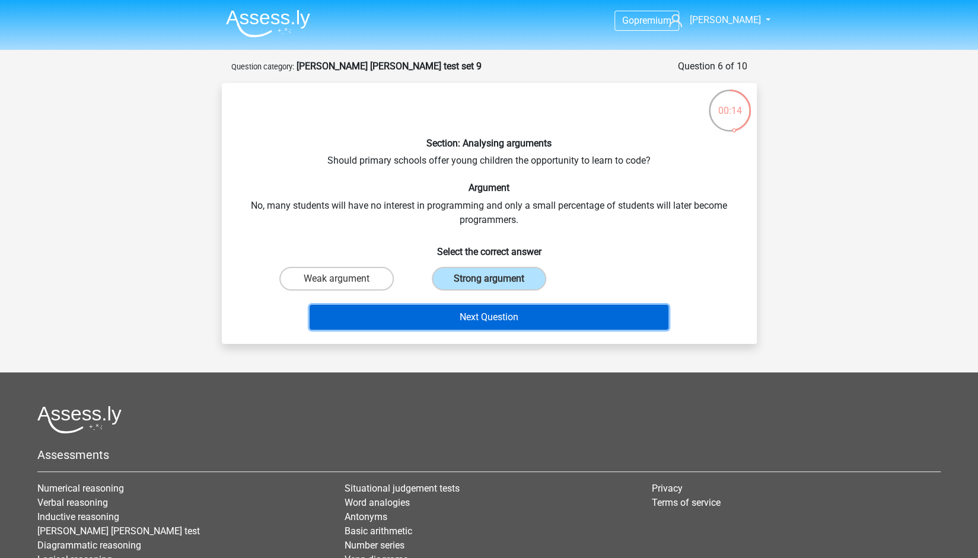
click at [483, 324] on button "Next Question" at bounding box center [488, 317] width 359 height 25
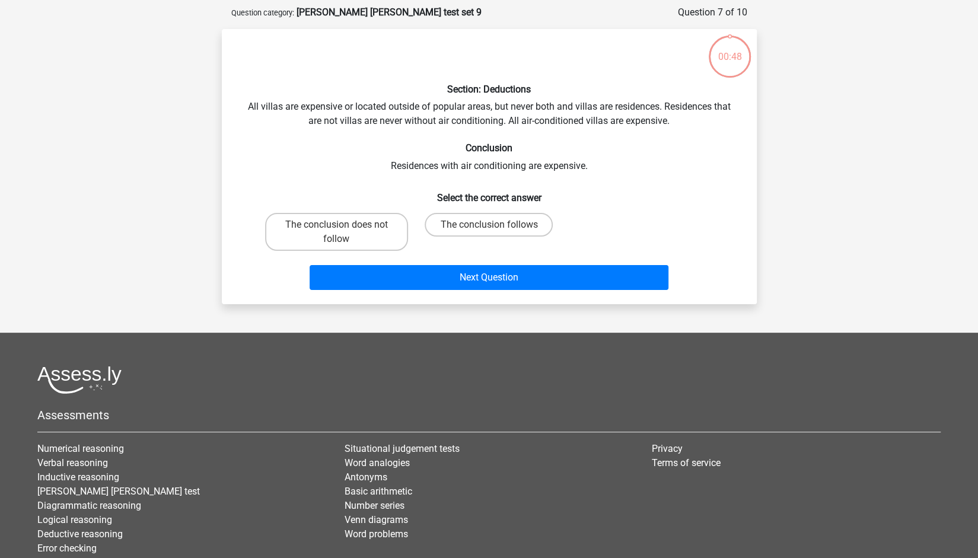
scroll to position [59, 0]
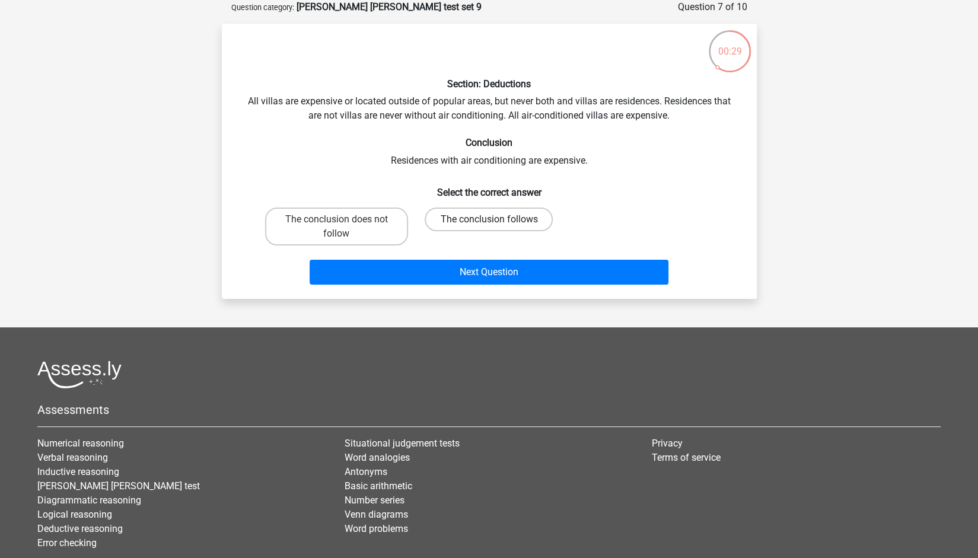
click at [497, 218] on label "The conclusion follows" at bounding box center [488, 219] width 128 height 24
click at [496, 219] on input "The conclusion follows" at bounding box center [492, 223] width 8 height 8
radio input "true"
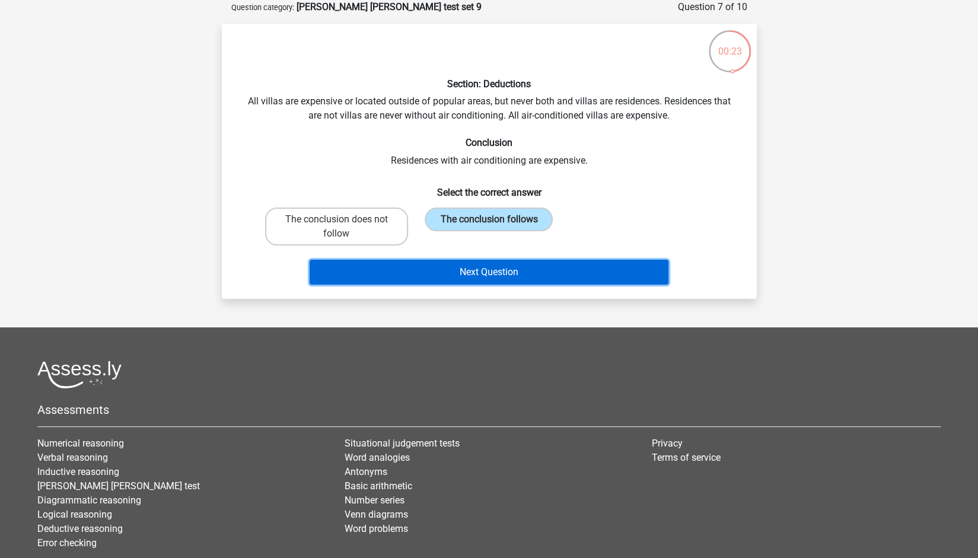
click at [503, 274] on button "Next Question" at bounding box center [488, 272] width 359 height 25
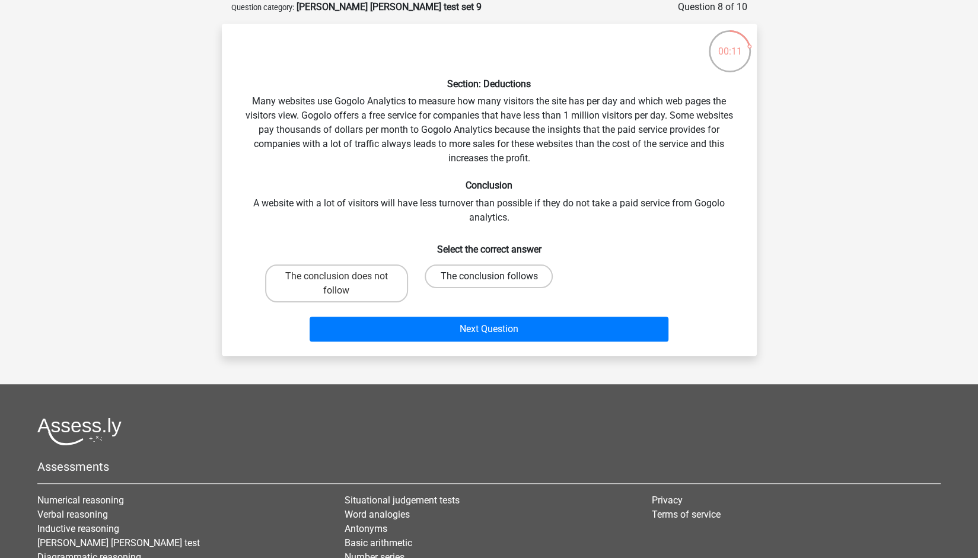
click at [452, 281] on label "The conclusion follows" at bounding box center [488, 276] width 128 height 24
click at [488, 281] on input "The conclusion follows" at bounding box center [492, 280] width 8 height 8
radio input "true"
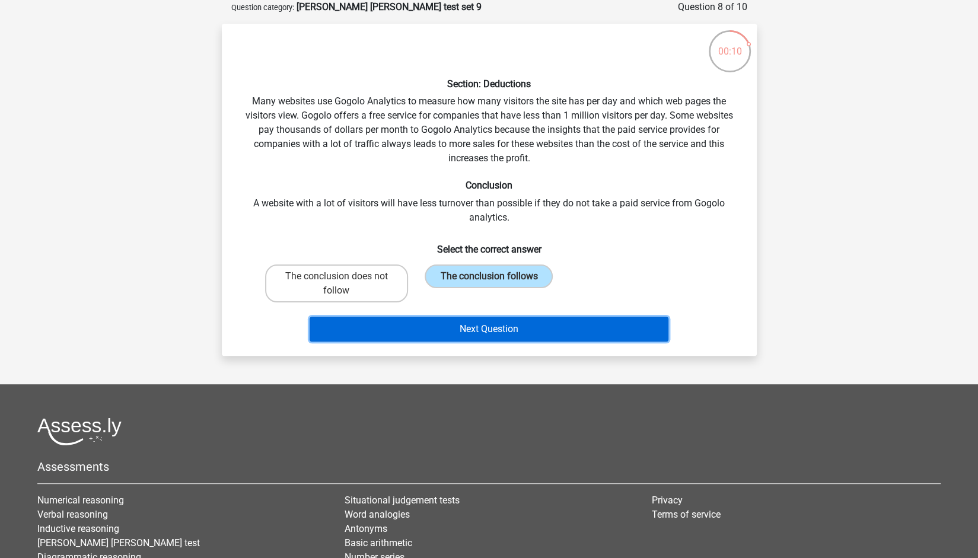
click at [448, 327] on button "Next Question" at bounding box center [488, 329] width 359 height 25
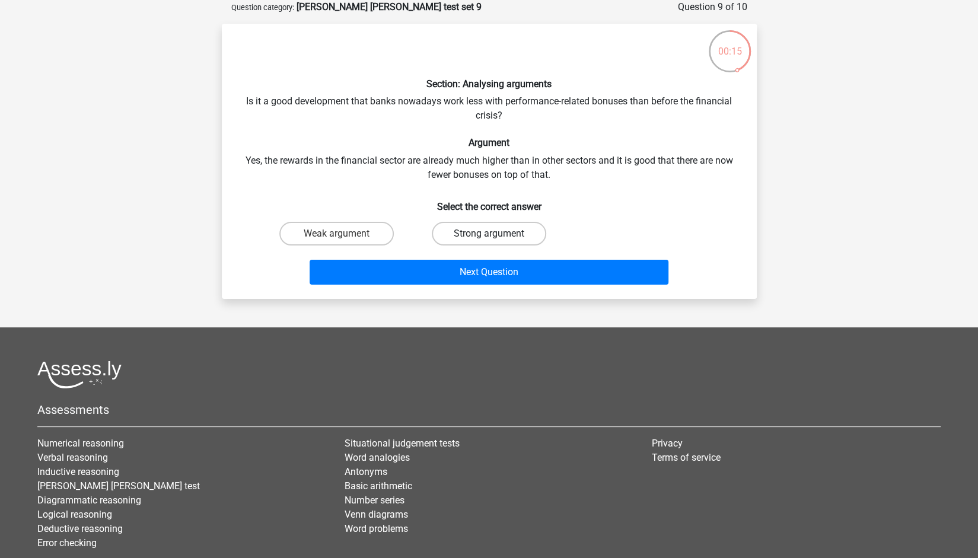
click at [500, 229] on label "Strong argument" at bounding box center [489, 234] width 114 height 24
click at [496, 234] on input "Strong argument" at bounding box center [492, 238] width 8 height 8
radio input "true"
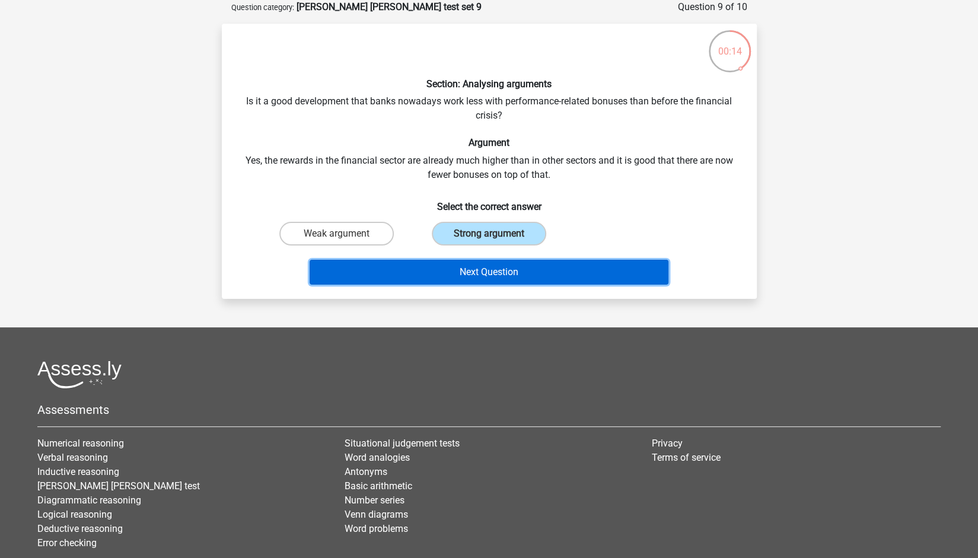
click at [497, 267] on button "Next Question" at bounding box center [488, 272] width 359 height 25
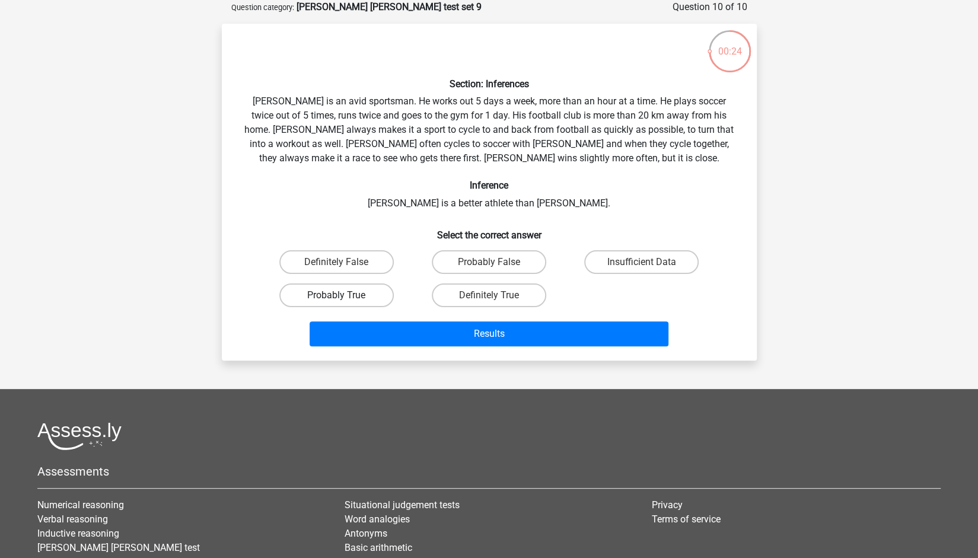
click at [385, 290] on label "Probably True" at bounding box center [336, 295] width 114 height 24
click at [344, 295] on input "Probably True" at bounding box center [340, 299] width 8 height 8
radio input "true"
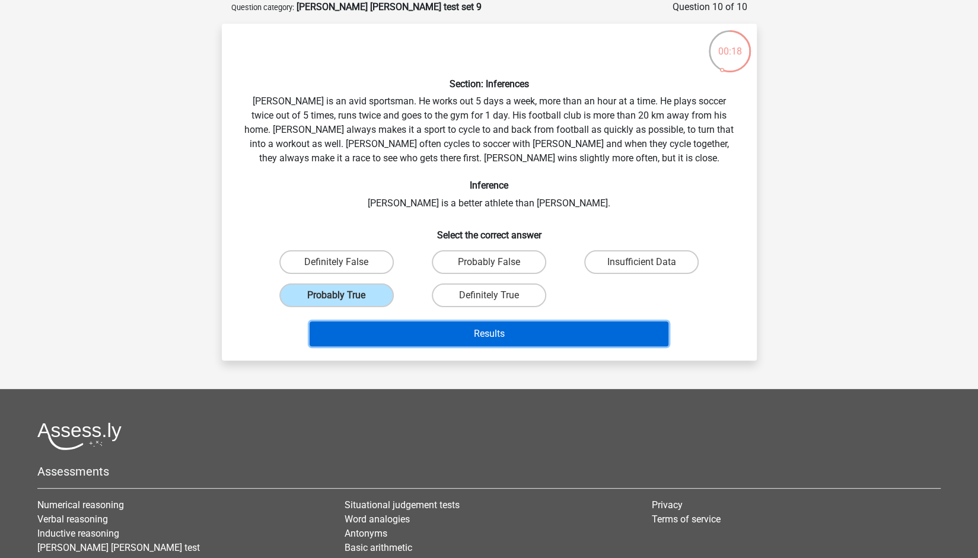
click at [449, 340] on button "Results" at bounding box center [488, 333] width 359 height 25
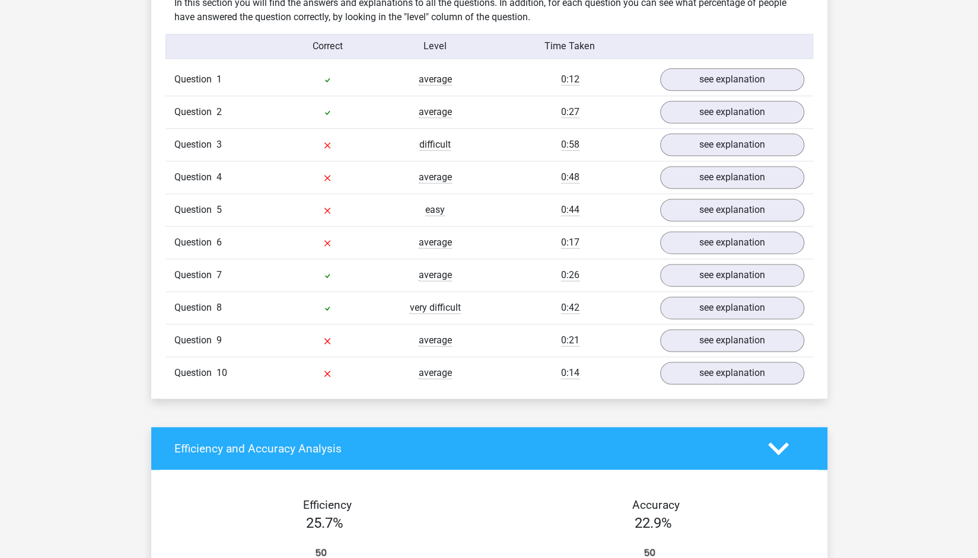
scroll to position [959, 0]
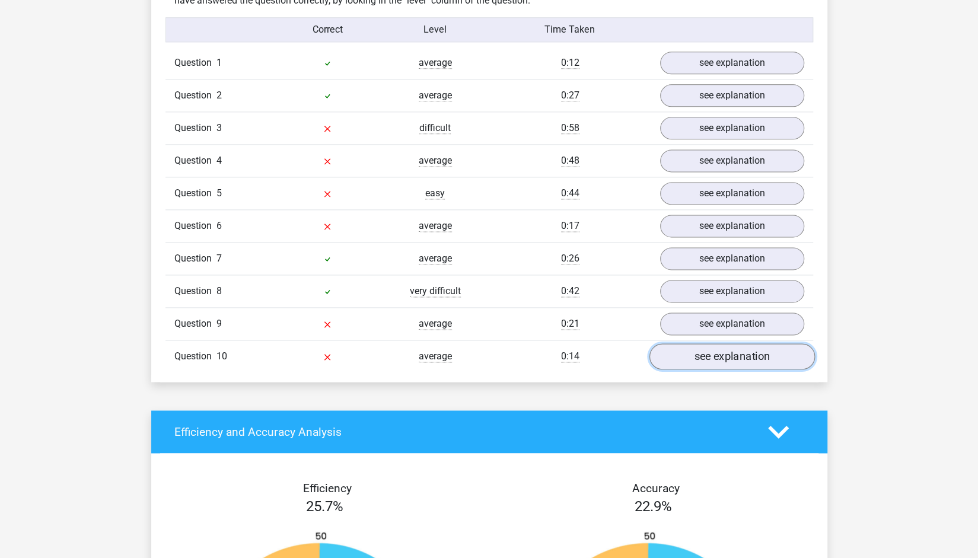
click at [783, 344] on link "see explanation" at bounding box center [731, 357] width 165 height 26
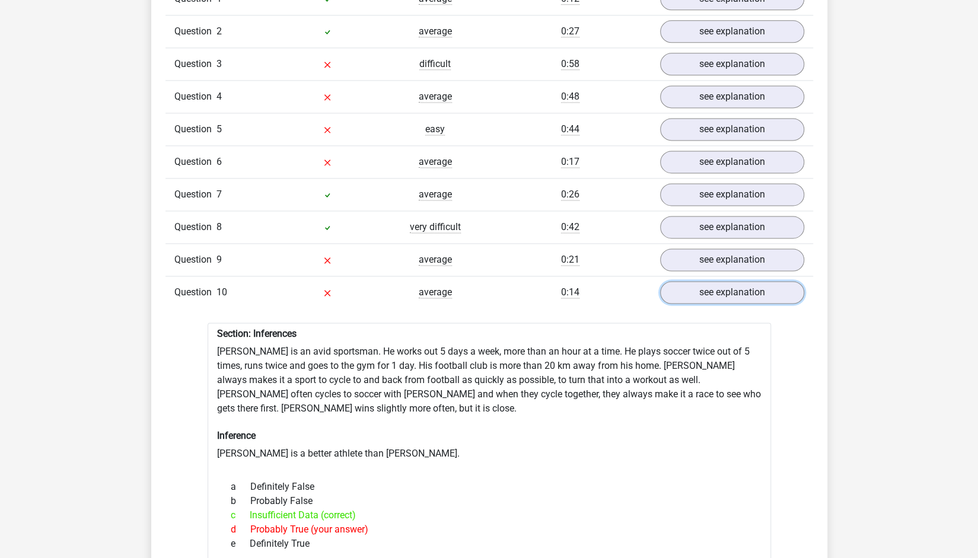
scroll to position [1008, 0]
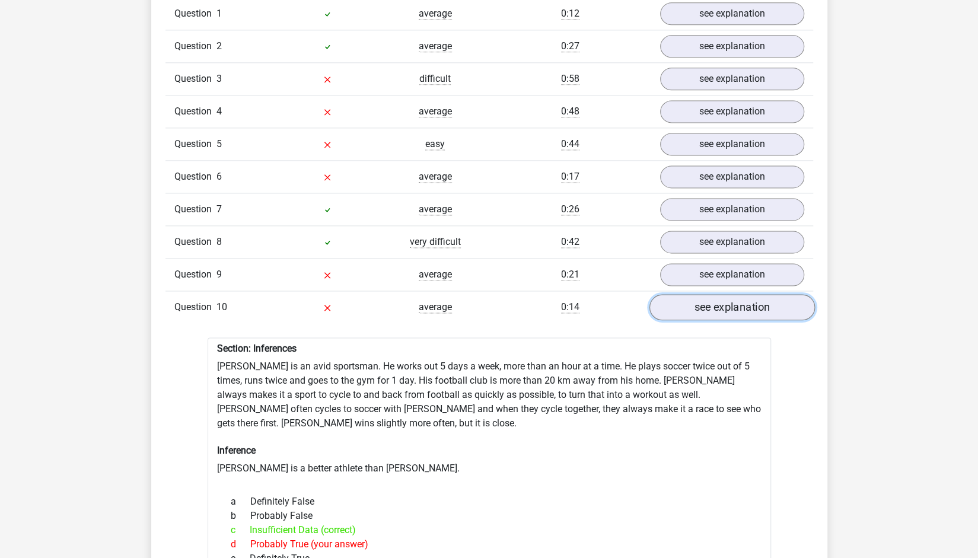
click at [781, 295] on link "see explanation" at bounding box center [731, 308] width 165 height 26
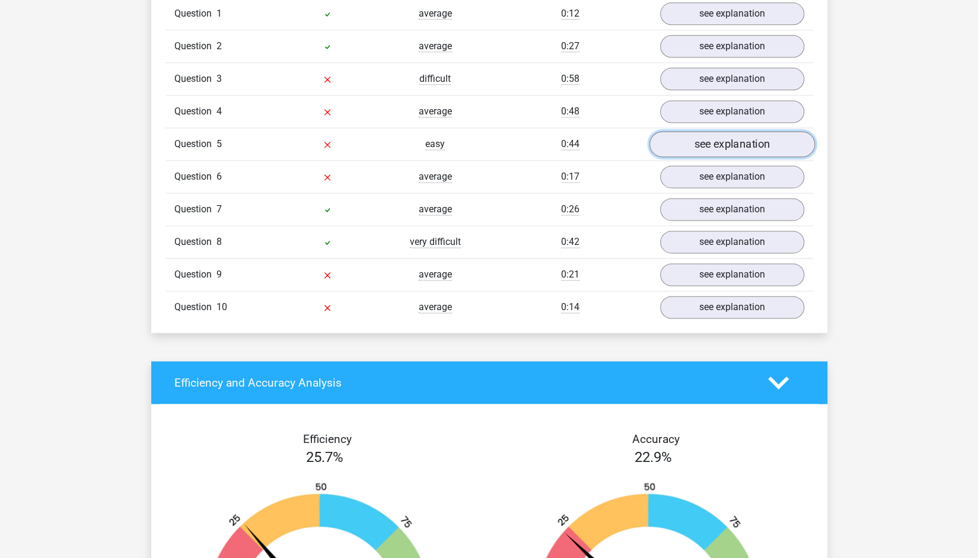
click at [757, 135] on link "see explanation" at bounding box center [731, 145] width 165 height 26
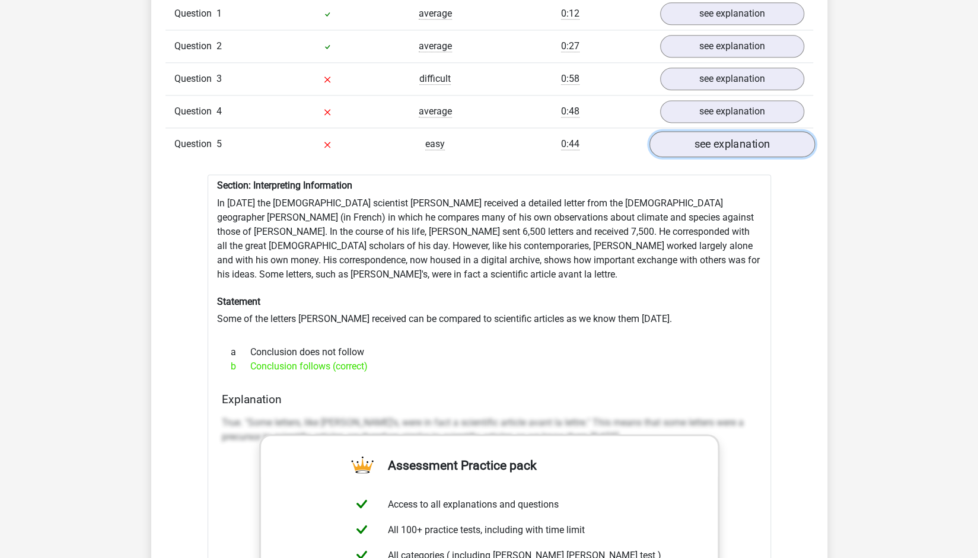
click at [757, 135] on link "see explanation" at bounding box center [731, 145] width 165 height 26
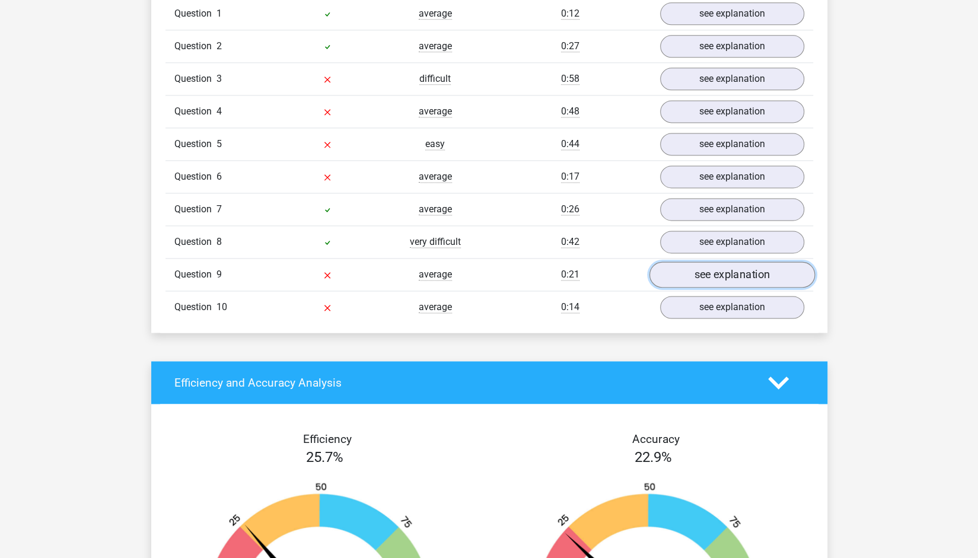
click at [691, 266] on link "see explanation" at bounding box center [731, 275] width 165 height 26
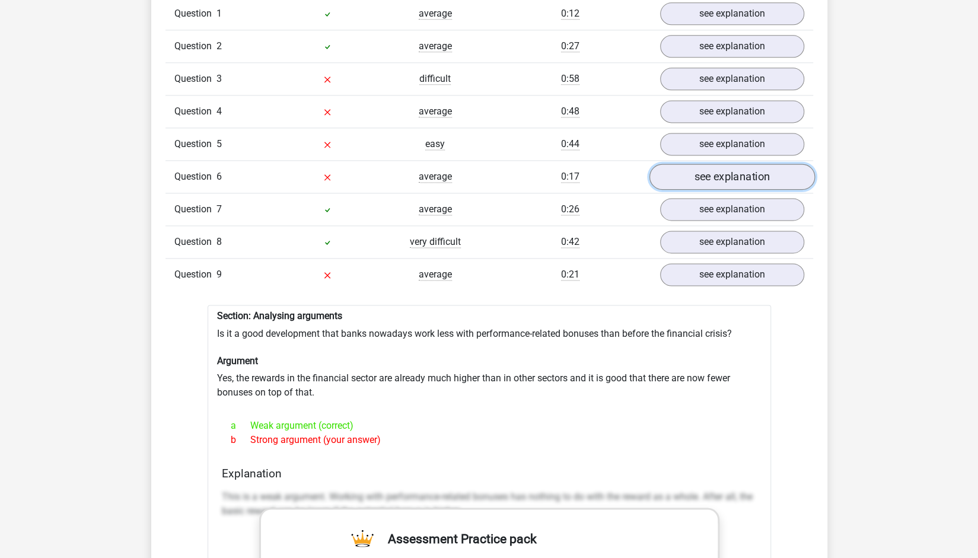
click at [731, 168] on link "see explanation" at bounding box center [731, 177] width 165 height 26
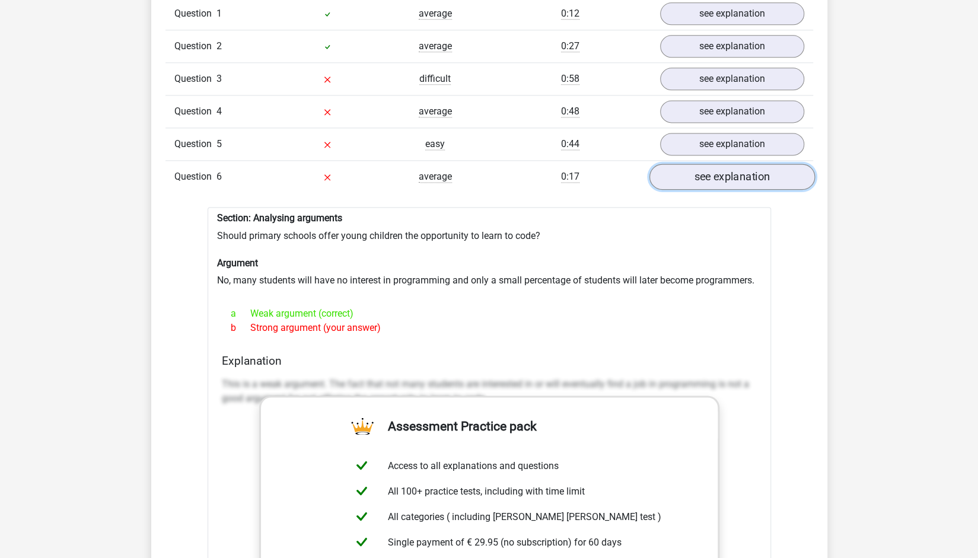
click at [731, 168] on link "see explanation" at bounding box center [731, 177] width 165 height 26
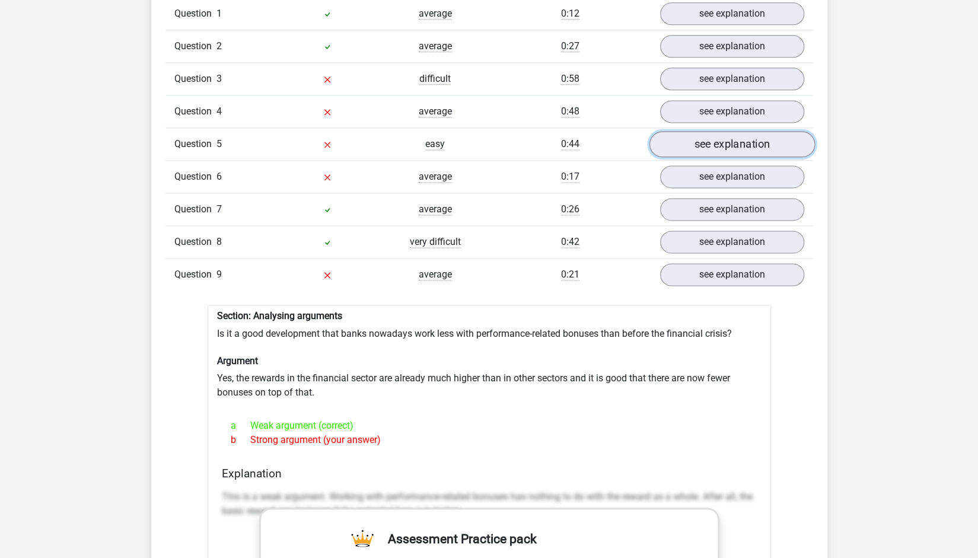
click at [734, 135] on link "see explanation" at bounding box center [731, 145] width 165 height 26
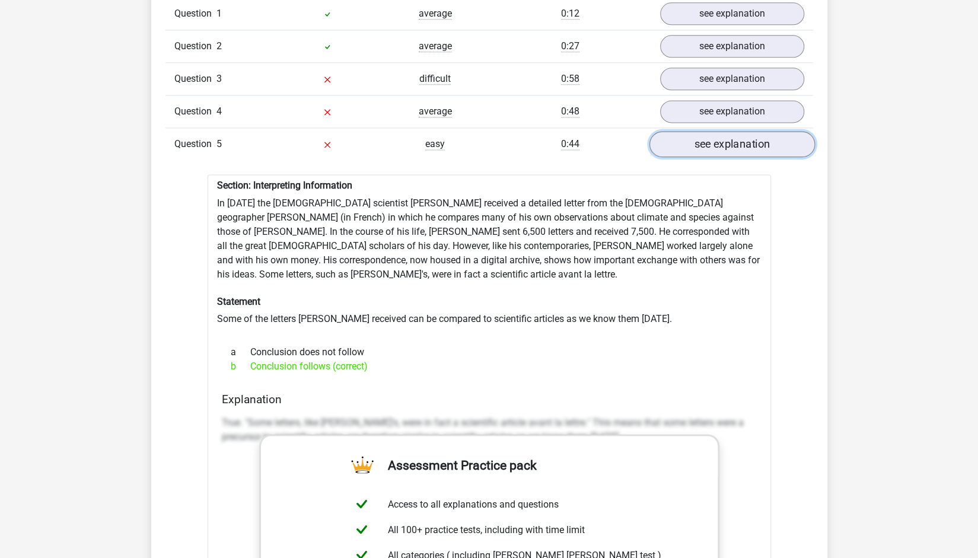
click at [732, 133] on link "see explanation" at bounding box center [731, 145] width 165 height 26
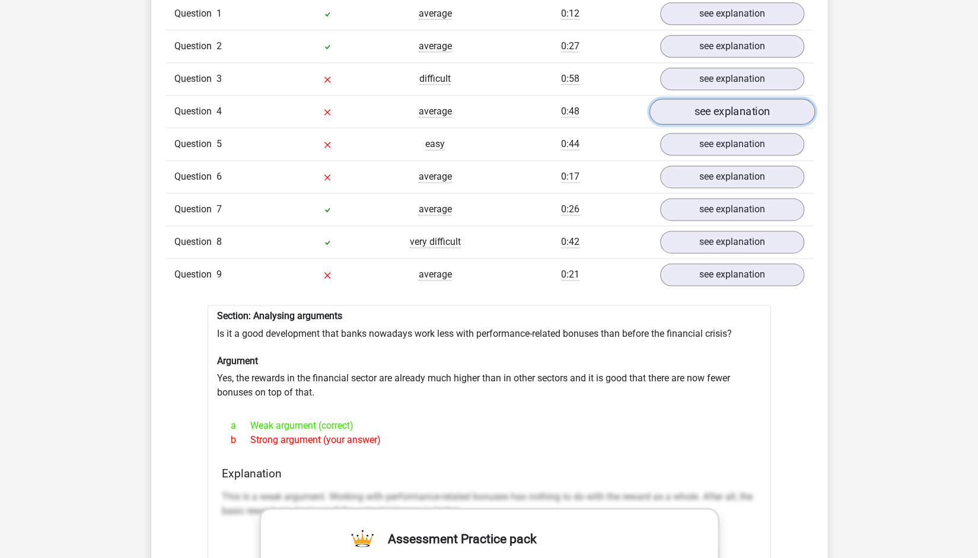
click at [736, 101] on link "see explanation" at bounding box center [731, 112] width 165 height 26
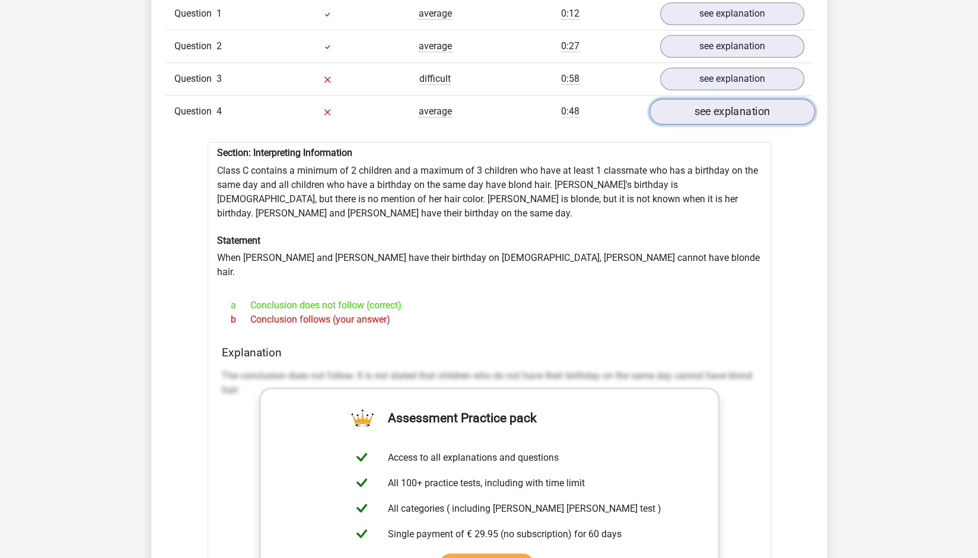
click at [736, 101] on link "see explanation" at bounding box center [731, 112] width 165 height 26
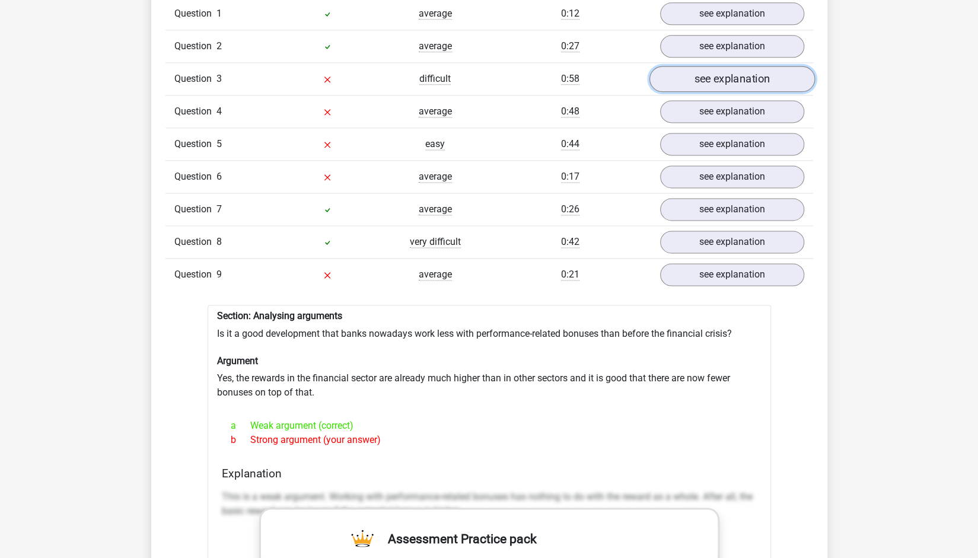
click at [747, 69] on link "see explanation" at bounding box center [731, 79] width 165 height 26
